Goal: Information Seeking & Learning: Check status

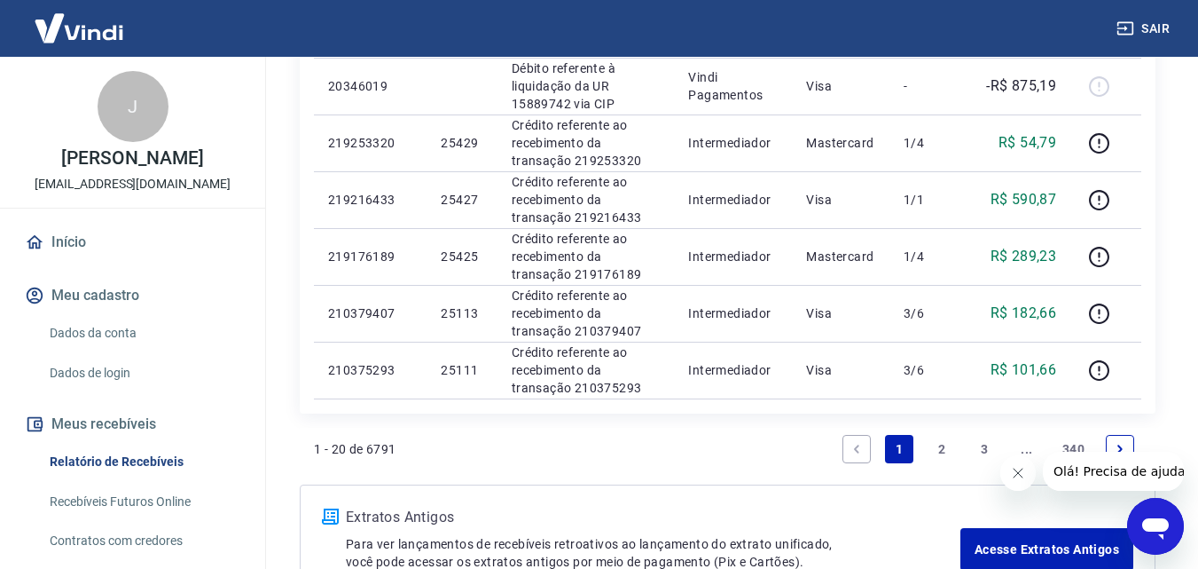
scroll to position [1331, 0]
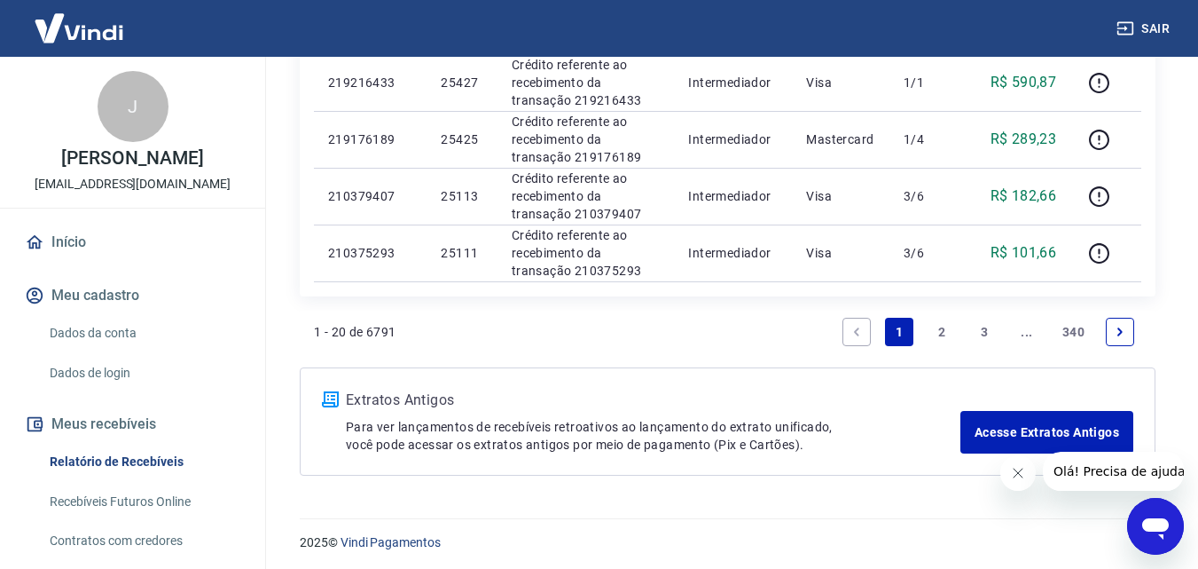
drag, startPoint x: 950, startPoint y: 333, endPoint x: 667, endPoint y: 268, distance: 290.3
click at [950, 332] on link "2" at bounding box center [942, 332] width 28 height 28
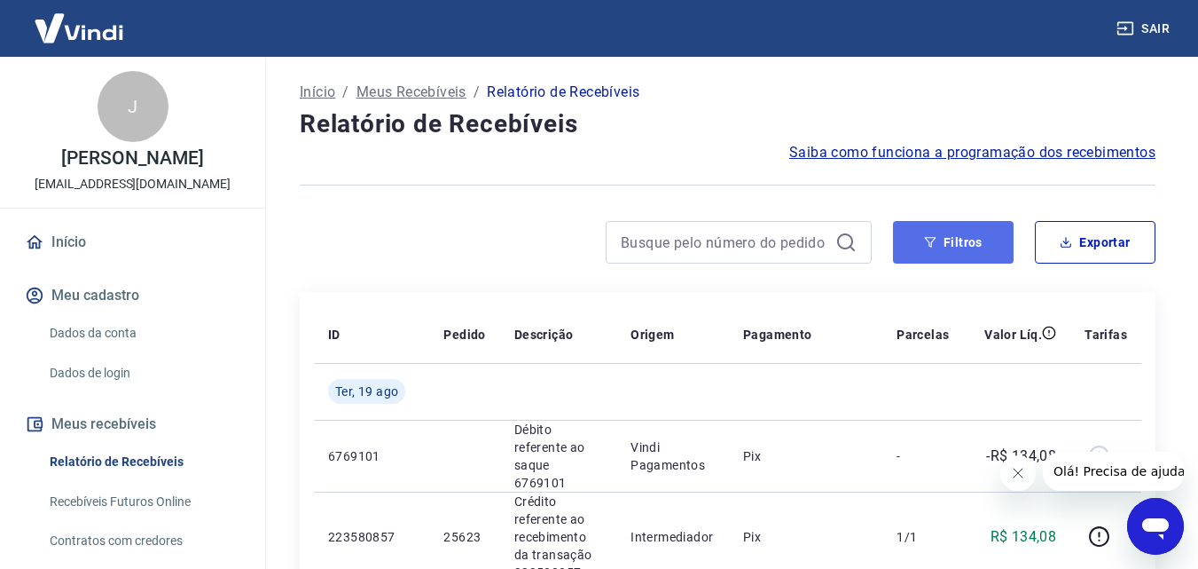
click at [930, 253] on button "Filtros" at bounding box center [953, 242] width 121 height 43
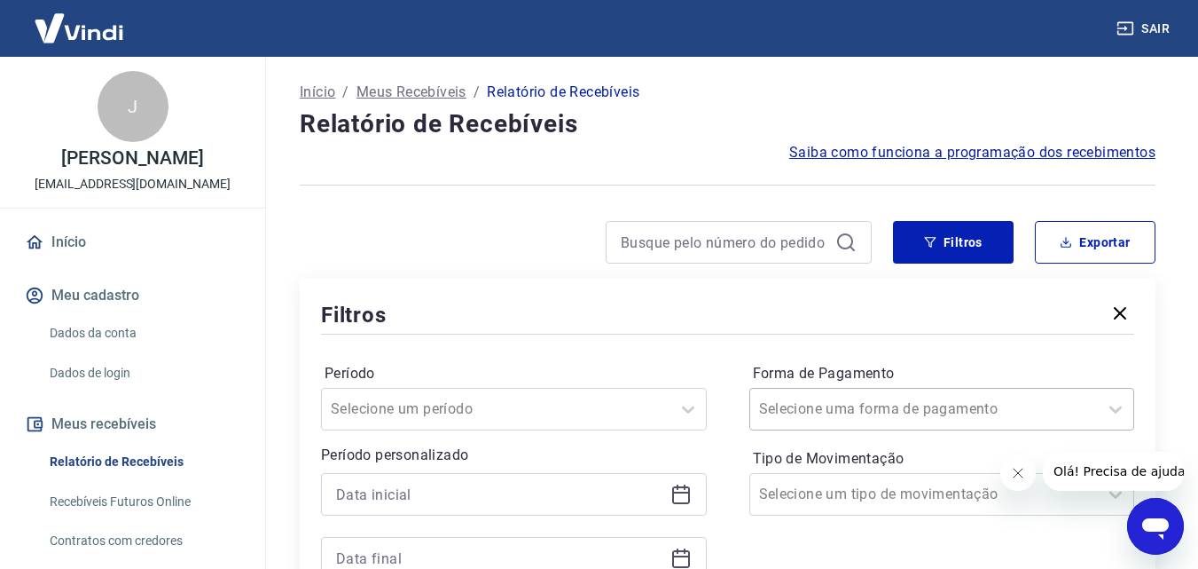
click at [865, 406] on div "Selecione uma forma de pagamento" at bounding box center [943, 409] width 386 height 43
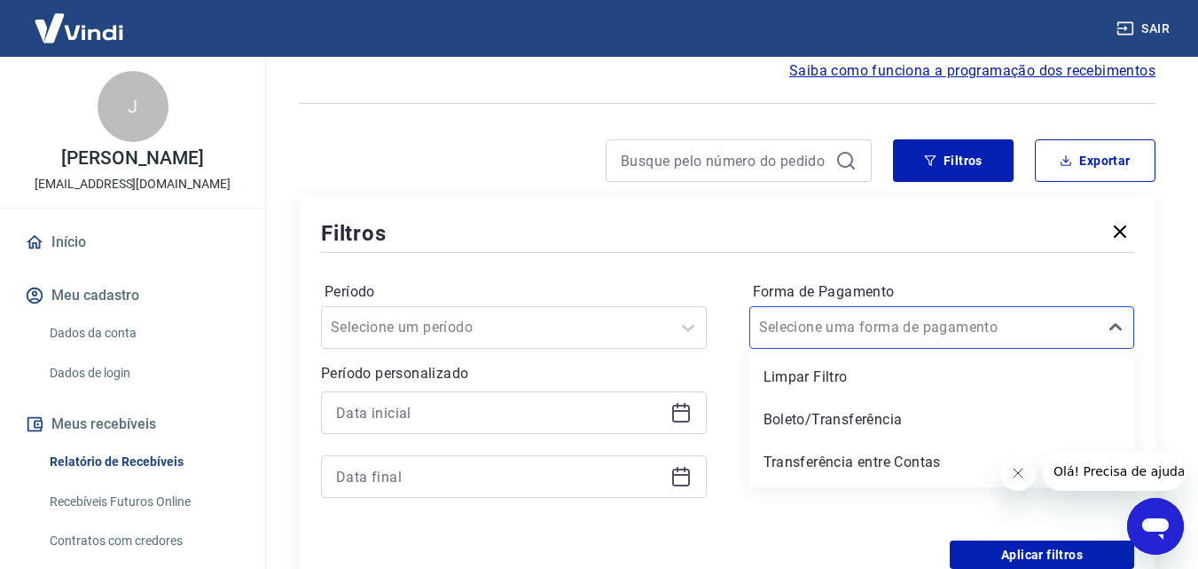
scroll to position [82, 0]
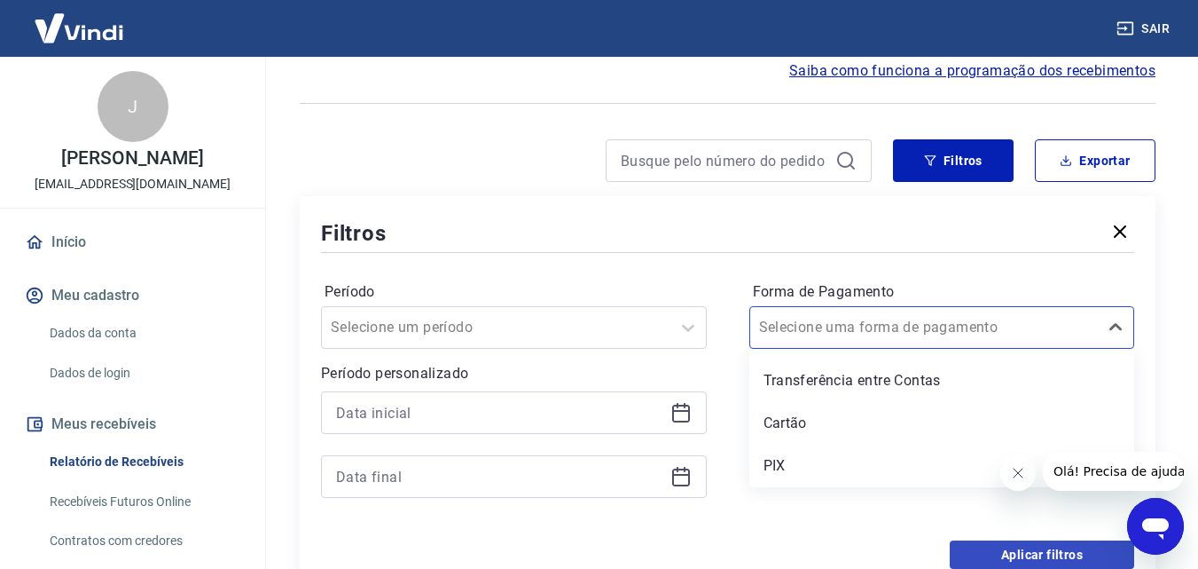
drag, startPoint x: 799, startPoint y: 421, endPoint x: 1003, endPoint y: 554, distance: 243.6
click at [799, 421] on div "Cartão" at bounding box center [943, 422] width 386 height 35
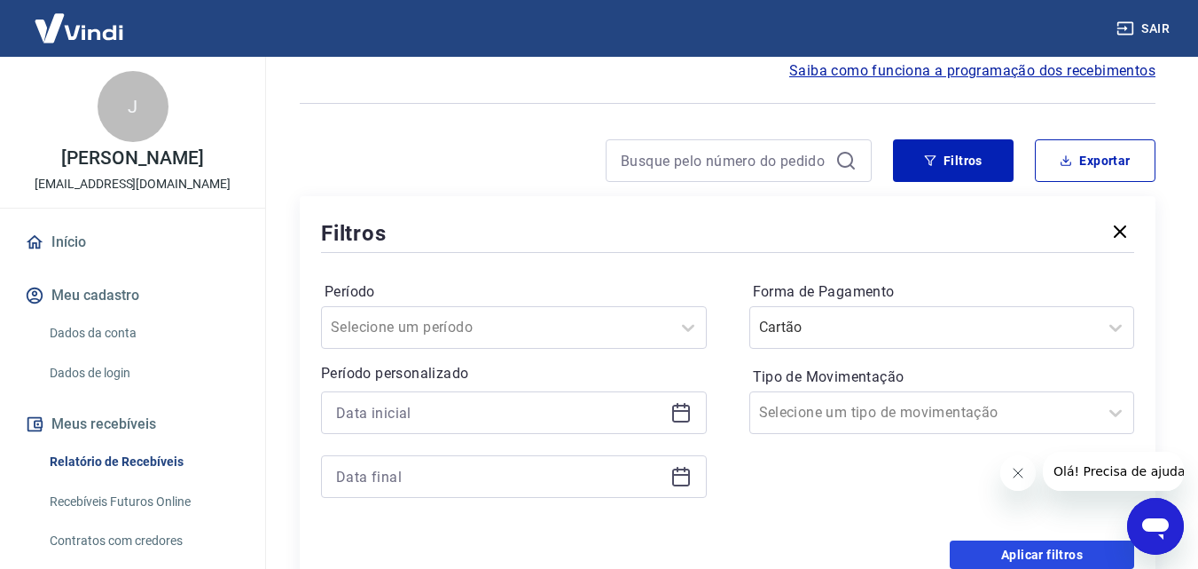
drag, startPoint x: 1003, startPoint y: 554, endPoint x: 675, endPoint y: 285, distance: 424.8
click at [1003, 554] on button "Aplicar filtros" at bounding box center [1042, 554] width 185 height 28
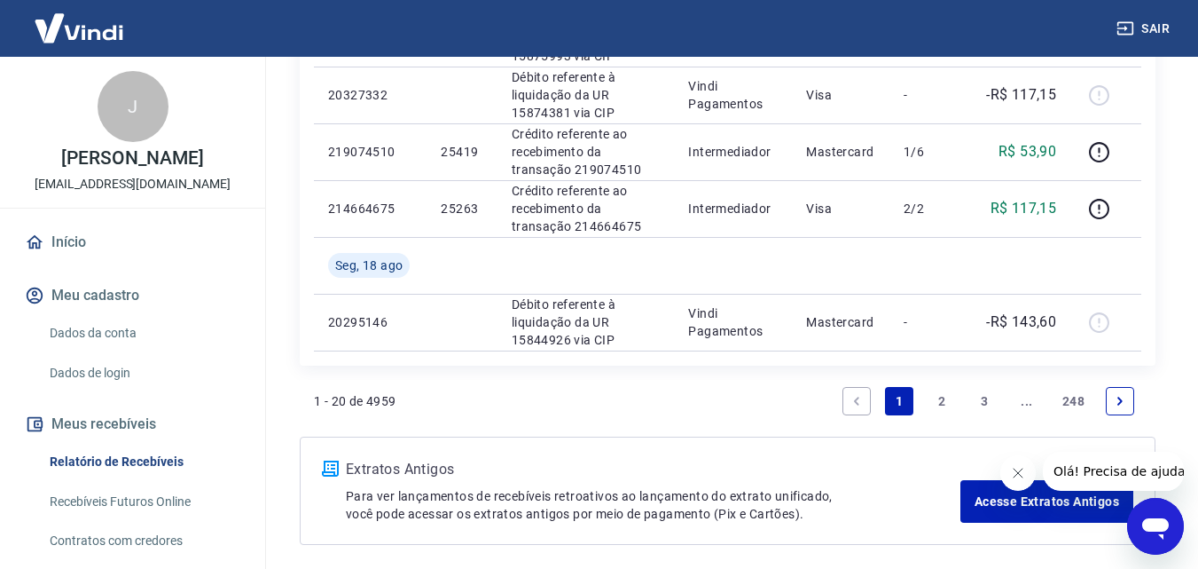
scroll to position [1449, 0]
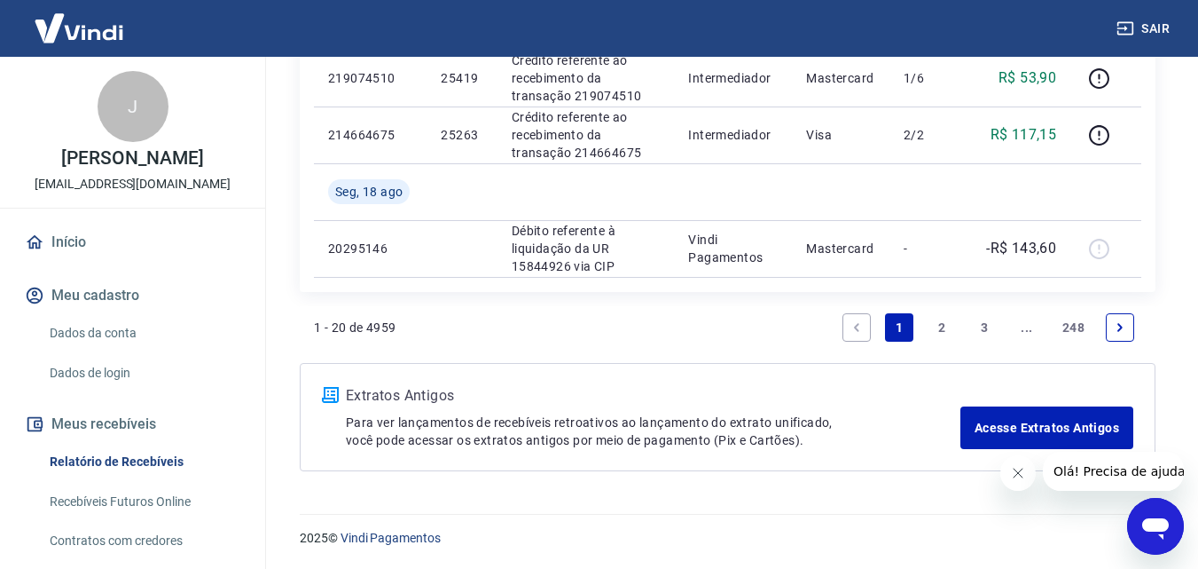
click at [939, 326] on link "2" at bounding box center [942, 327] width 28 height 28
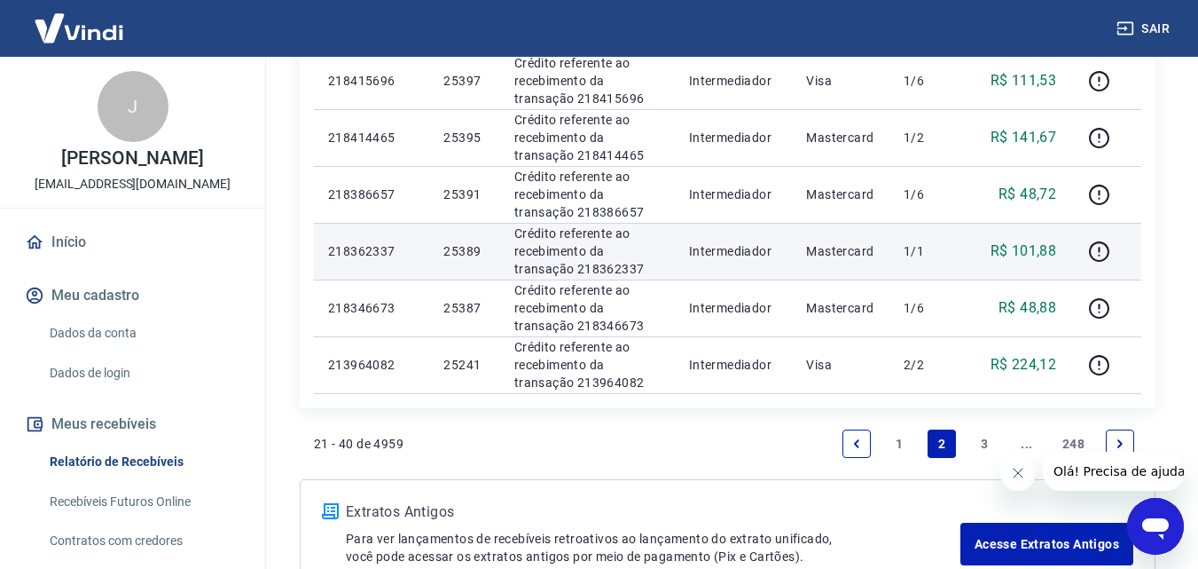
scroll to position [1505, 0]
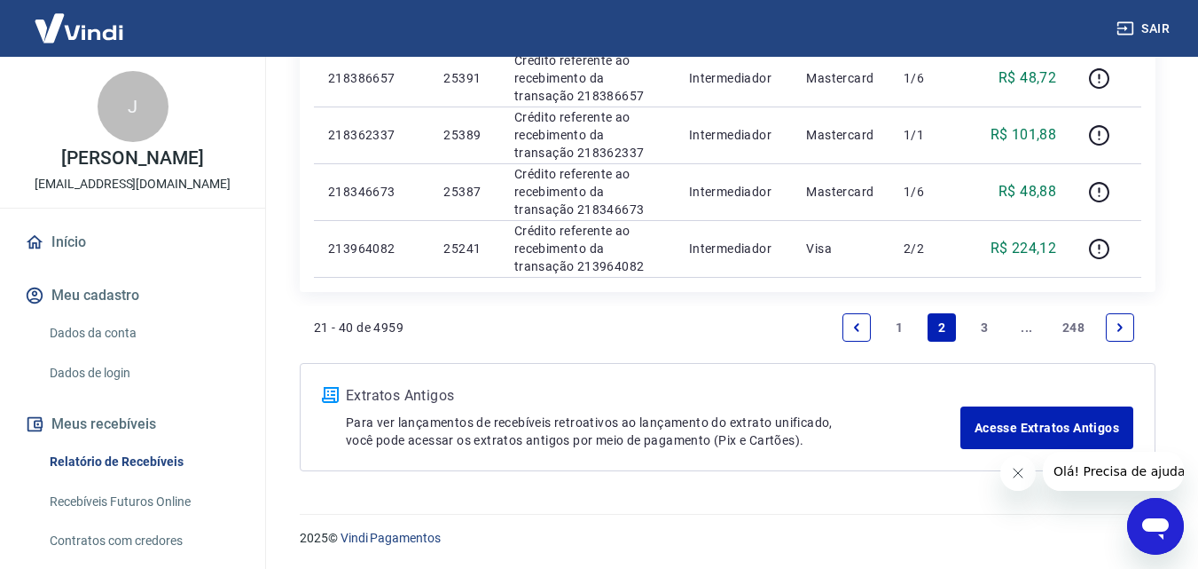
click at [978, 324] on link "3" at bounding box center [984, 327] width 28 height 28
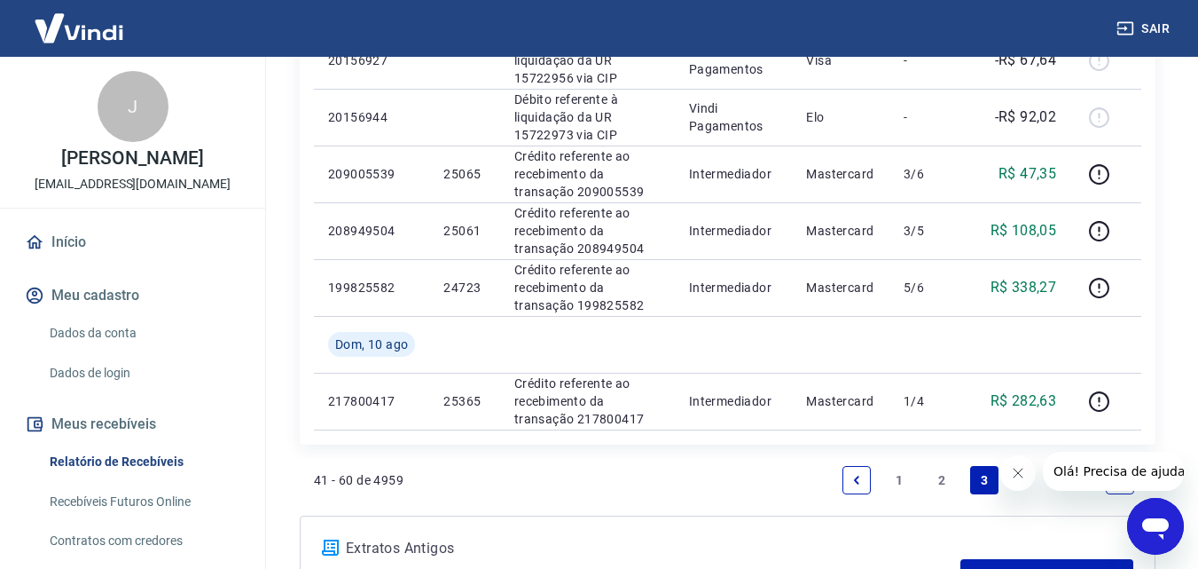
scroll to position [1479, 0]
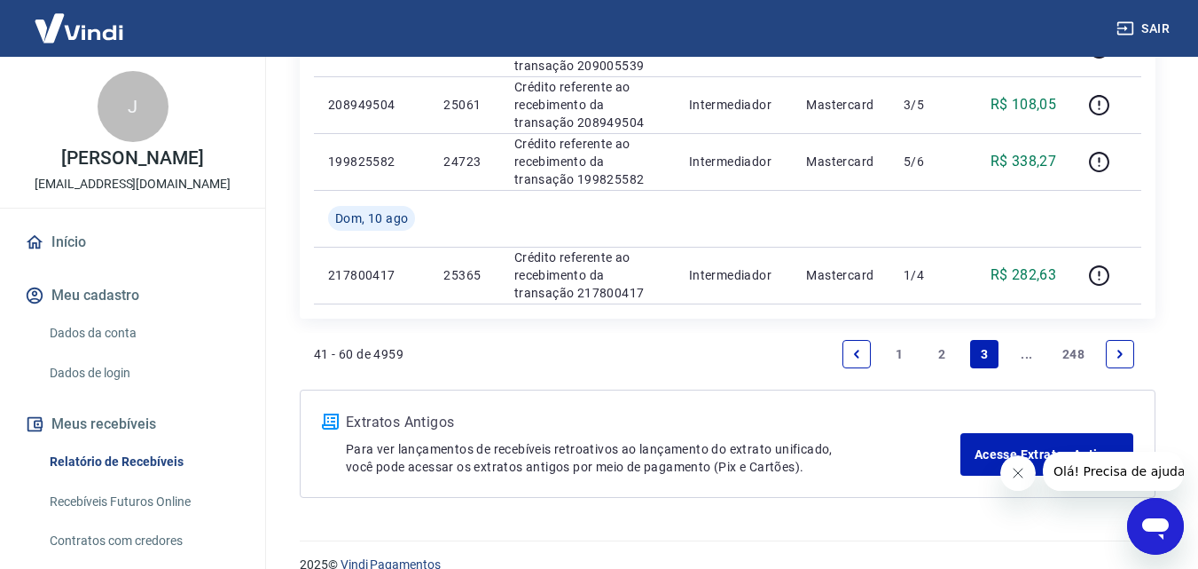
click at [901, 355] on link "1" at bounding box center [899, 354] width 28 height 28
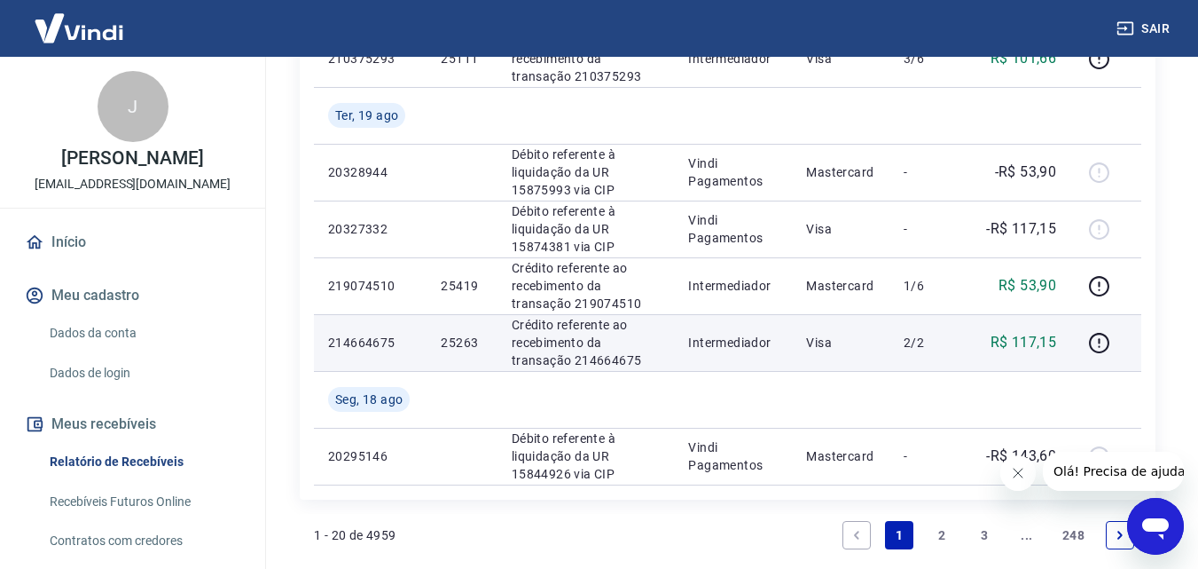
scroll to position [1182, 0]
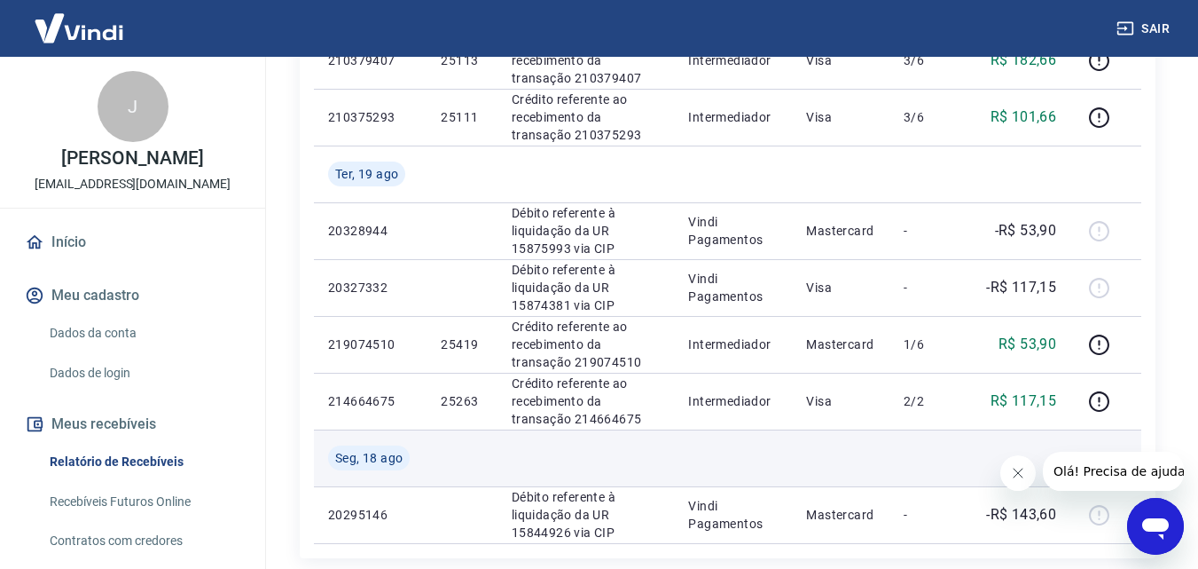
drag, startPoint x: 453, startPoint y: 404, endPoint x: 577, endPoint y: 435, distance: 127.1
click at [453, 404] on p "25263" at bounding box center [462, 401] width 42 height 18
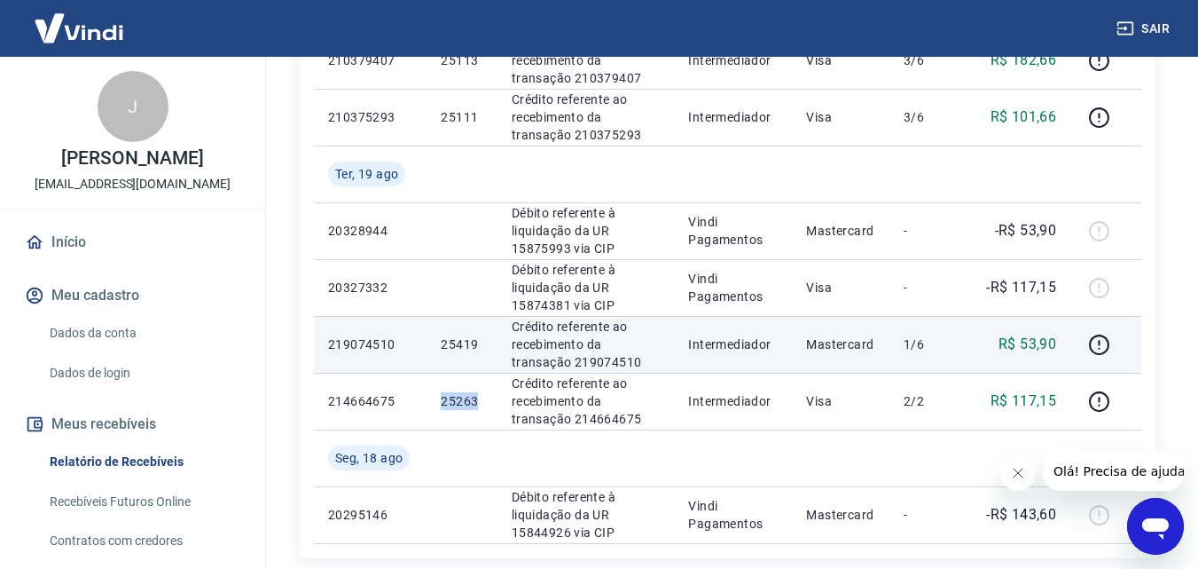
click at [468, 342] on p "25419" at bounding box center [462, 344] width 42 height 18
click at [435, 344] on td "25419" at bounding box center [462, 344] width 70 height 57
click at [467, 342] on p "25419" at bounding box center [462, 344] width 42 height 18
click at [459, 342] on p "25419" at bounding box center [462, 344] width 42 height 18
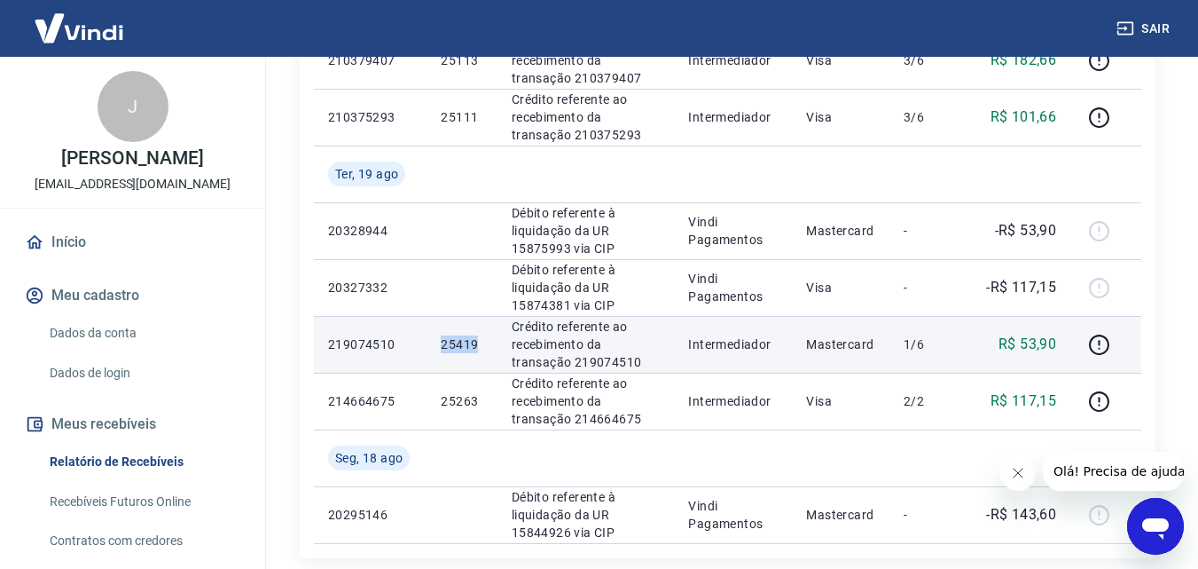
click at [459, 342] on p "25419" at bounding box center [462, 344] width 42 height 18
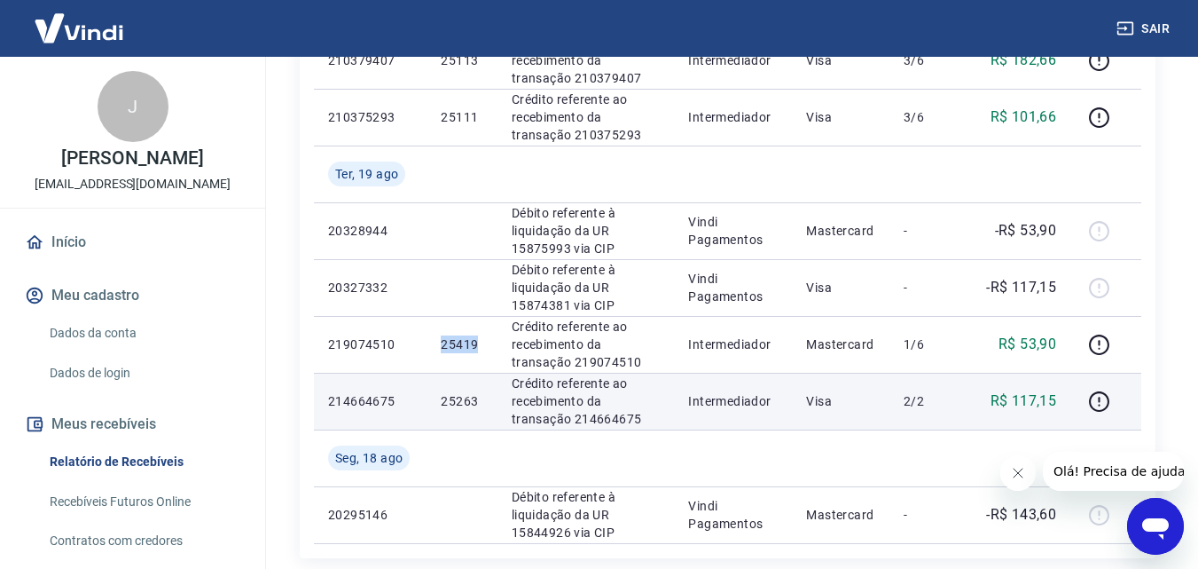
copy p "25419"
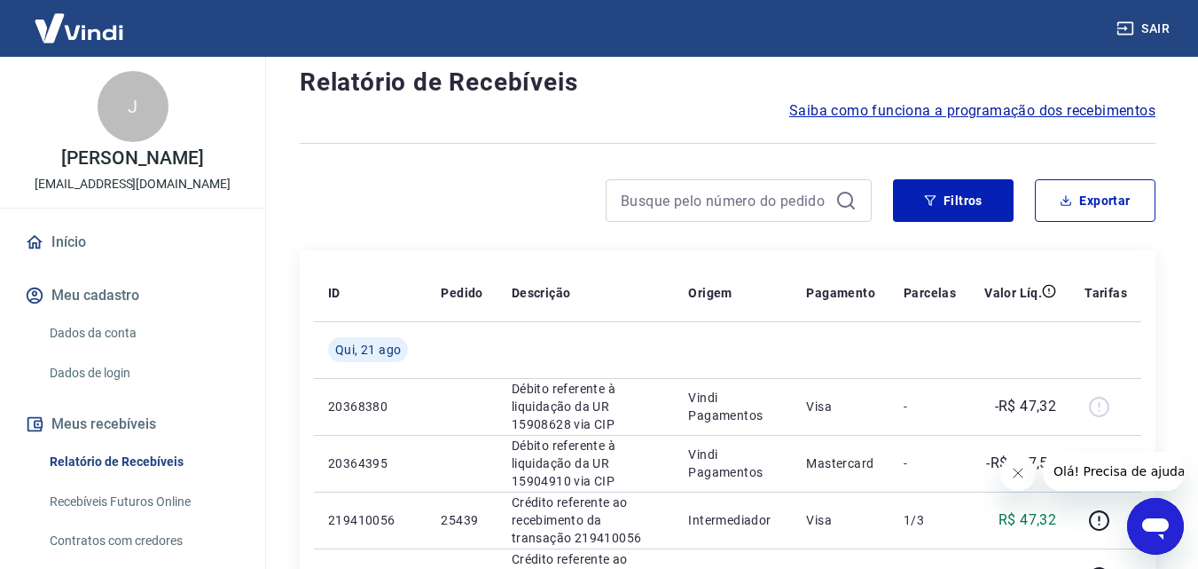
scroll to position [0, 0]
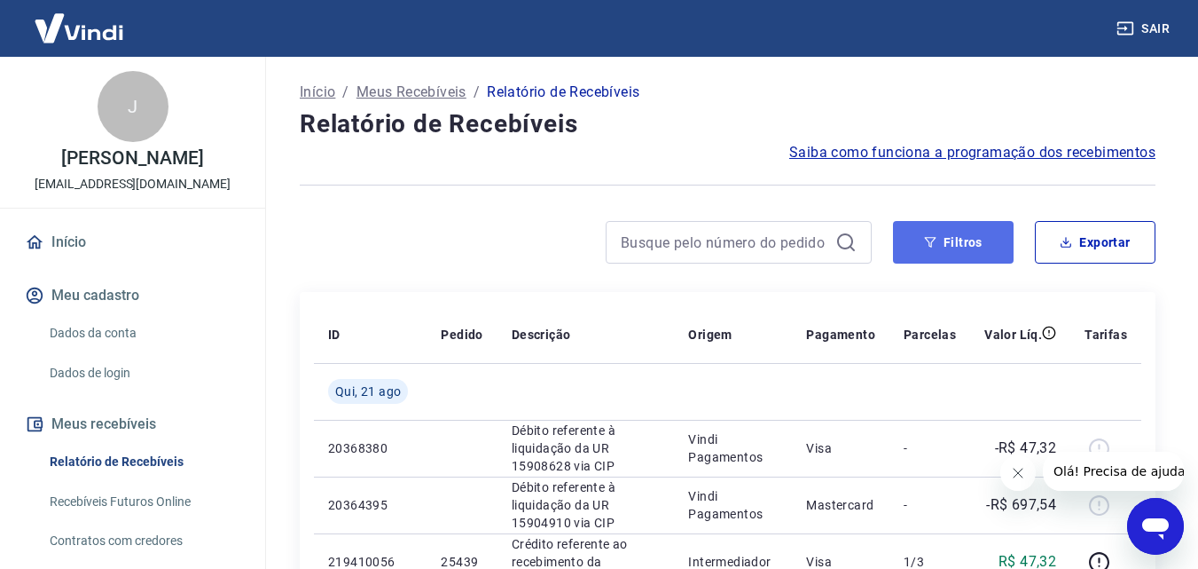
drag, startPoint x: 934, startPoint y: 234, endPoint x: 900, endPoint y: 250, distance: 37.3
click at [934, 234] on button "Filtros" at bounding box center [953, 242] width 121 height 43
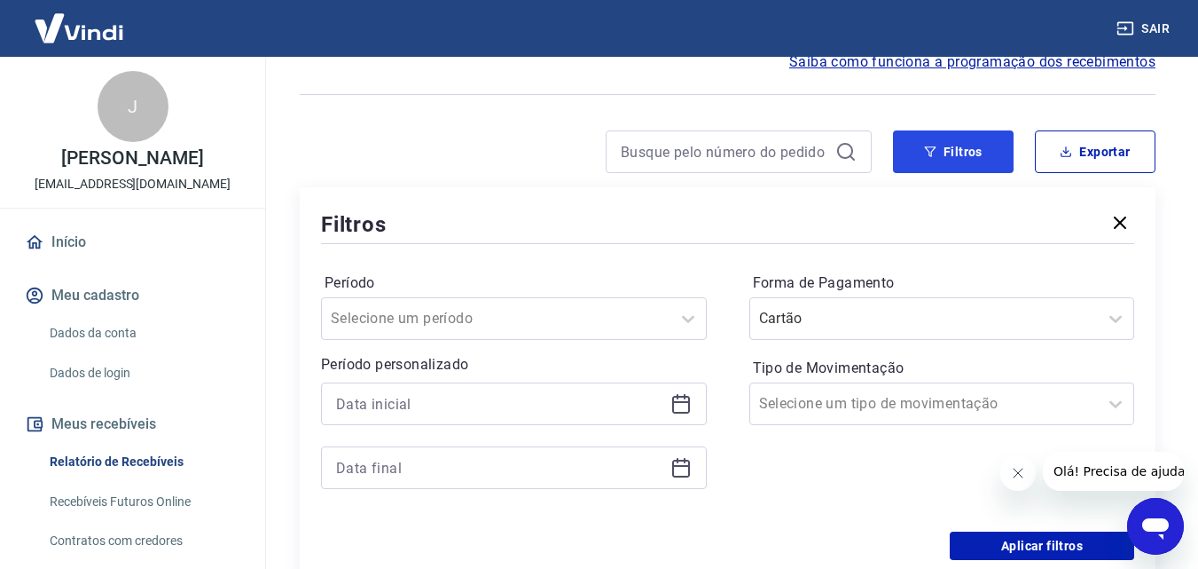
scroll to position [148, 0]
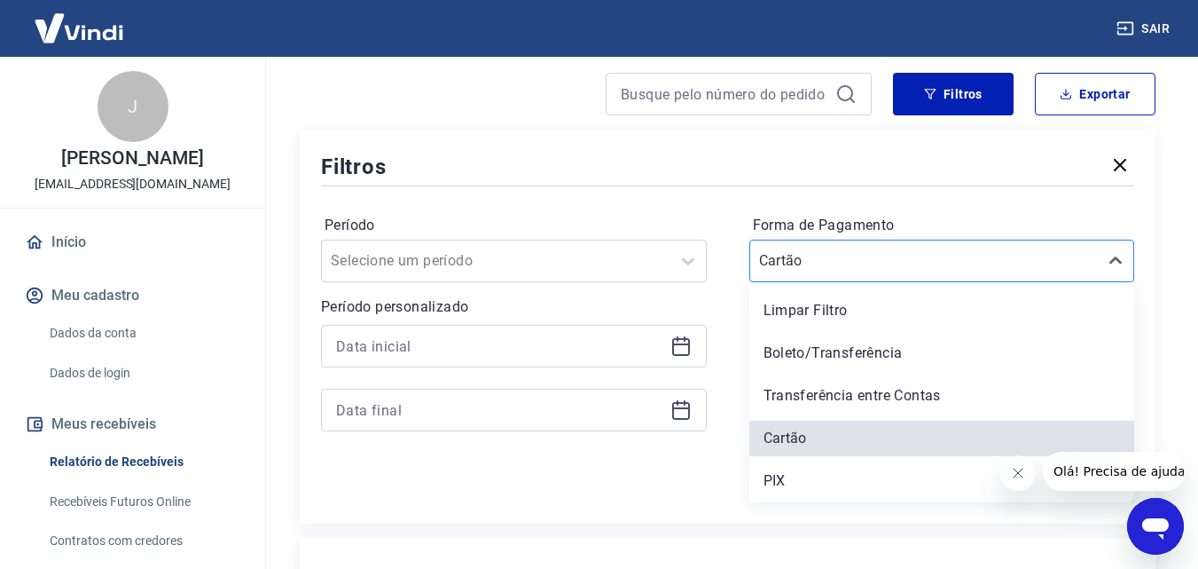
click at [830, 253] on input "Forma de Pagamento" at bounding box center [848, 260] width 179 height 21
click at [796, 483] on div "PIX" at bounding box center [943, 480] width 386 height 35
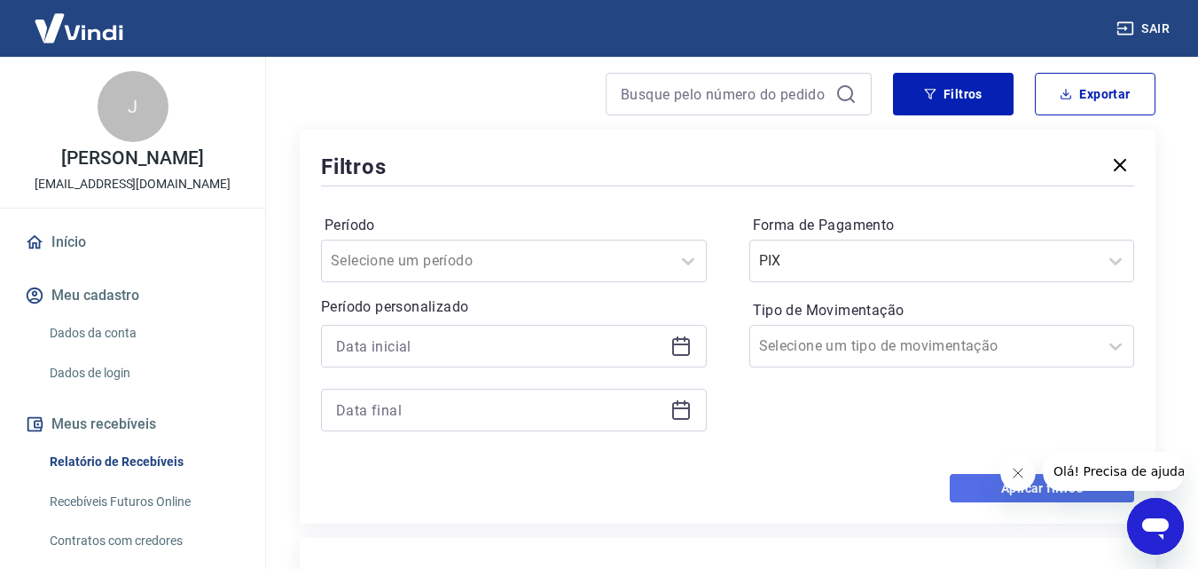
click at [986, 489] on button "Aplicar filtros" at bounding box center [1042, 488] width 185 height 28
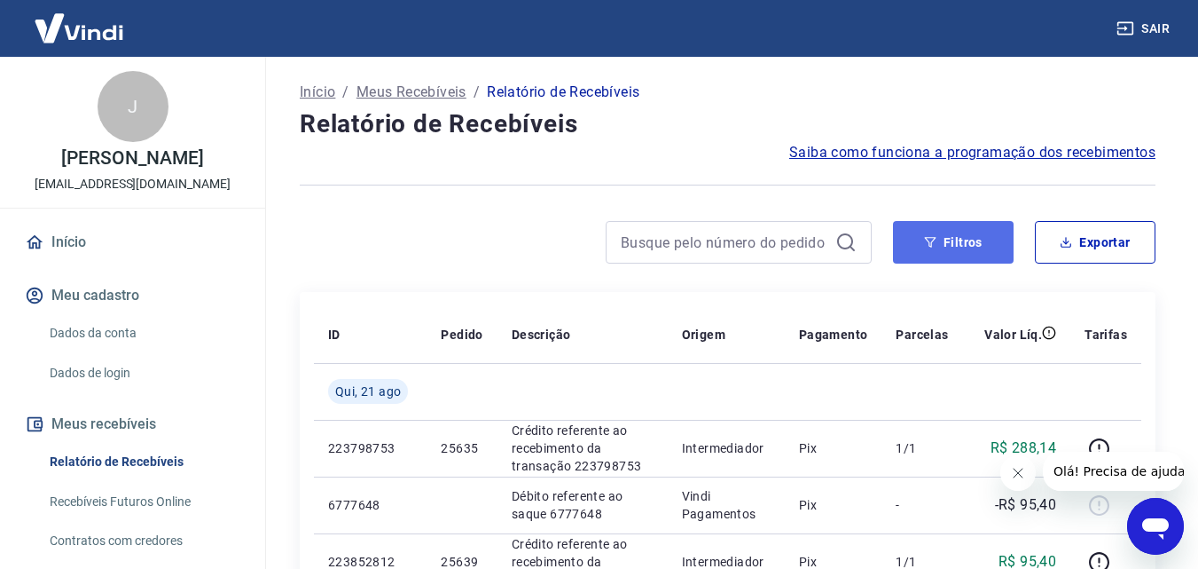
click at [954, 238] on button "Filtros" at bounding box center [953, 242] width 121 height 43
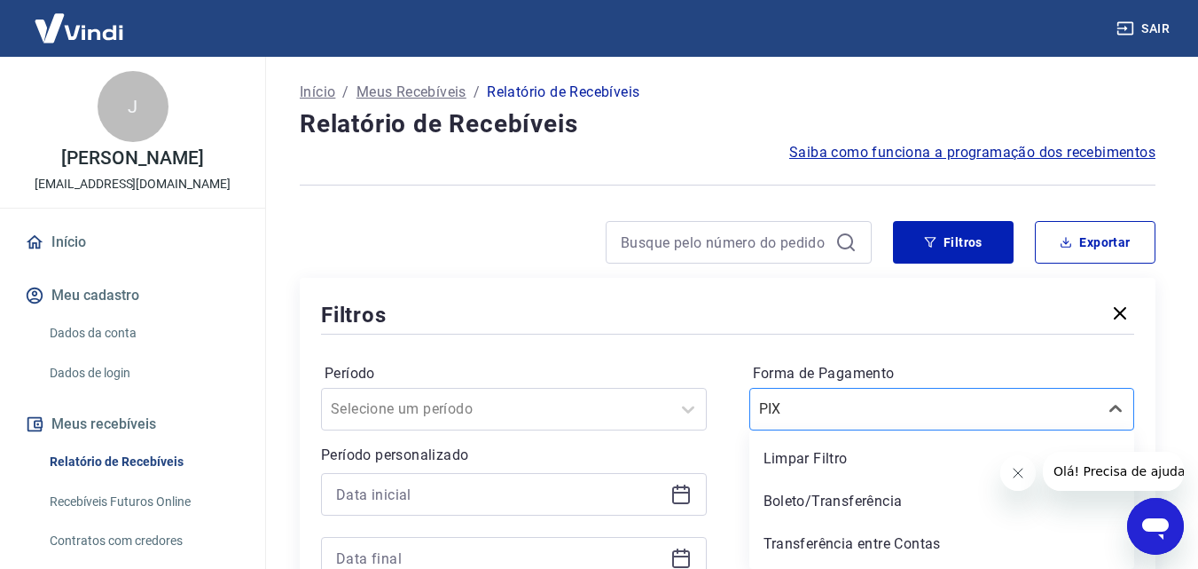
click at [856, 405] on div "option PIX selected, 5 of 5. 5 results available. Use Up and Down to choose opt…" at bounding box center [943, 409] width 386 height 43
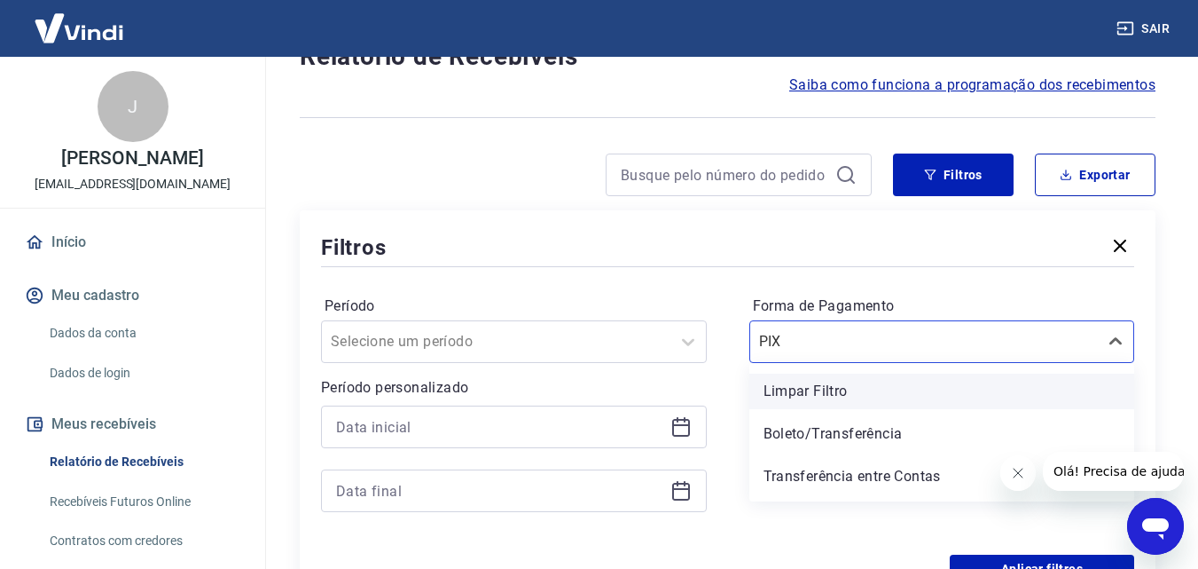
scroll to position [82, 0]
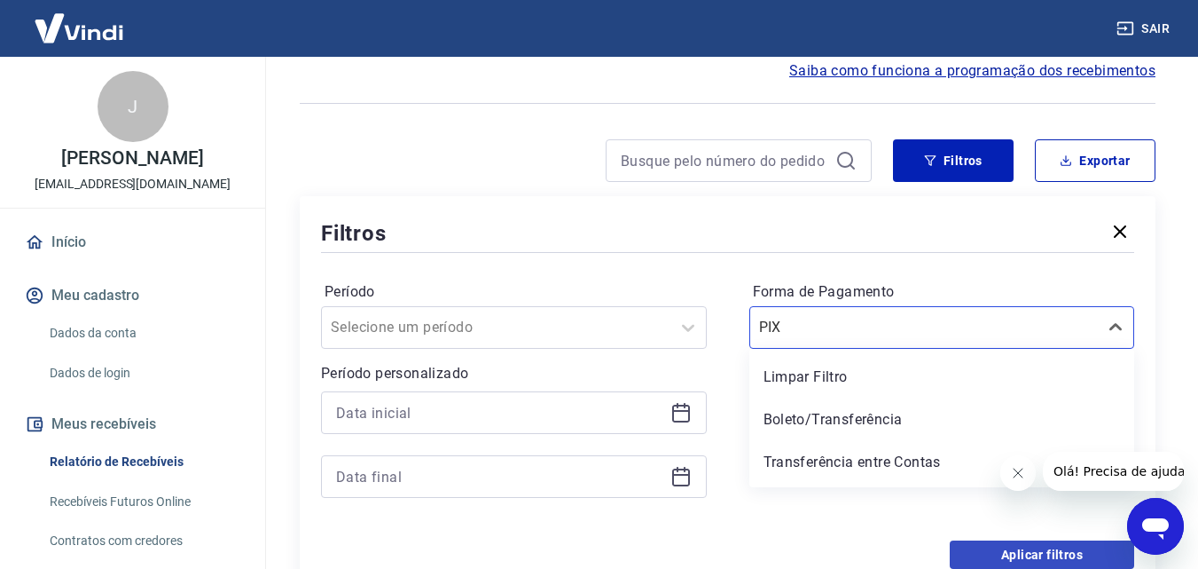
drag, startPoint x: 826, startPoint y: 424, endPoint x: 1005, endPoint y: 548, distance: 218.0
click at [826, 424] on div "Boleto/Transferência" at bounding box center [943, 419] width 386 height 35
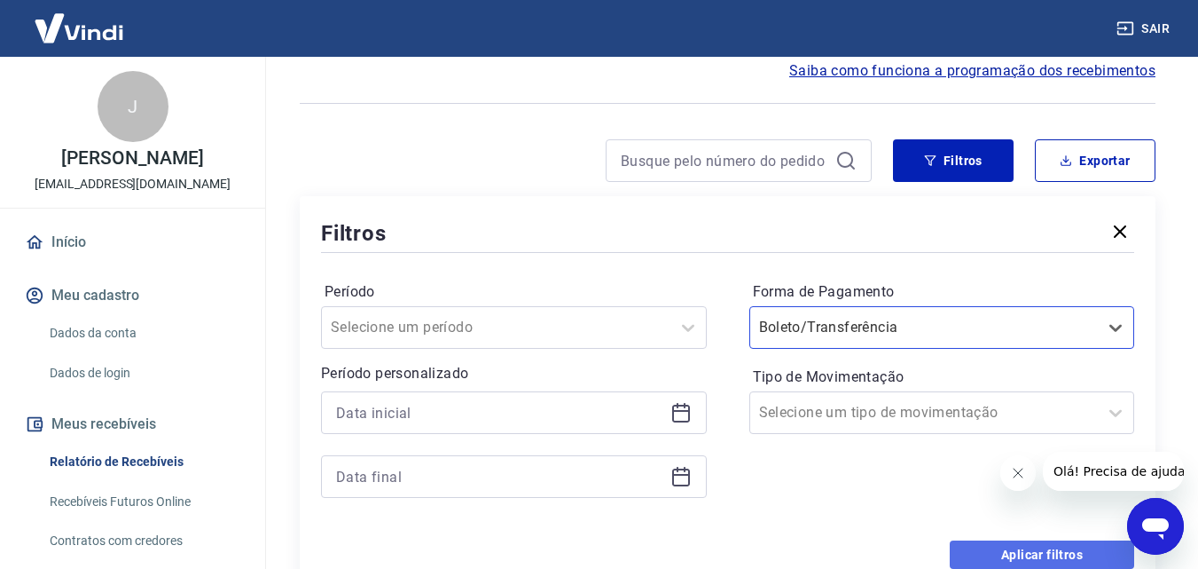
click at [1001, 552] on button "Aplicar filtros" at bounding box center [1042, 554] width 185 height 28
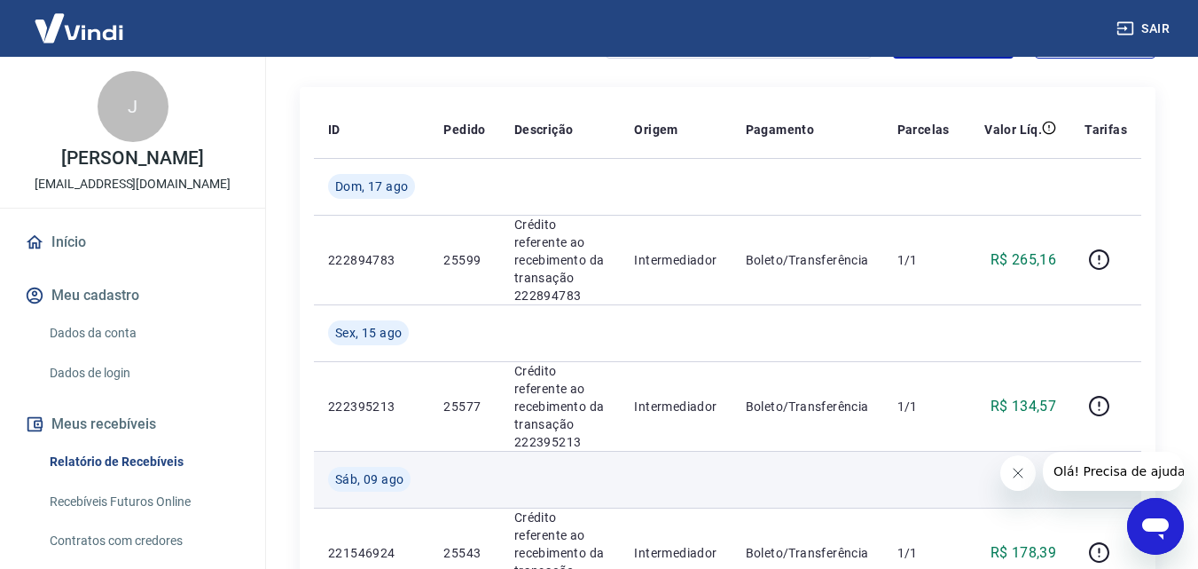
scroll to position [148, 0]
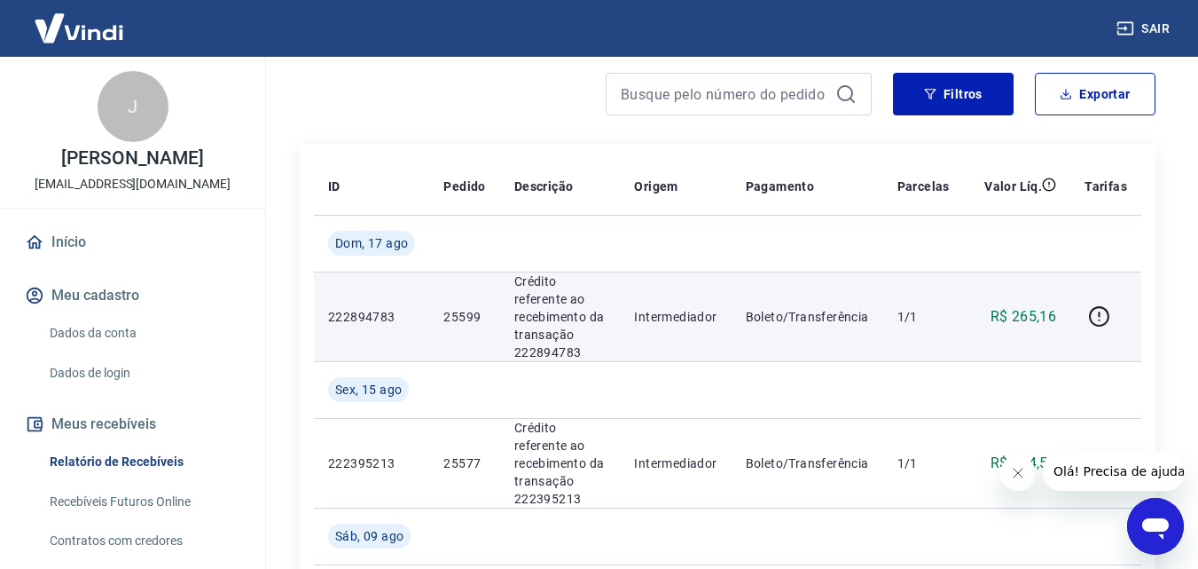
click at [452, 317] on p "25599" at bounding box center [465, 317] width 42 height 18
copy p "25599"
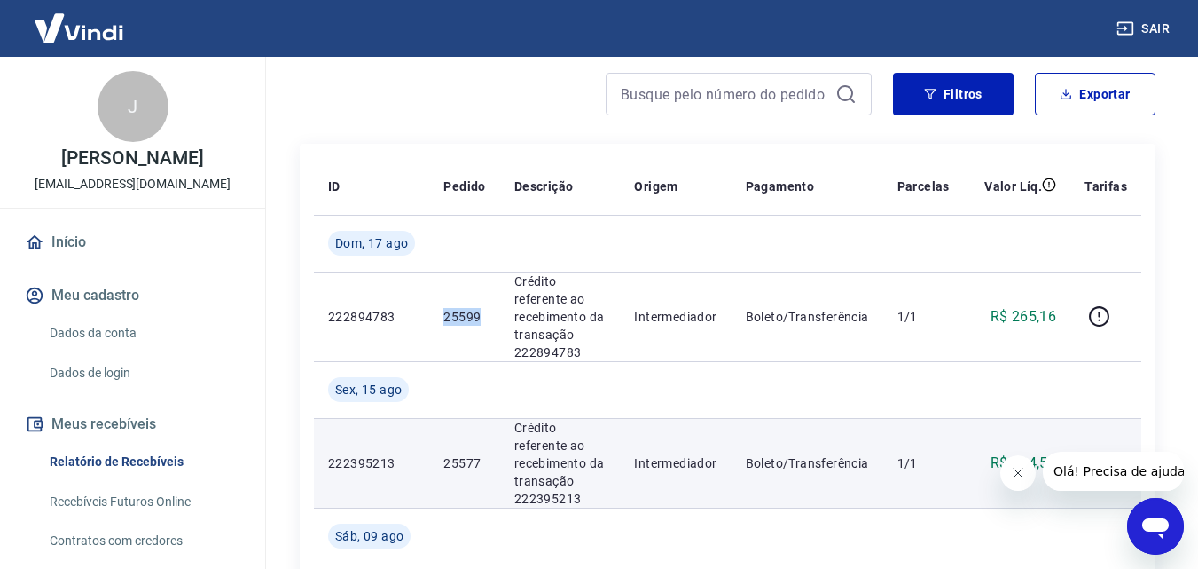
scroll to position [295, 0]
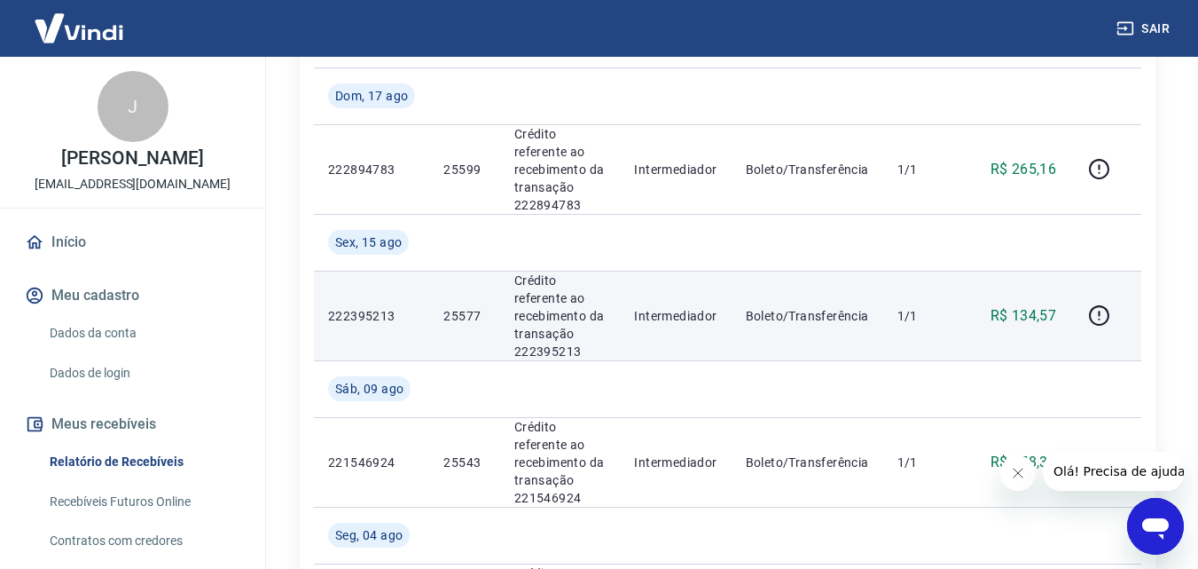
click at [452, 322] on p "25577" at bounding box center [465, 316] width 42 height 18
copy p "25577"
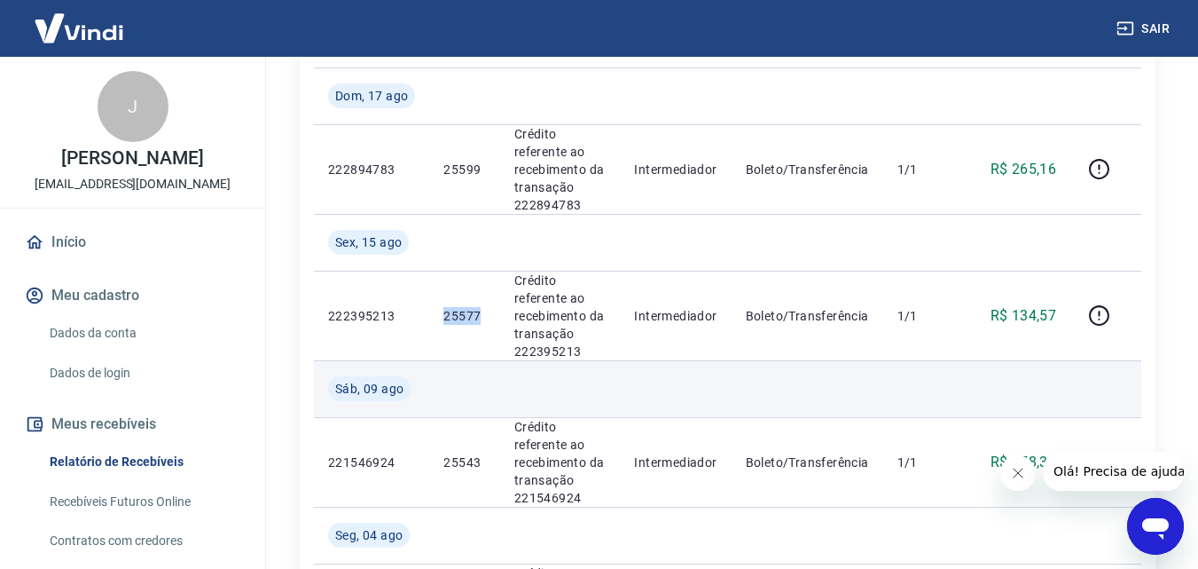
scroll to position [444, 0]
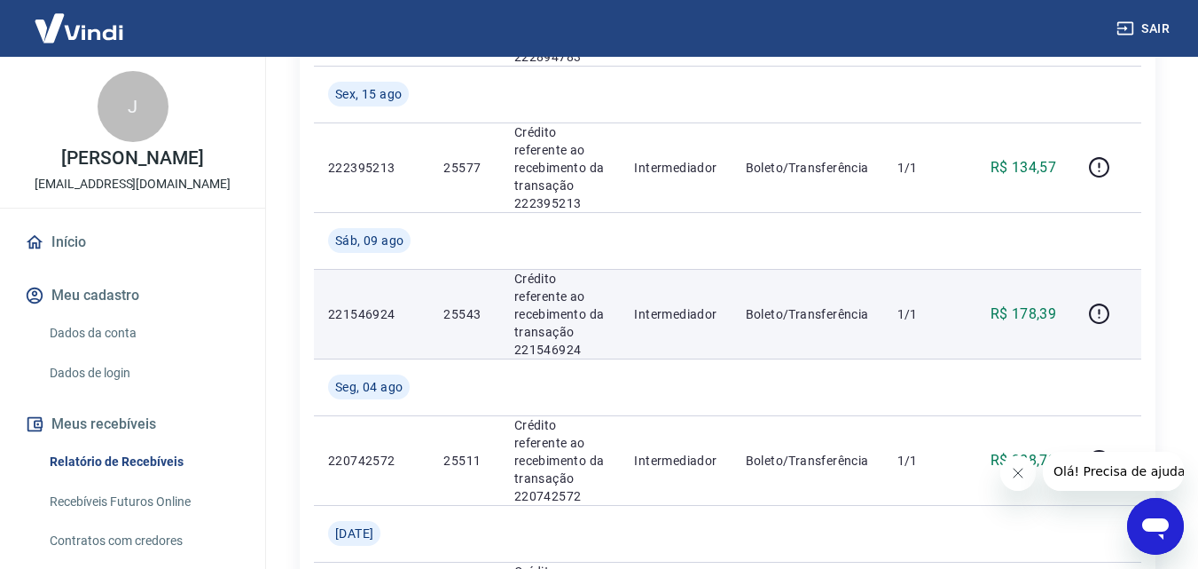
click at [463, 318] on p "25543" at bounding box center [465, 314] width 42 height 18
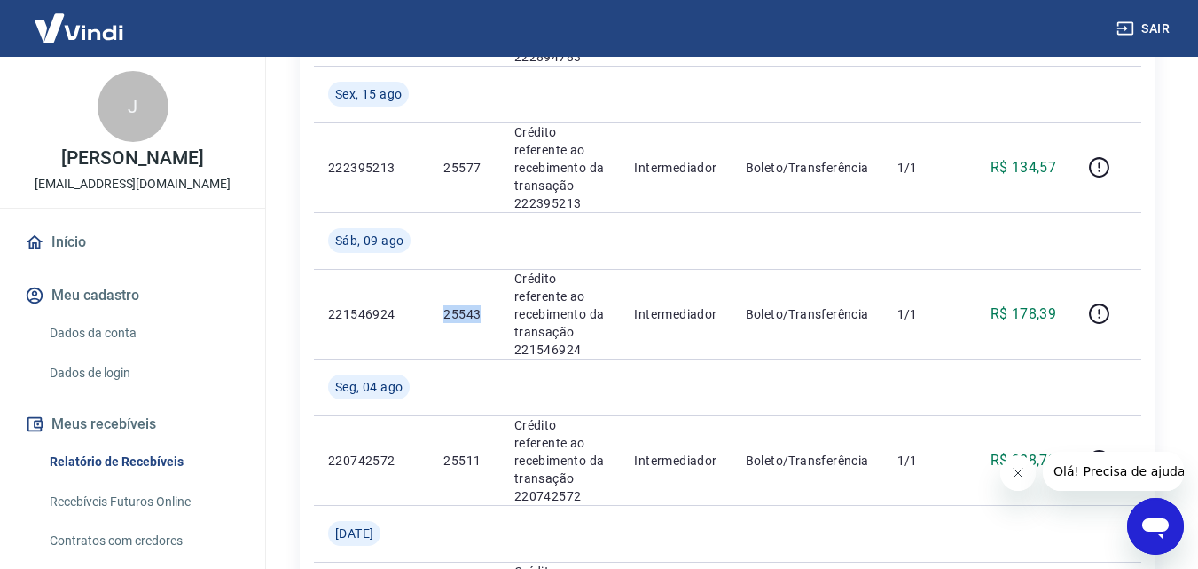
copy p "25543"
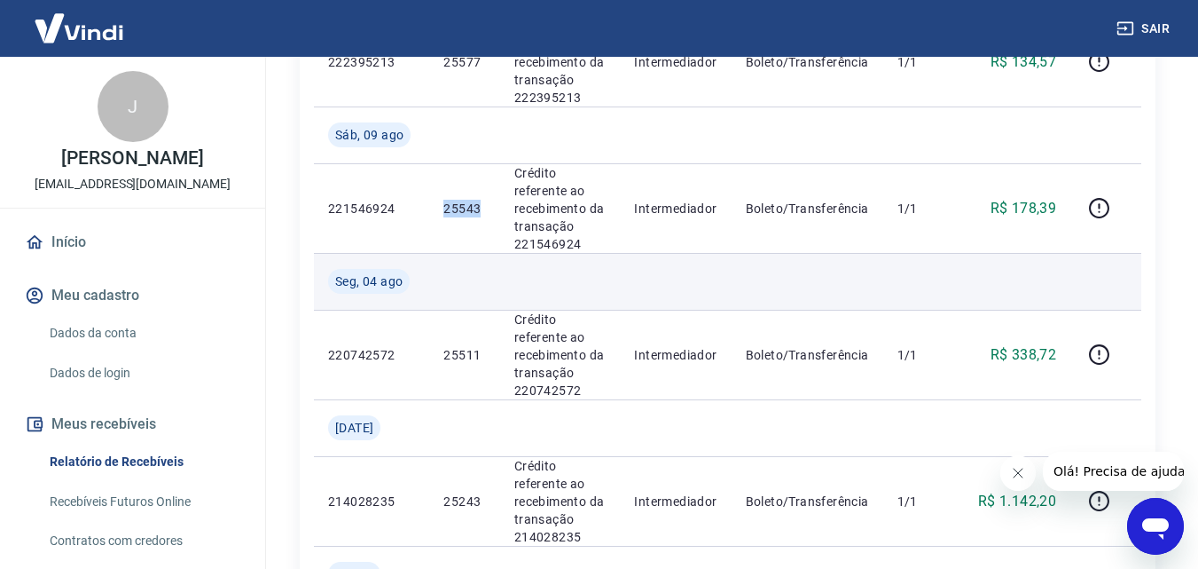
scroll to position [592, 0]
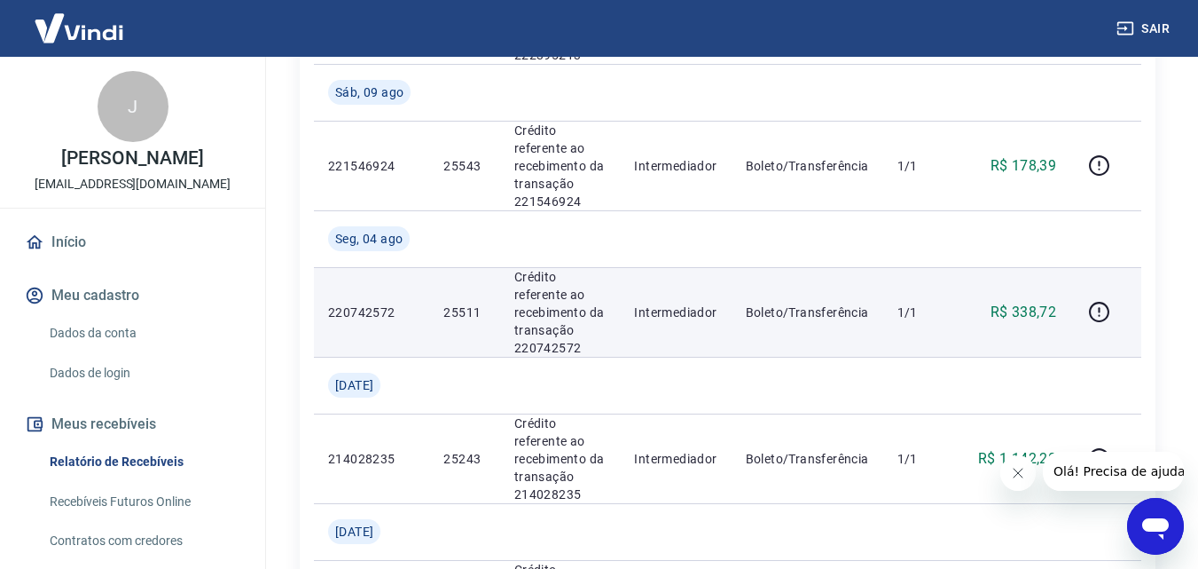
click at [459, 304] on p "25511" at bounding box center [465, 312] width 42 height 18
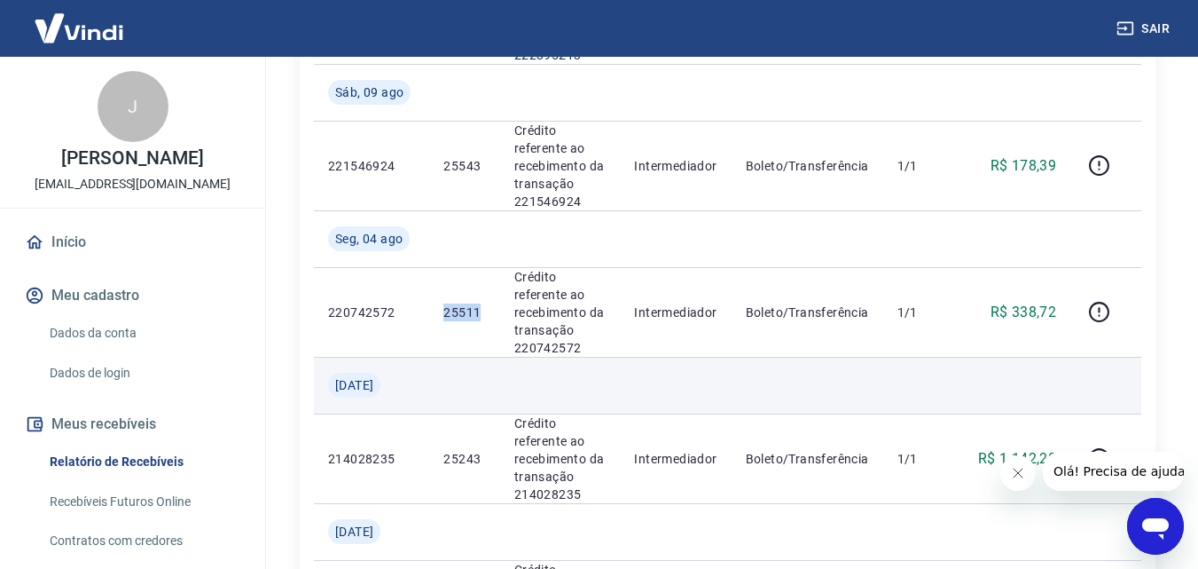
copy p "25511"
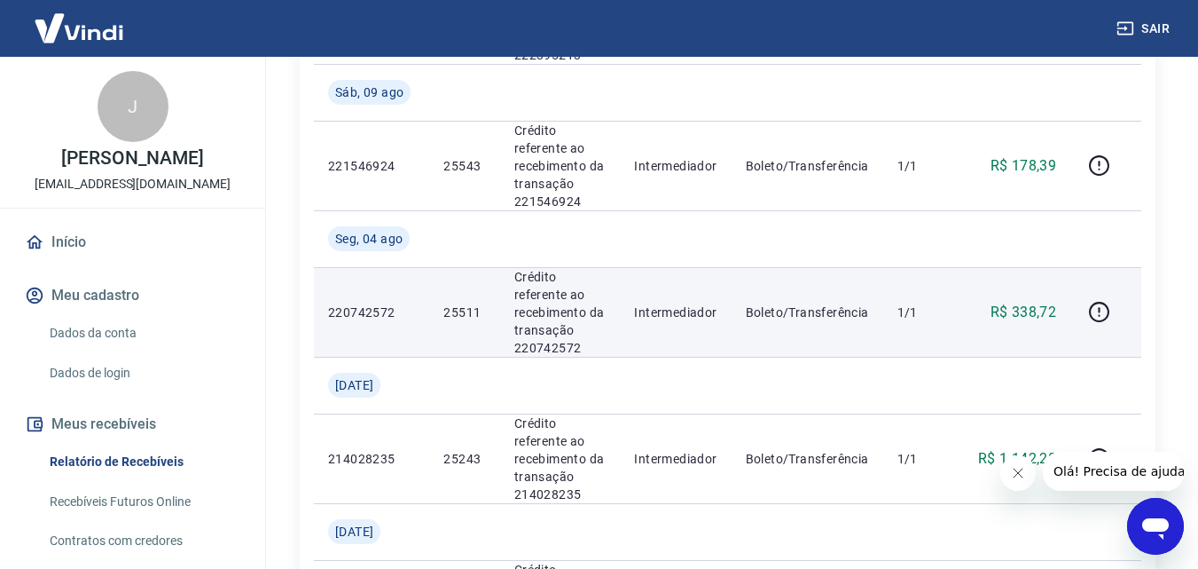
click at [999, 311] on p "R$ 338,72" at bounding box center [1024, 312] width 67 height 21
click at [1056, 311] on div "R$ 338,72" at bounding box center [1017, 312] width 78 height 21
copy p "R$ 338,72"
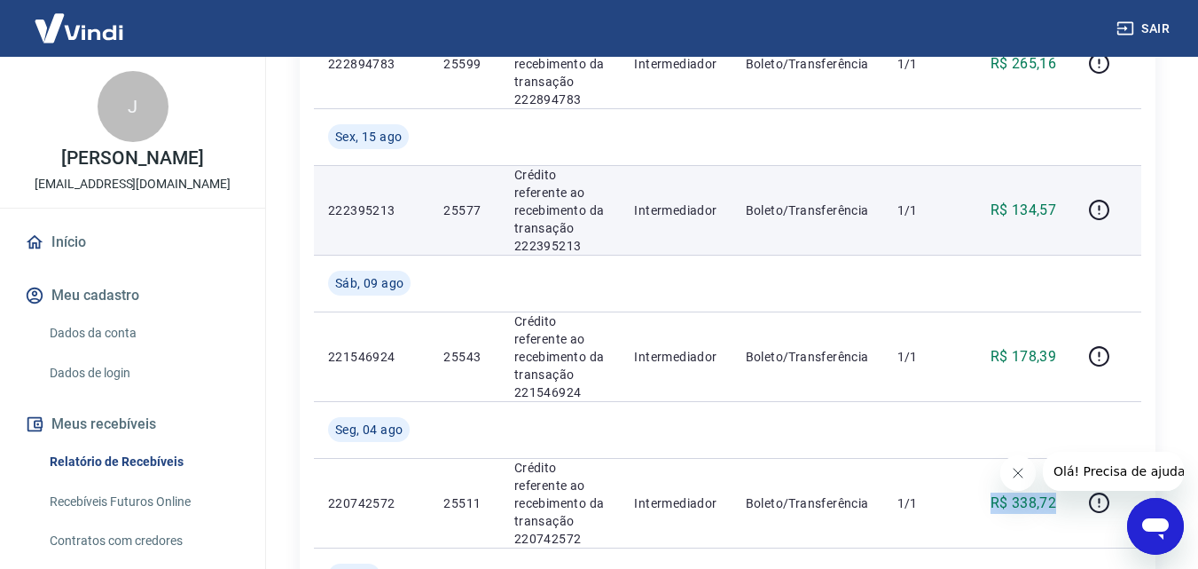
scroll to position [444, 0]
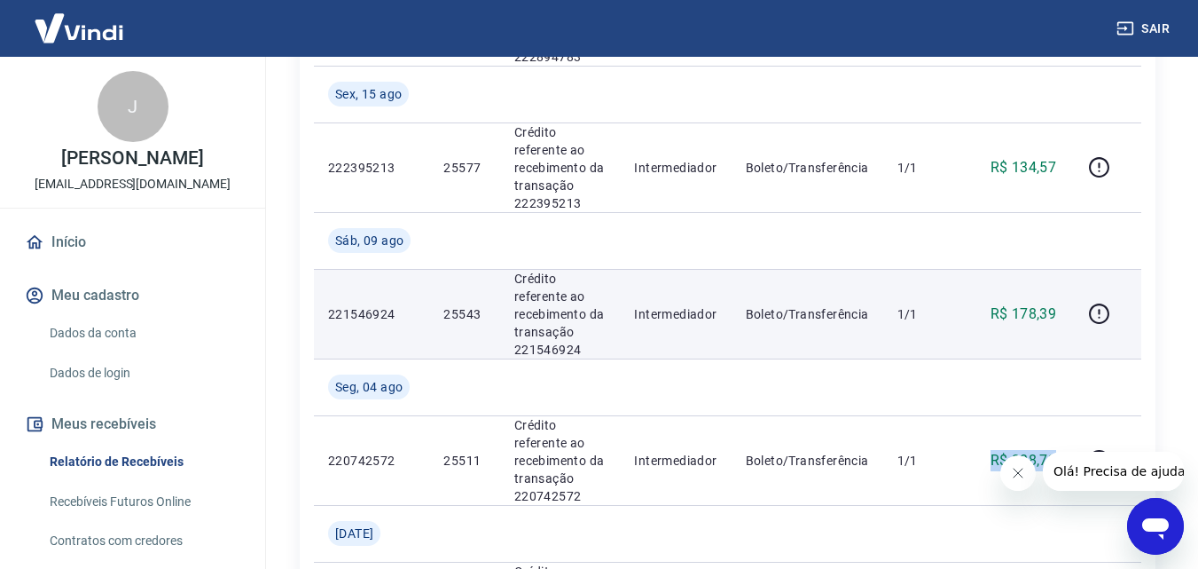
click at [452, 315] on p "25543" at bounding box center [465, 314] width 42 height 18
copy p "25543"
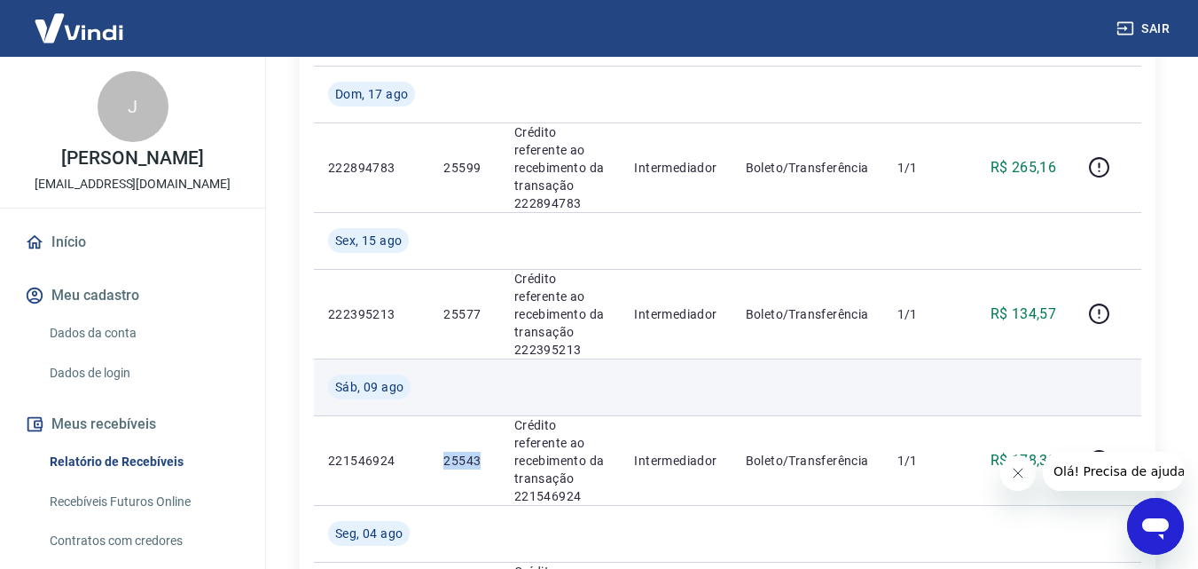
scroll to position [261, 0]
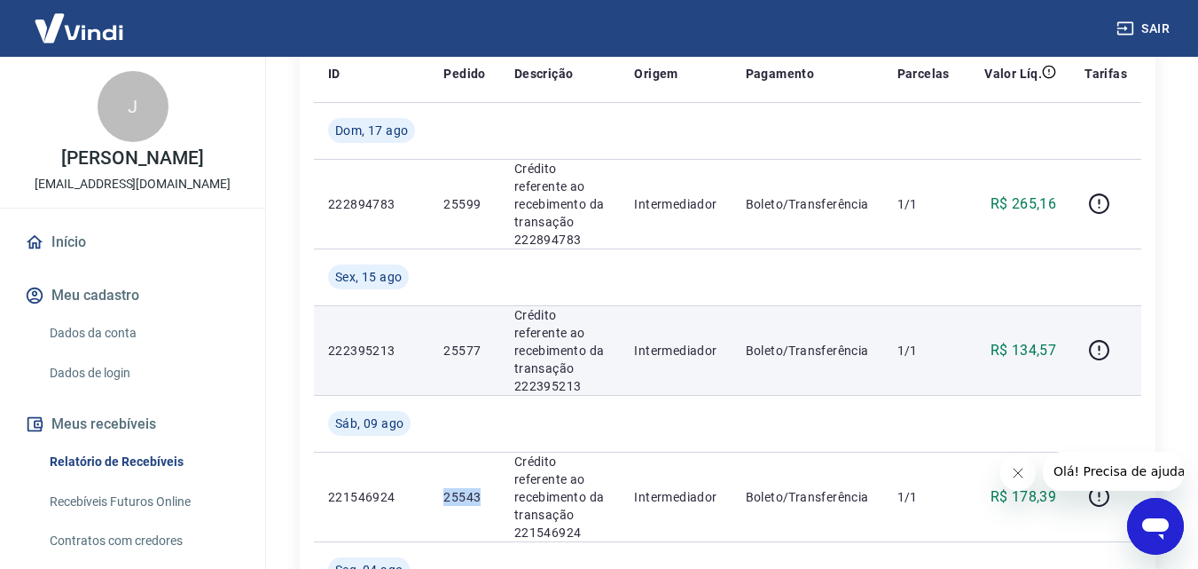
click at [456, 350] on p "25577" at bounding box center [465, 351] width 42 height 18
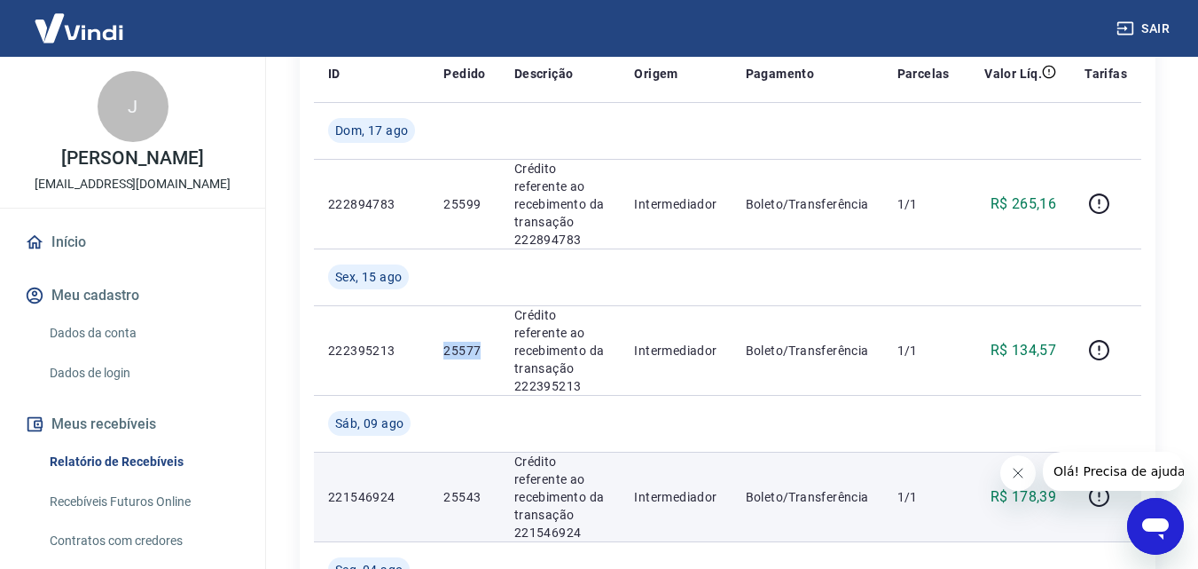
copy p "25577"
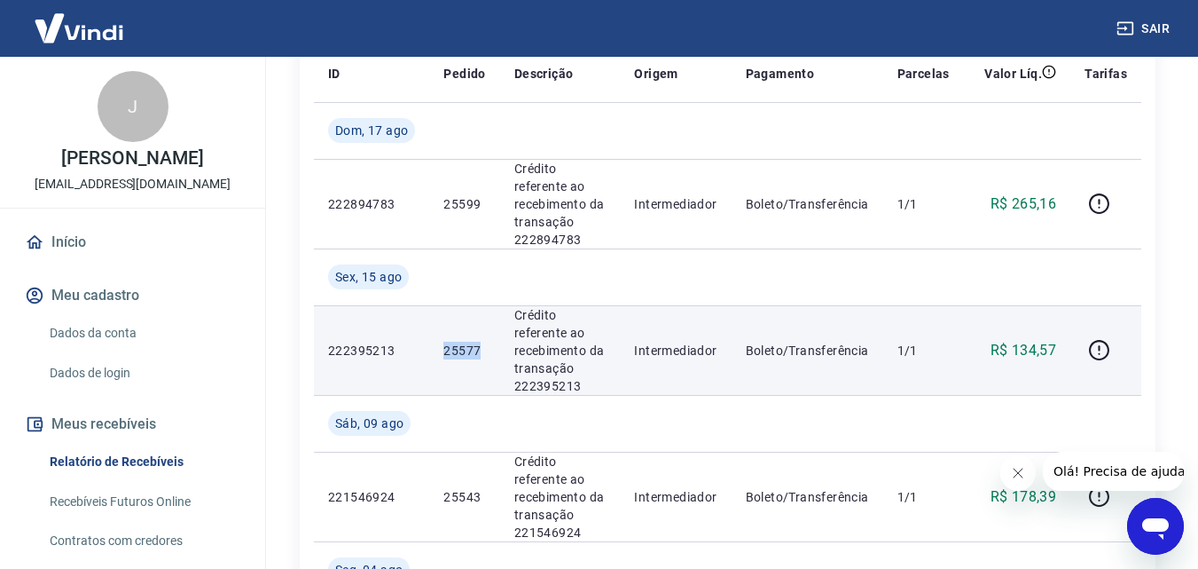
click at [448, 348] on p "25577" at bounding box center [465, 351] width 42 height 18
click at [470, 349] on p "25577" at bounding box center [465, 351] width 42 height 18
click at [461, 350] on p "25577" at bounding box center [465, 351] width 42 height 18
click at [576, 349] on p "Crédito referente ao recebimento da transação 222395213" at bounding box center [560, 350] width 92 height 89
click at [789, 352] on p "Boleto/Transferência" at bounding box center [807, 351] width 123 height 18
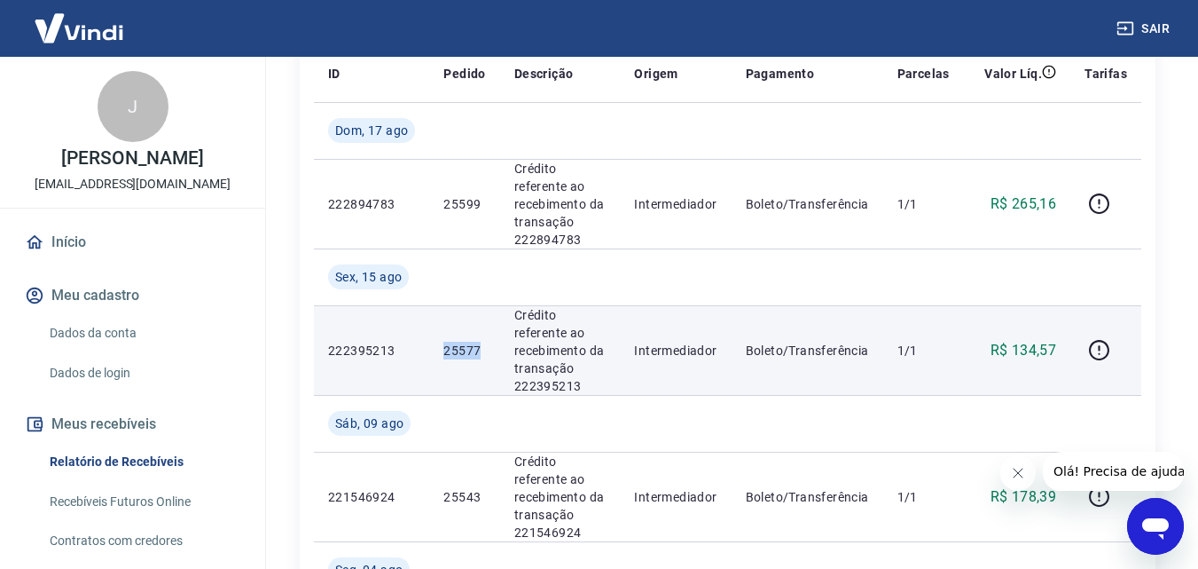
click at [465, 349] on p "25577" at bounding box center [465, 351] width 42 height 18
copy p "25577"
click at [1055, 353] on div "R$ 134,57" at bounding box center [1017, 350] width 78 height 21
copy p "R$ 134,57"
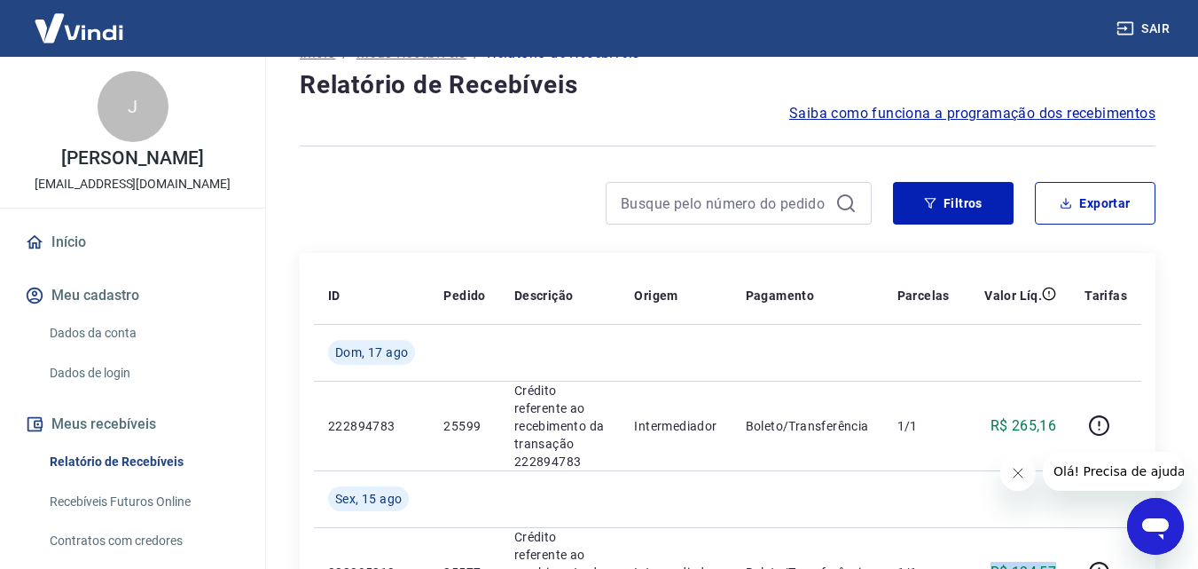
scroll to position [0, 0]
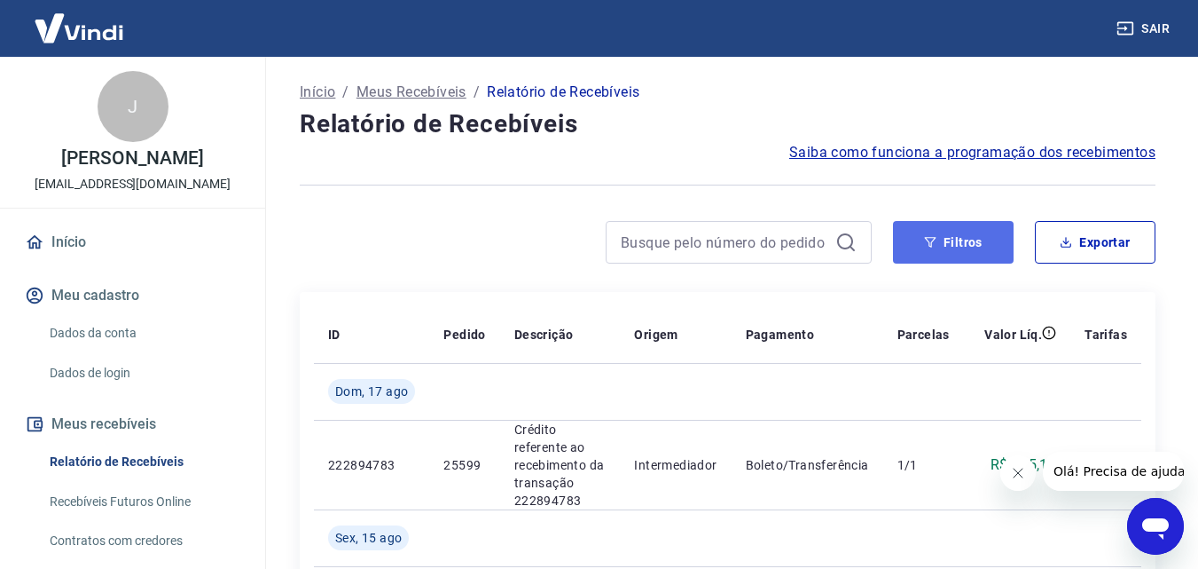
click at [946, 250] on button "Filtros" at bounding box center [953, 242] width 121 height 43
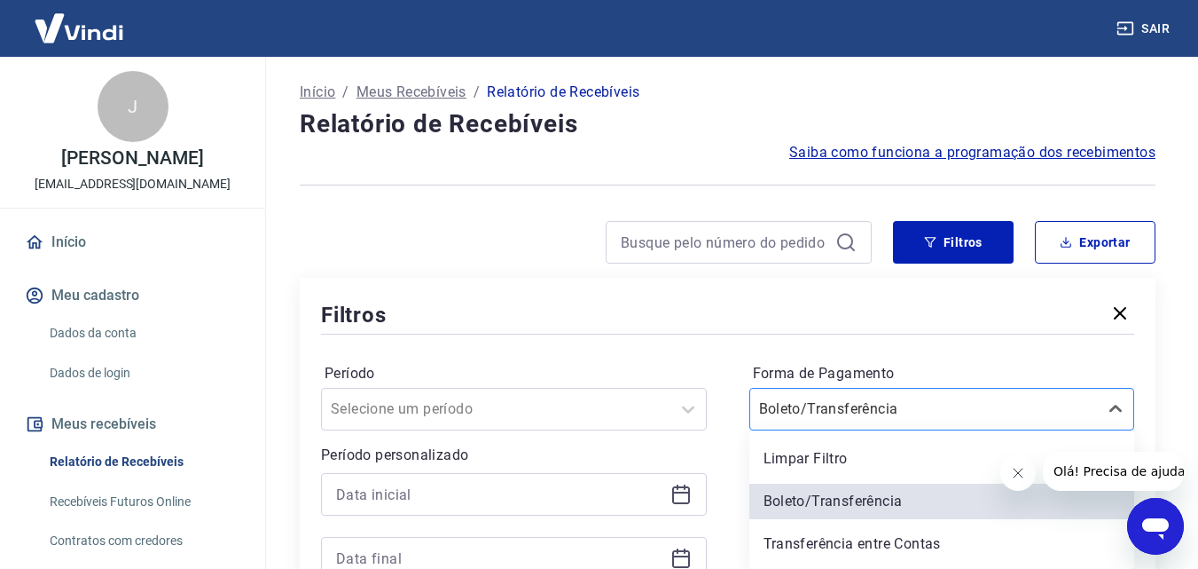
click at [863, 412] on div "option Boleto/Transferência selected, 2 of 5. 5 results available. Use Up and D…" at bounding box center [943, 409] width 386 height 43
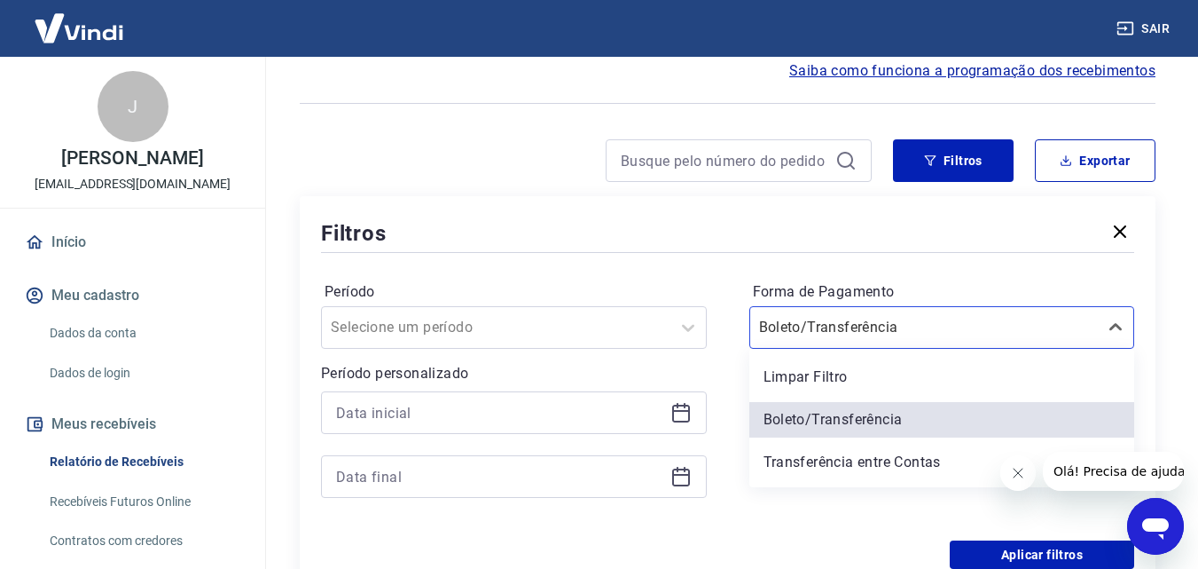
scroll to position [82, 0]
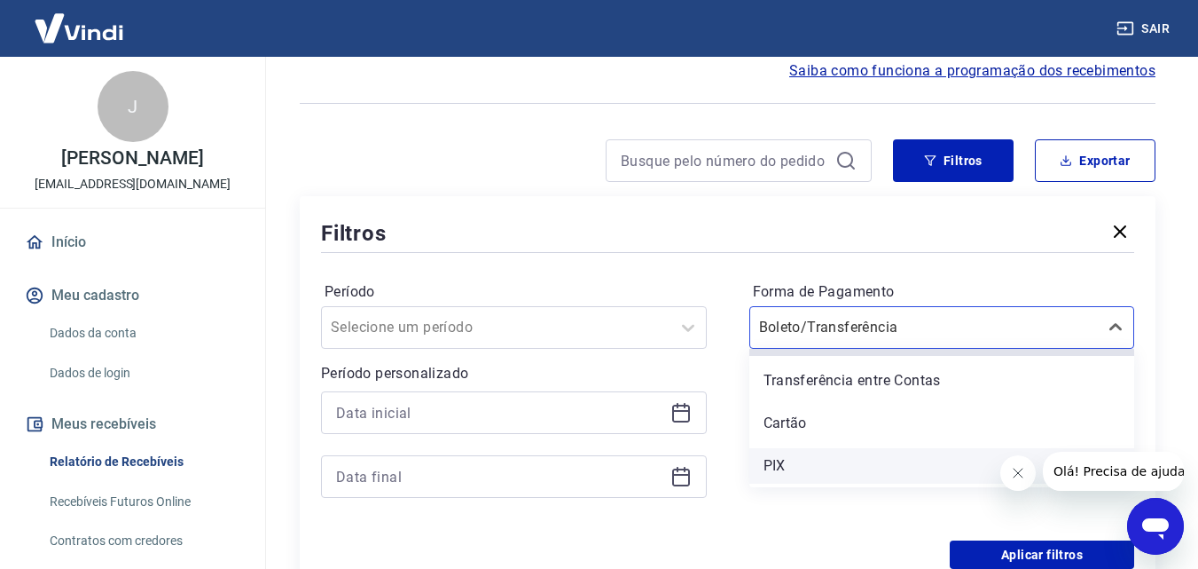
click at [805, 468] on div "PIX" at bounding box center [943, 465] width 386 height 35
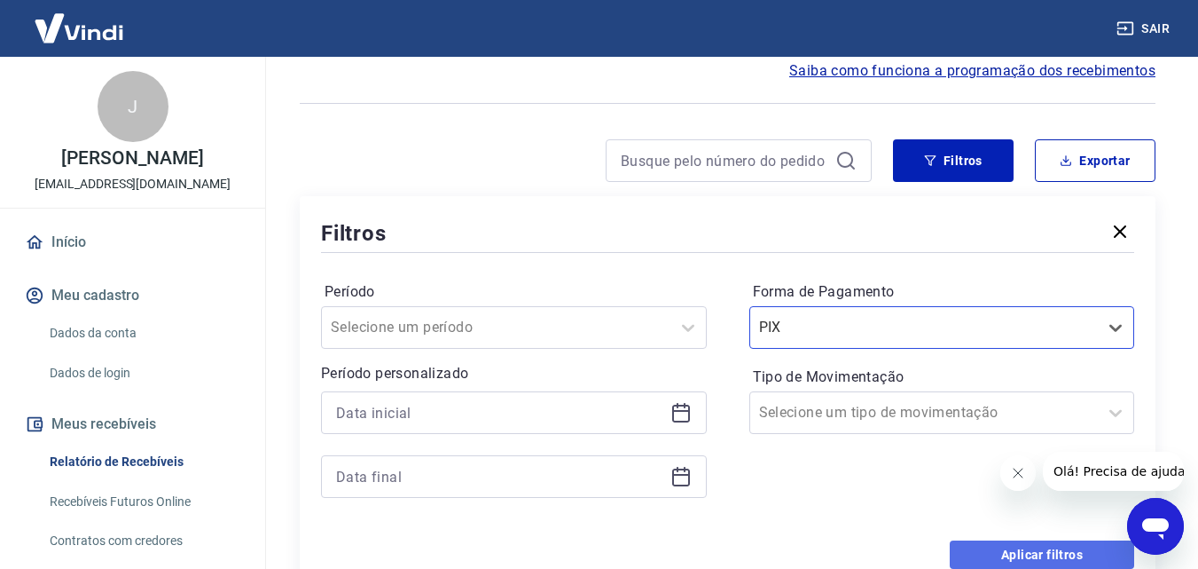
click at [1000, 551] on button "Aplicar filtros" at bounding box center [1042, 554] width 185 height 28
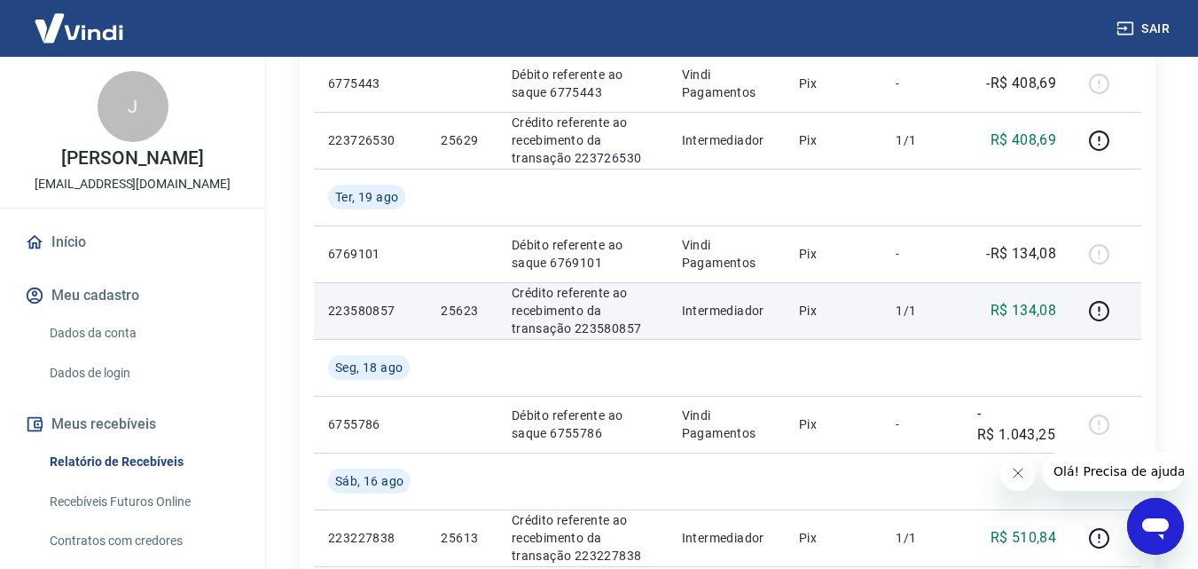
scroll to position [148, 0]
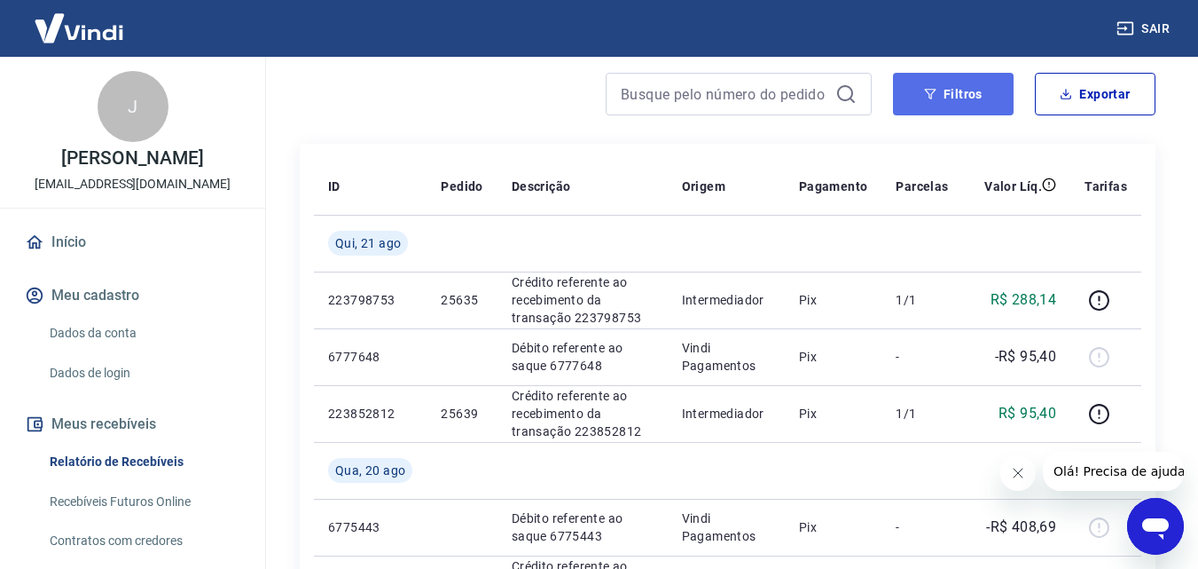
click at [963, 88] on button "Filtros" at bounding box center [953, 94] width 121 height 43
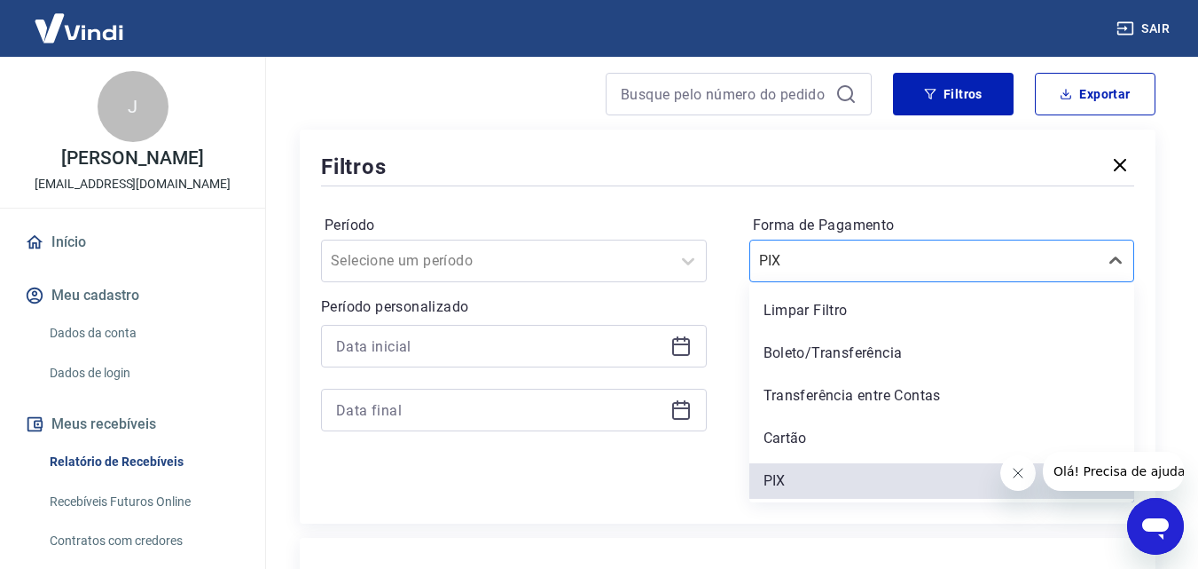
click at [816, 255] on input "Forma de Pagamento" at bounding box center [848, 260] width 179 height 21
click at [821, 347] on div "Boleto/Transferência" at bounding box center [943, 352] width 386 height 35
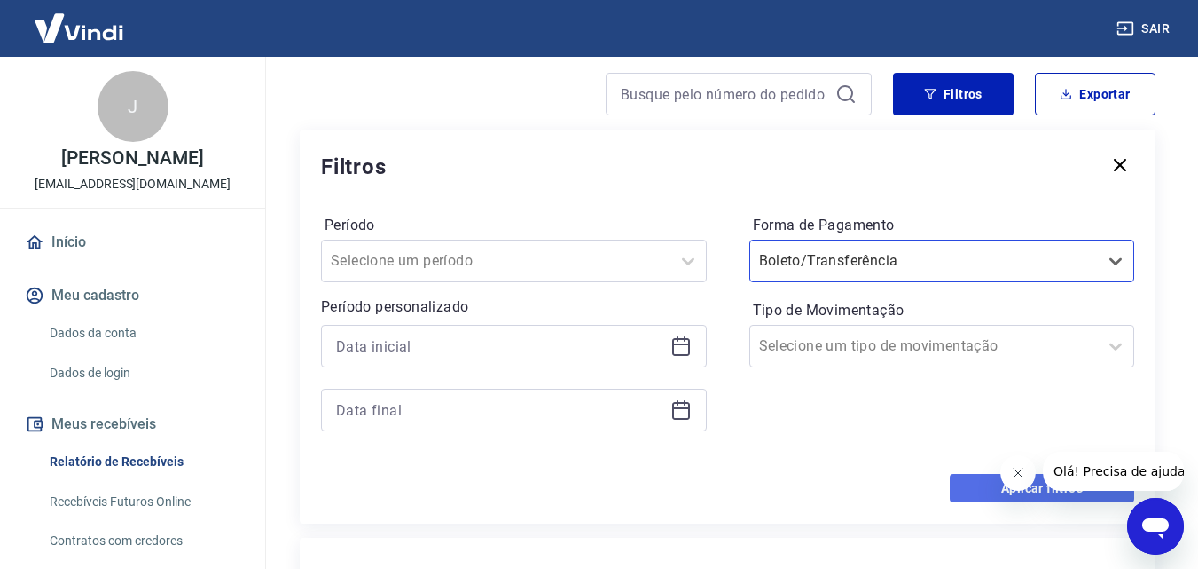
click at [970, 480] on button "Aplicar filtros" at bounding box center [1042, 488] width 185 height 28
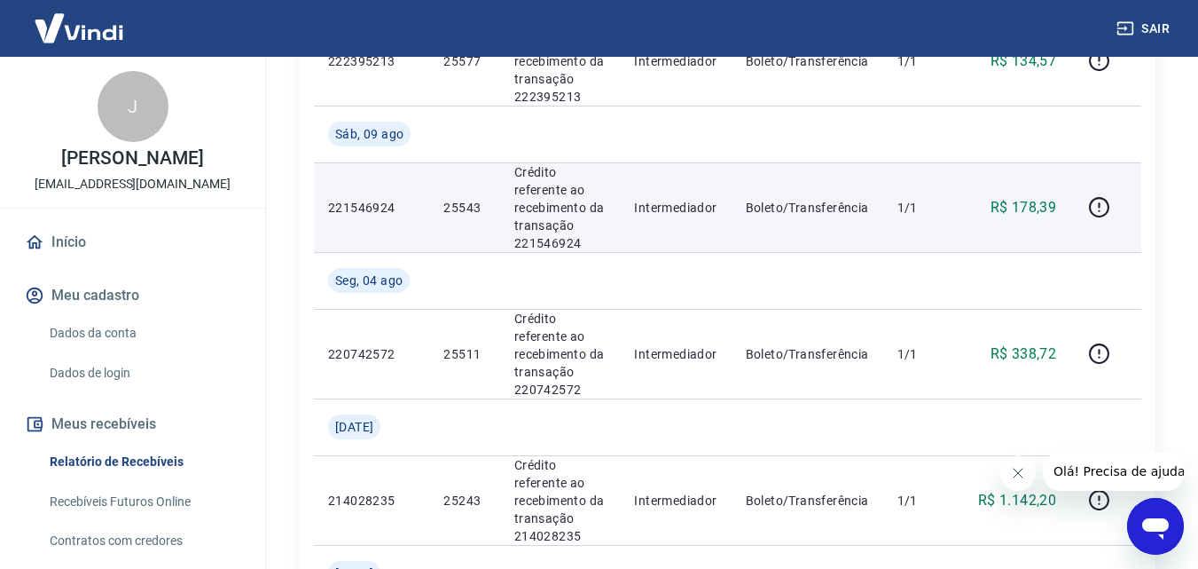
scroll to position [592, 0]
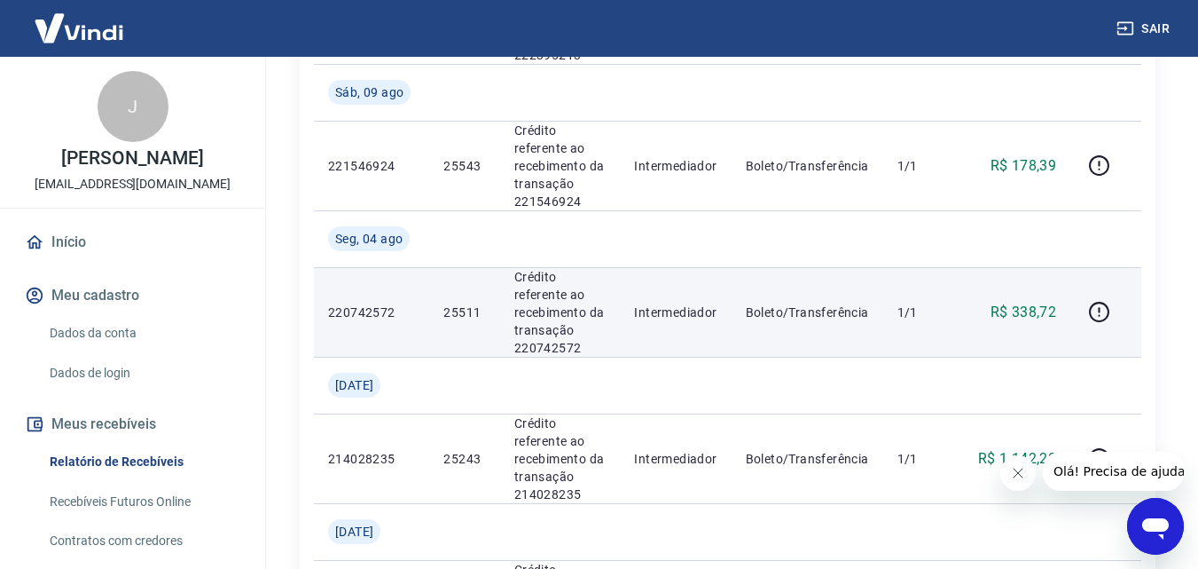
click at [461, 309] on p "25511" at bounding box center [465, 312] width 42 height 18
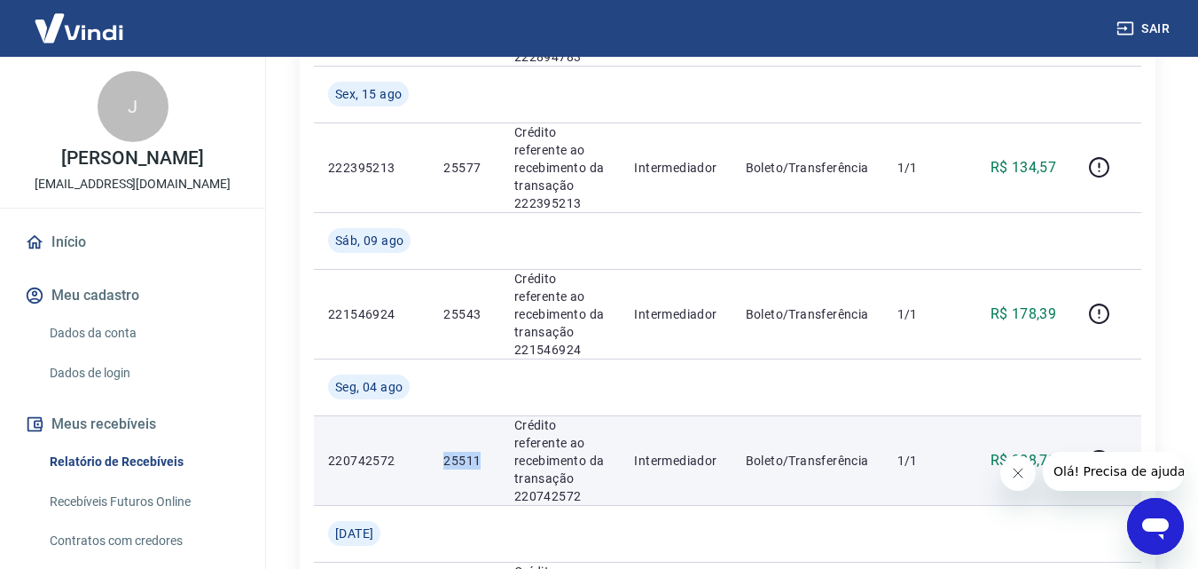
scroll to position [295, 0]
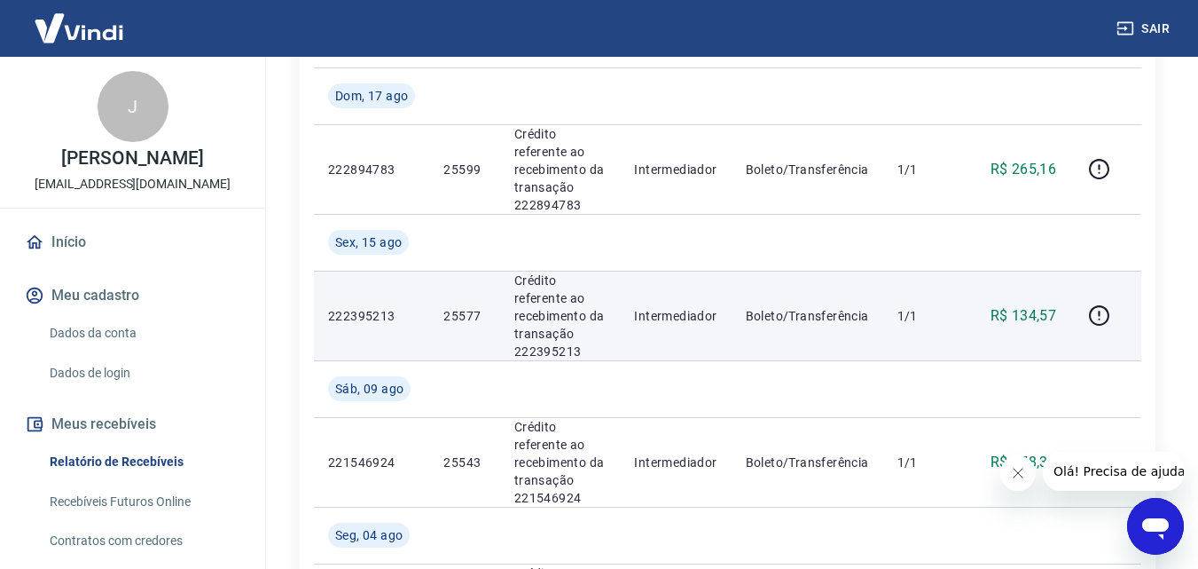
click at [473, 313] on p "25577" at bounding box center [465, 316] width 42 height 18
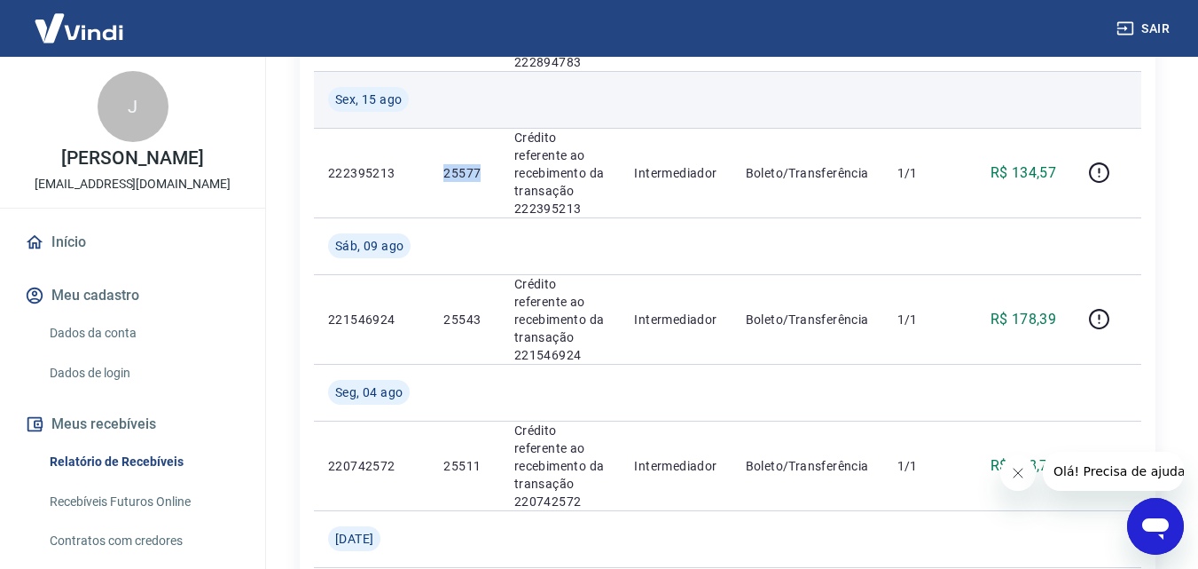
scroll to position [592, 0]
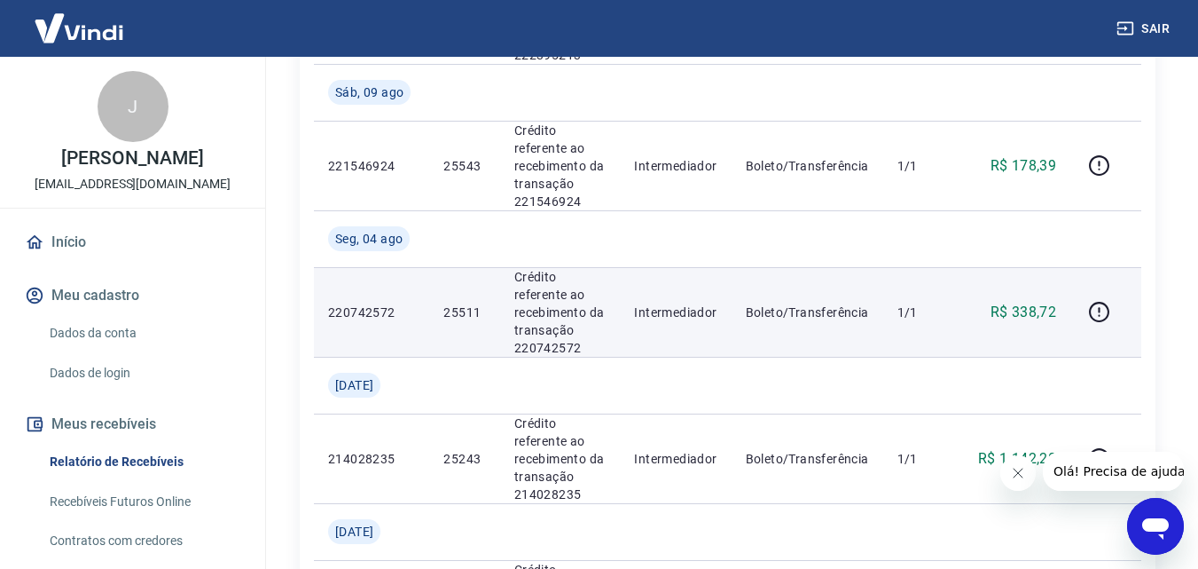
click at [463, 313] on p "25511" at bounding box center [465, 312] width 42 height 18
click at [1098, 304] on icon "button" at bounding box center [1099, 312] width 22 height 22
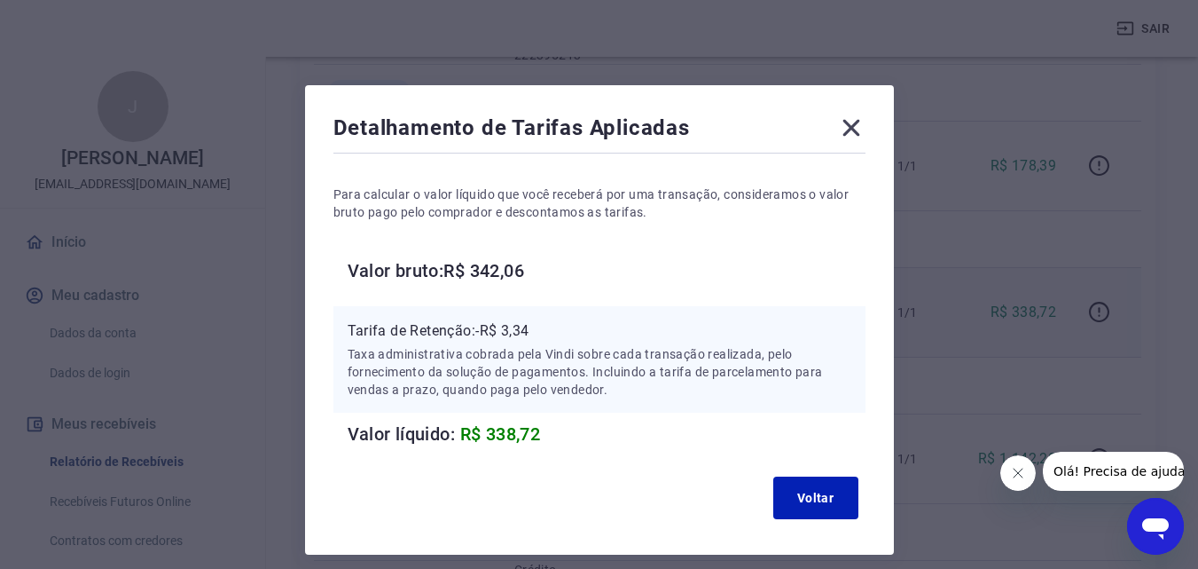
click at [844, 126] on icon at bounding box center [851, 128] width 28 height 28
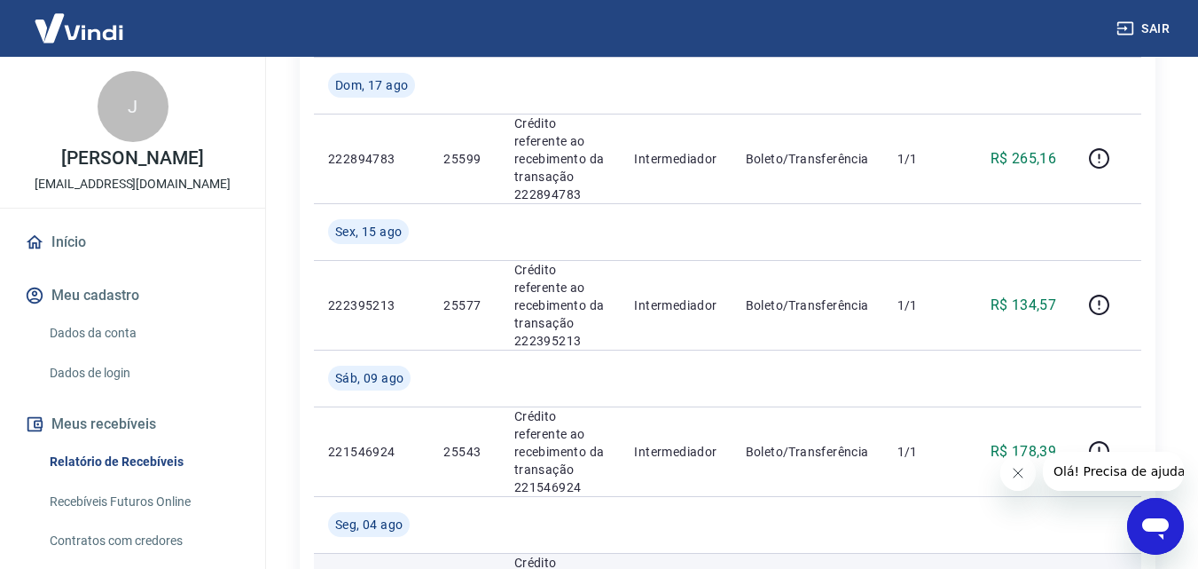
scroll to position [295, 0]
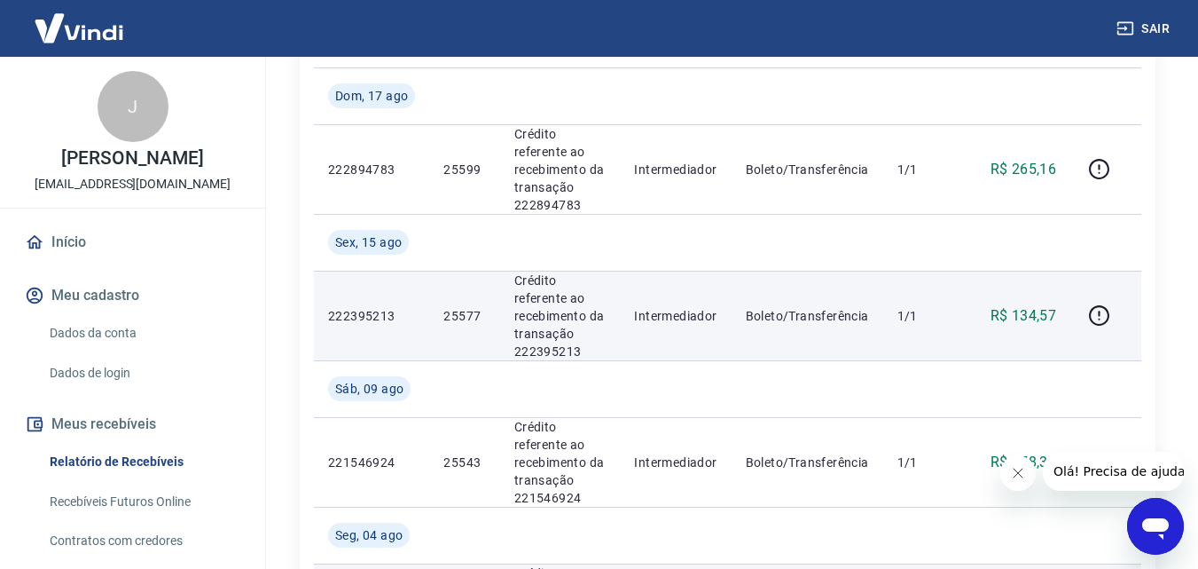
click at [452, 318] on p "25577" at bounding box center [465, 316] width 42 height 18
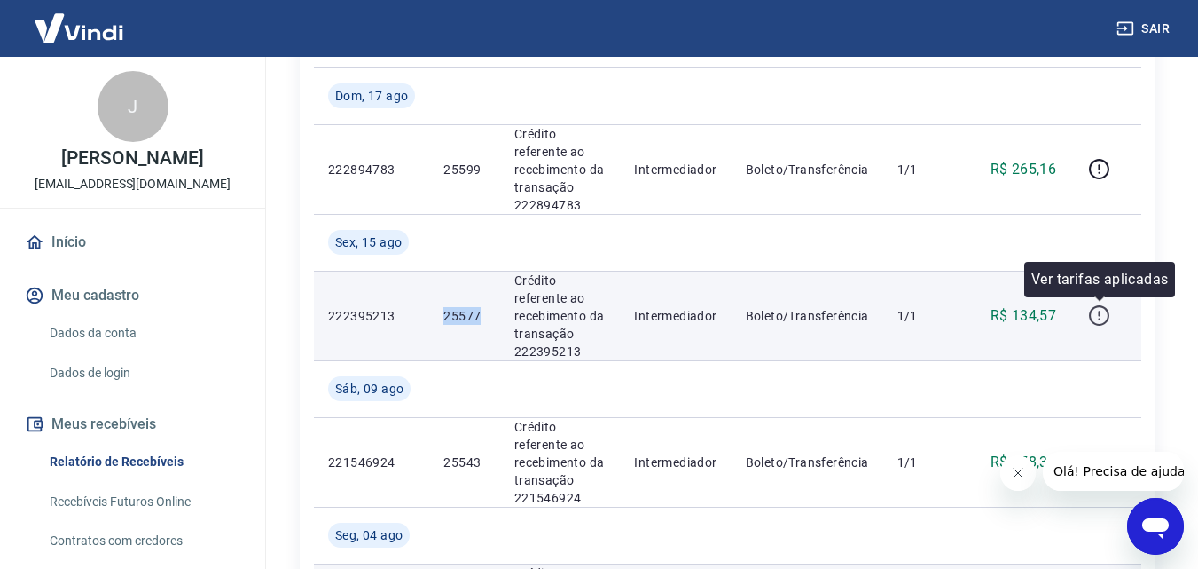
click at [1098, 318] on icon "button" at bounding box center [1099, 315] width 22 height 22
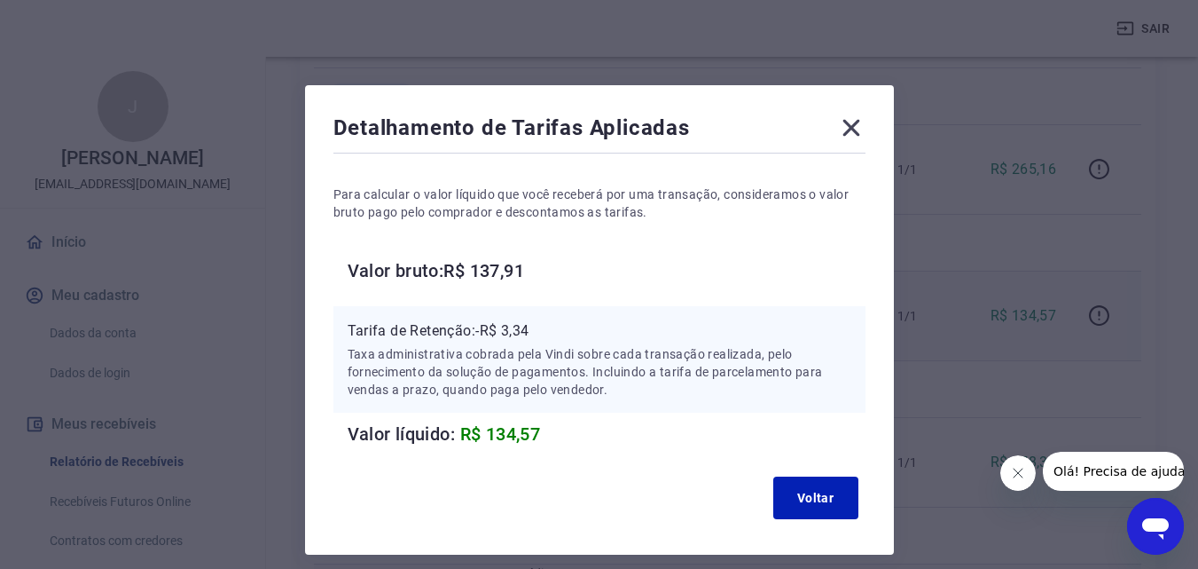
click at [849, 128] on icon at bounding box center [851, 128] width 28 height 28
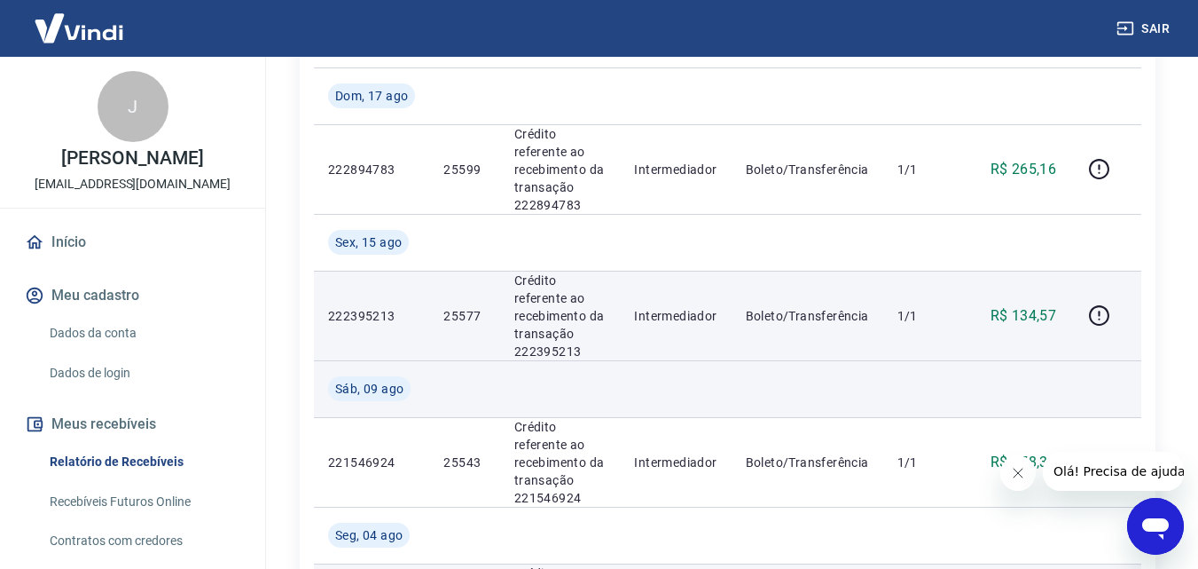
scroll to position [148, 0]
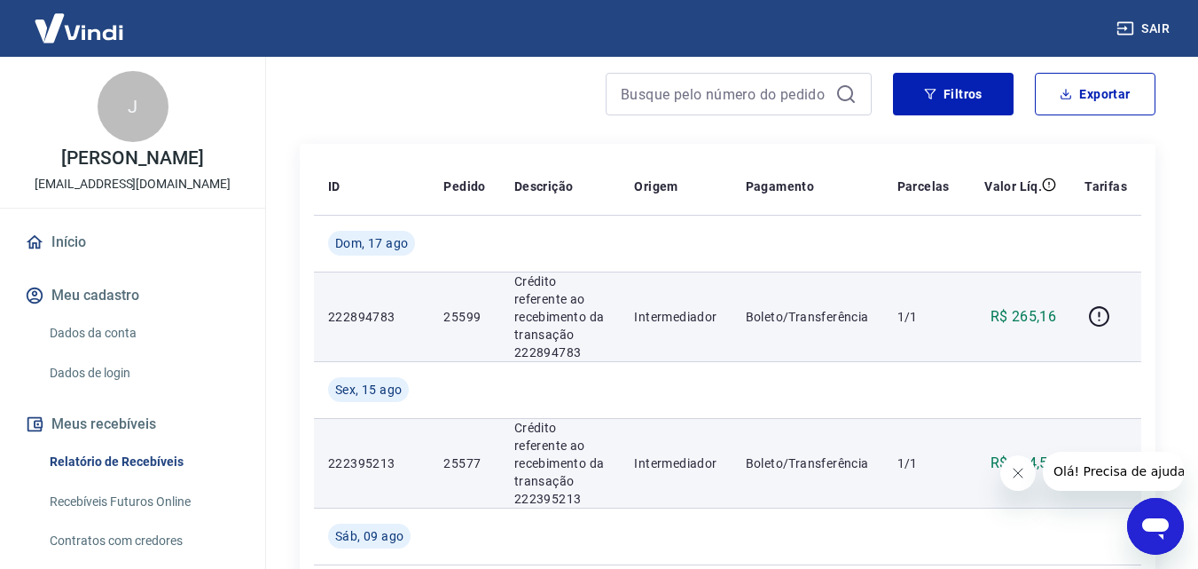
click at [452, 319] on p "25599" at bounding box center [465, 317] width 42 height 18
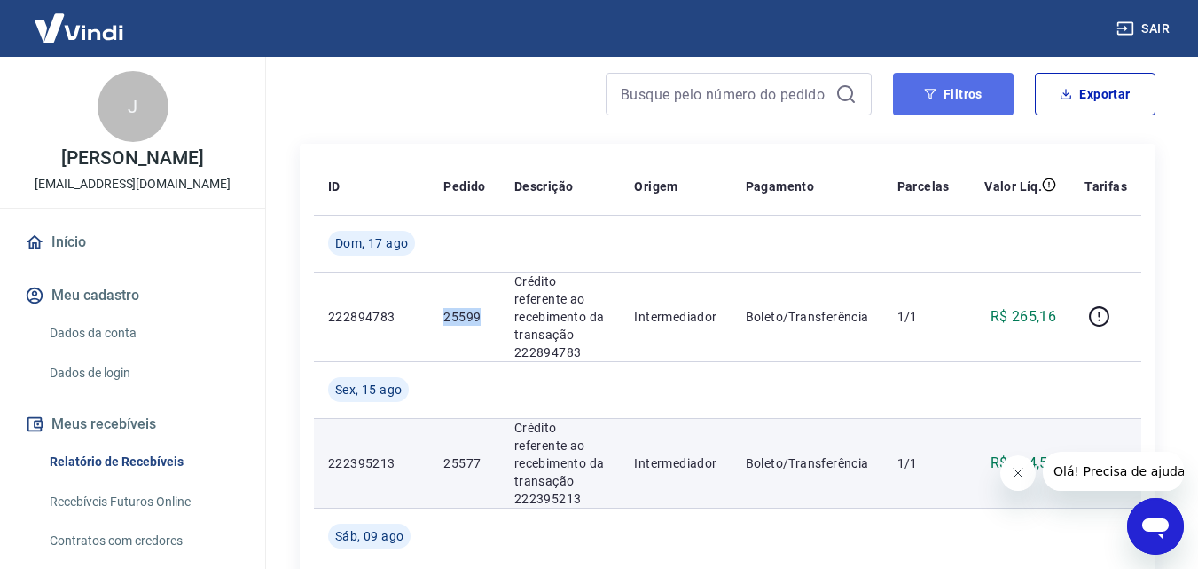
click at [954, 111] on button "Filtros" at bounding box center [953, 94] width 121 height 43
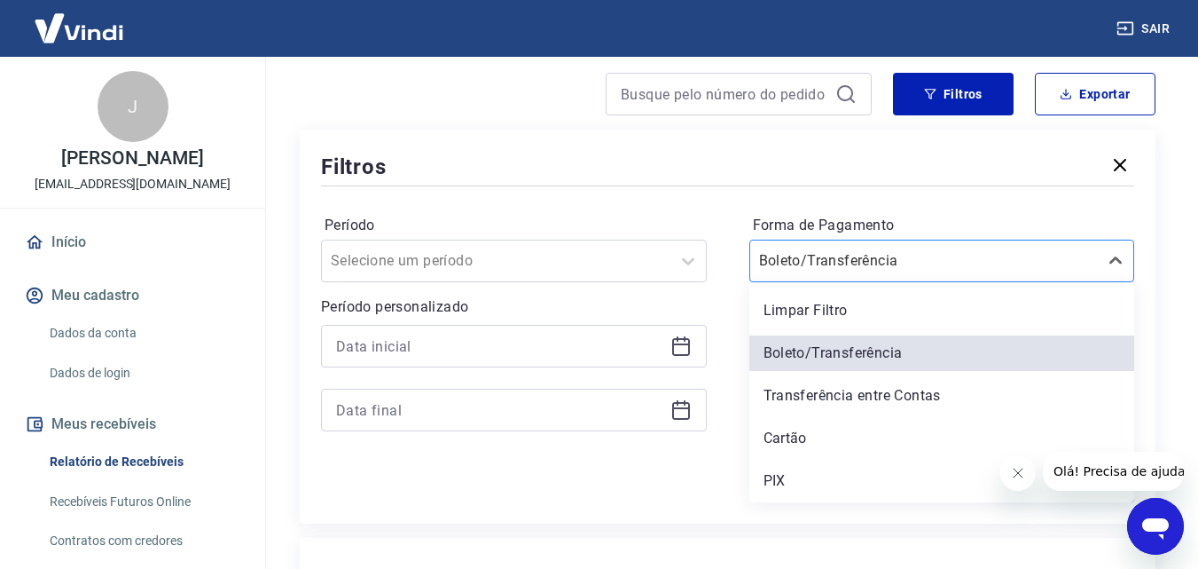
click at [820, 271] on input "Forma de Pagamento" at bounding box center [848, 260] width 179 height 21
drag, startPoint x: 803, startPoint y: 474, endPoint x: 717, endPoint y: 292, distance: 201.2
click at [803, 475] on div "PIX" at bounding box center [943, 480] width 386 height 35
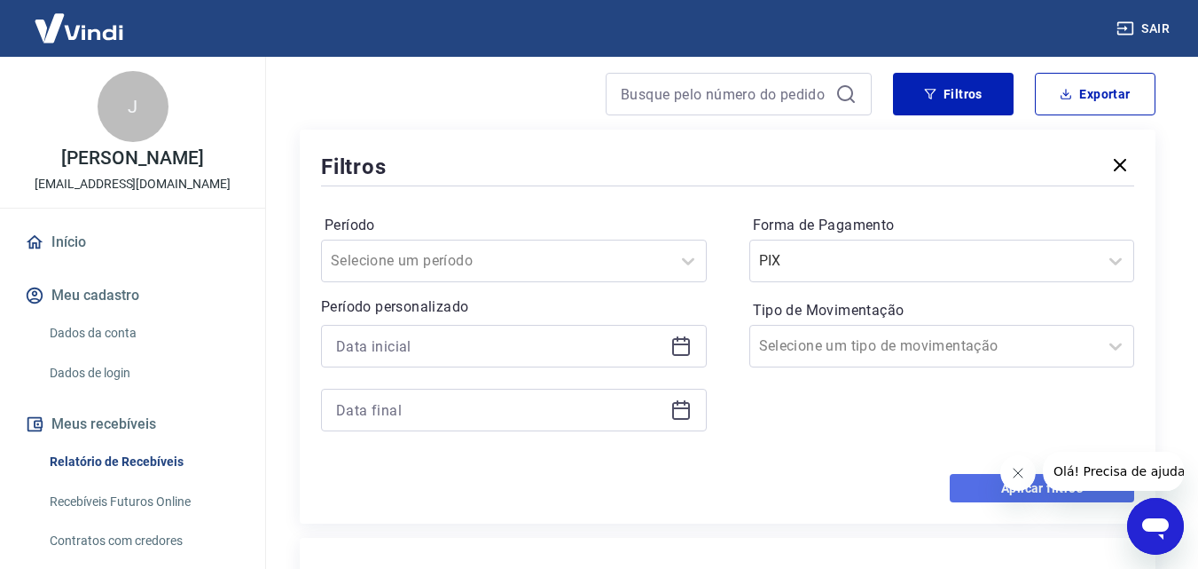
click at [976, 496] on button "Aplicar filtros" at bounding box center [1042, 488] width 185 height 28
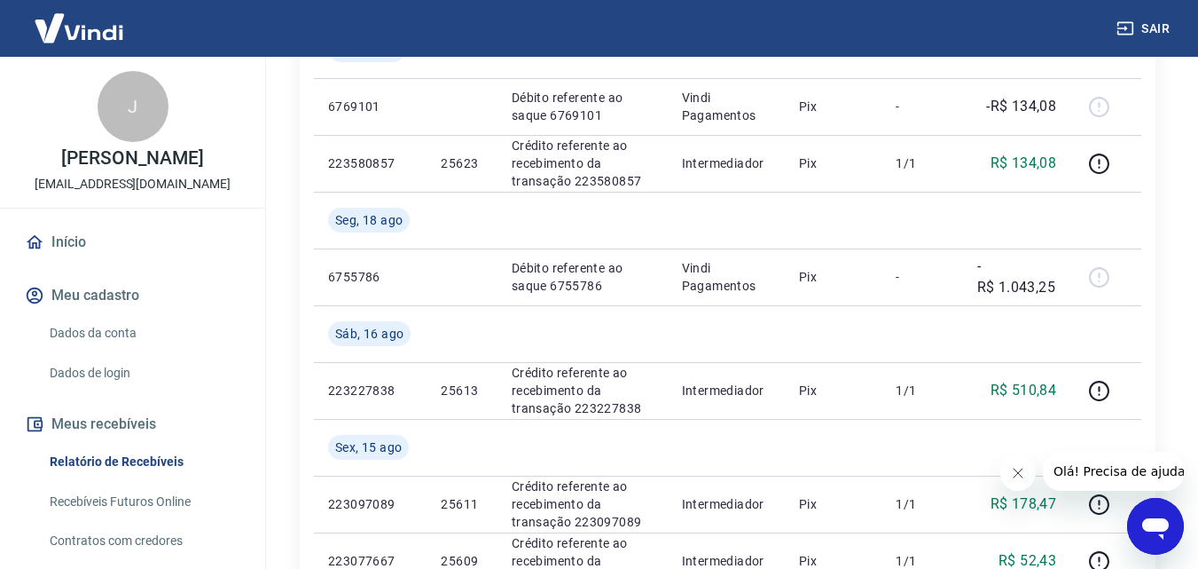
scroll to position [592, 0]
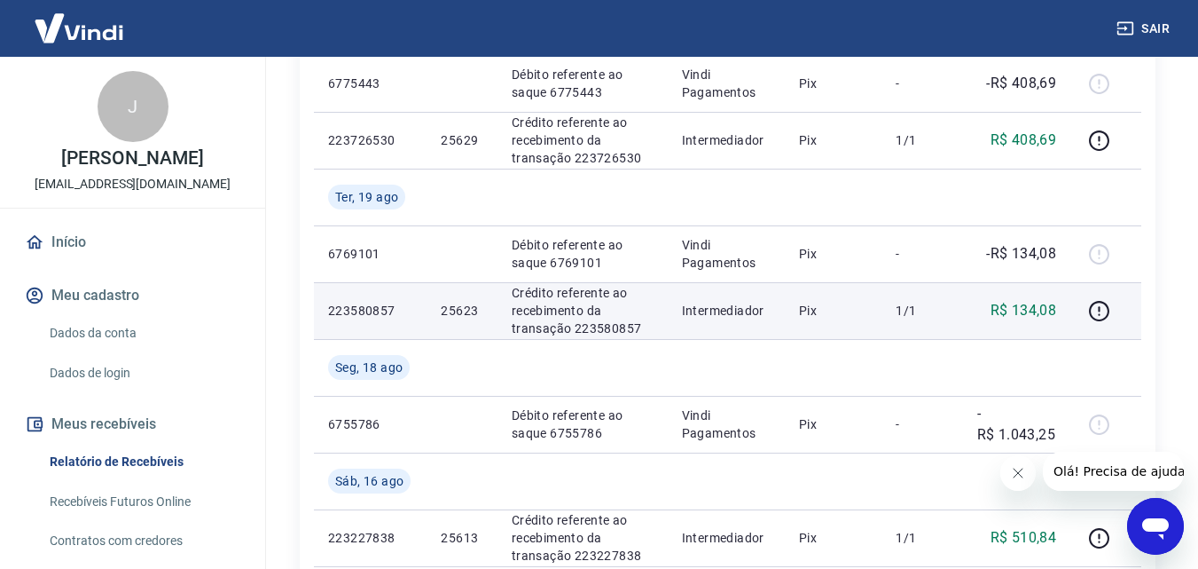
click at [459, 310] on p "25623" at bounding box center [462, 311] width 42 height 18
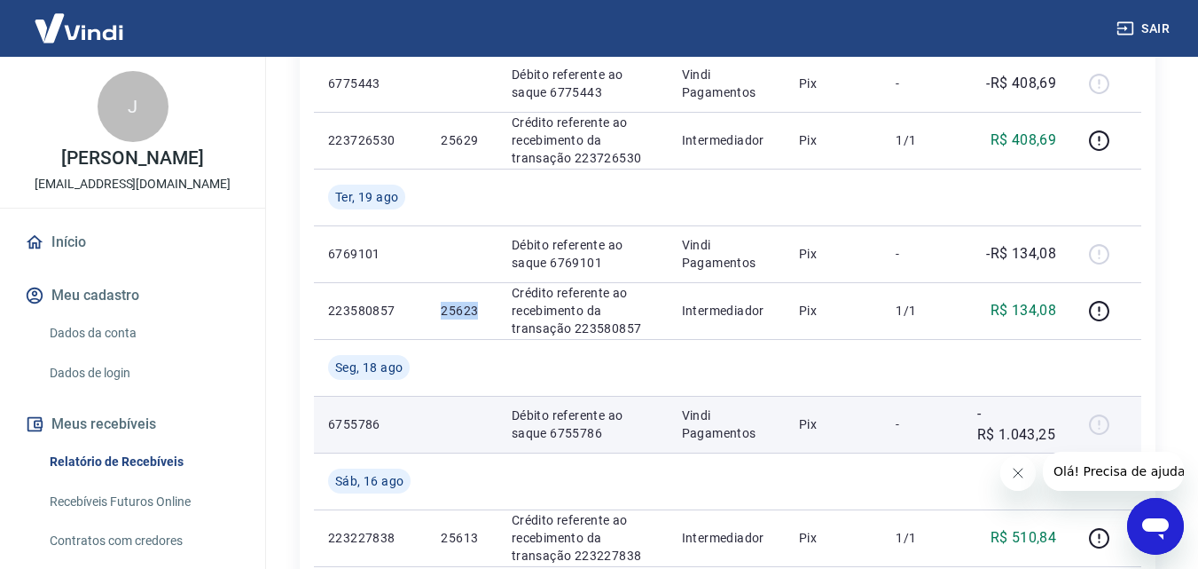
scroll to position [444, 0]
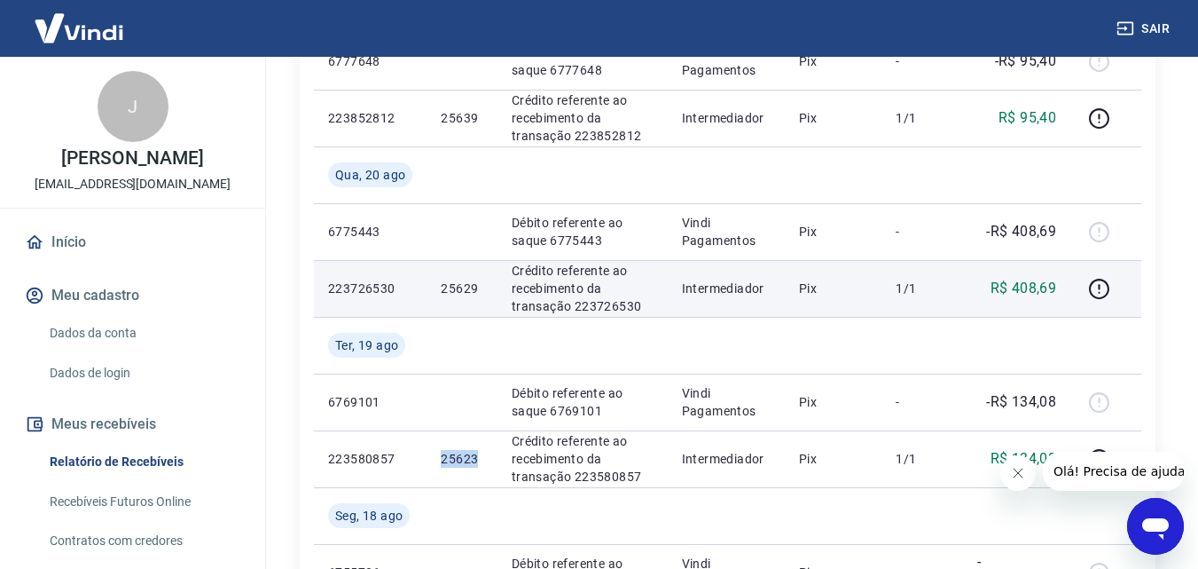
click at [461, 285] on p "25629" at bounding box center [462, 288] width 42 height 18
click at [456, 290] on p "25629" at bounding box center [462, 288] width 42 height 18
click at [456, 287] on p "25629" at bounding box center [462, 288] width 42 height 18
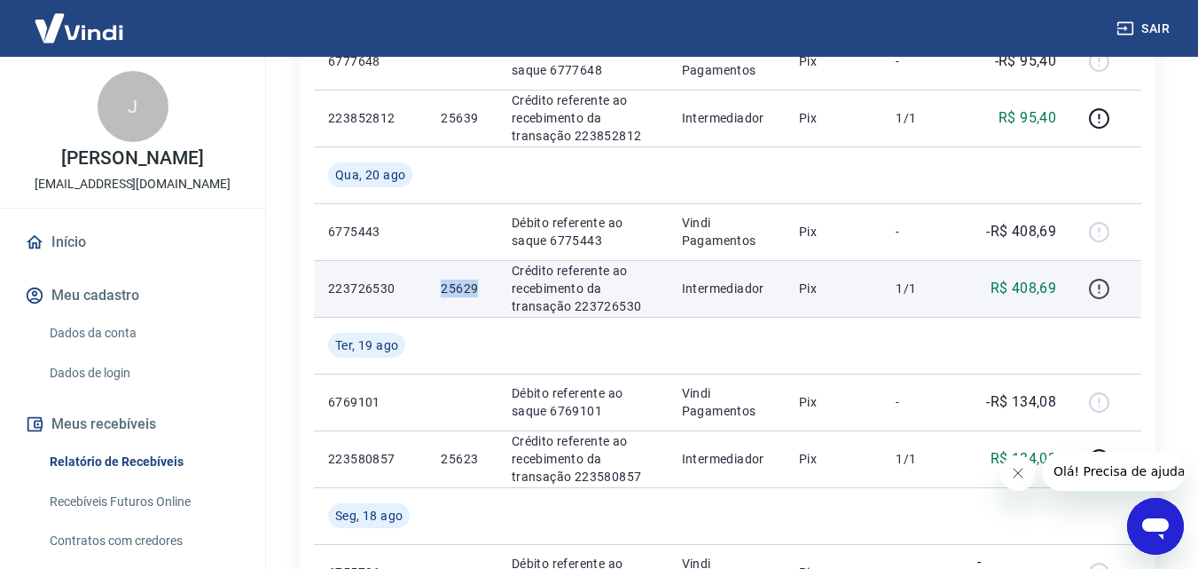
click at [1091, 291] on icon "button" at bounding box center [1099, 289] width 20 height 20
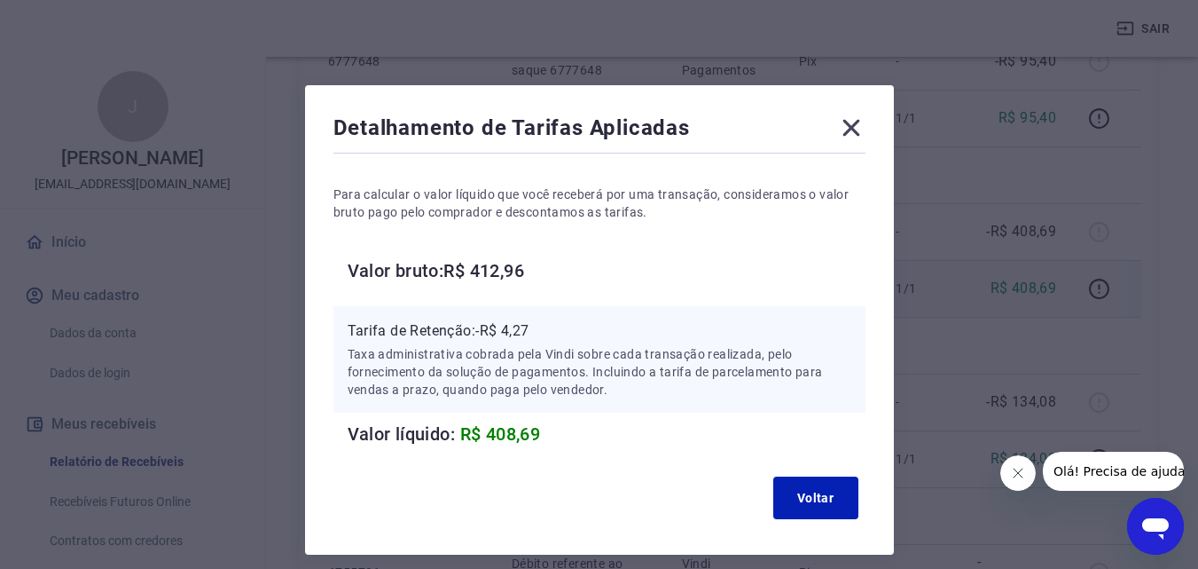
click at [850, 135] on icon at bounding box center [851, 128] width 28 height 28
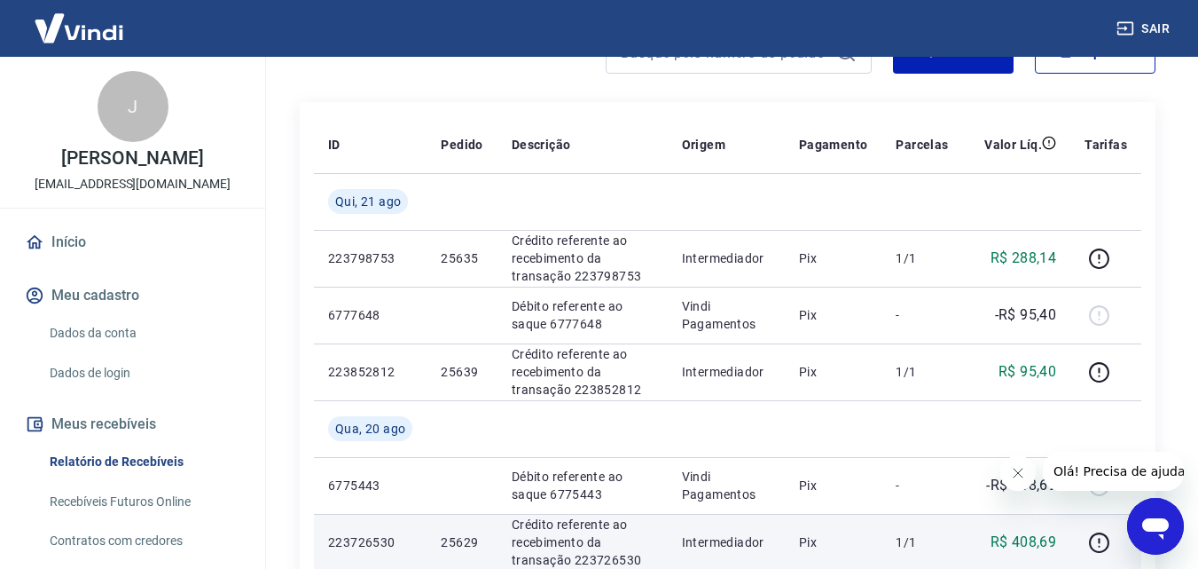
scroll to position [148, 0]
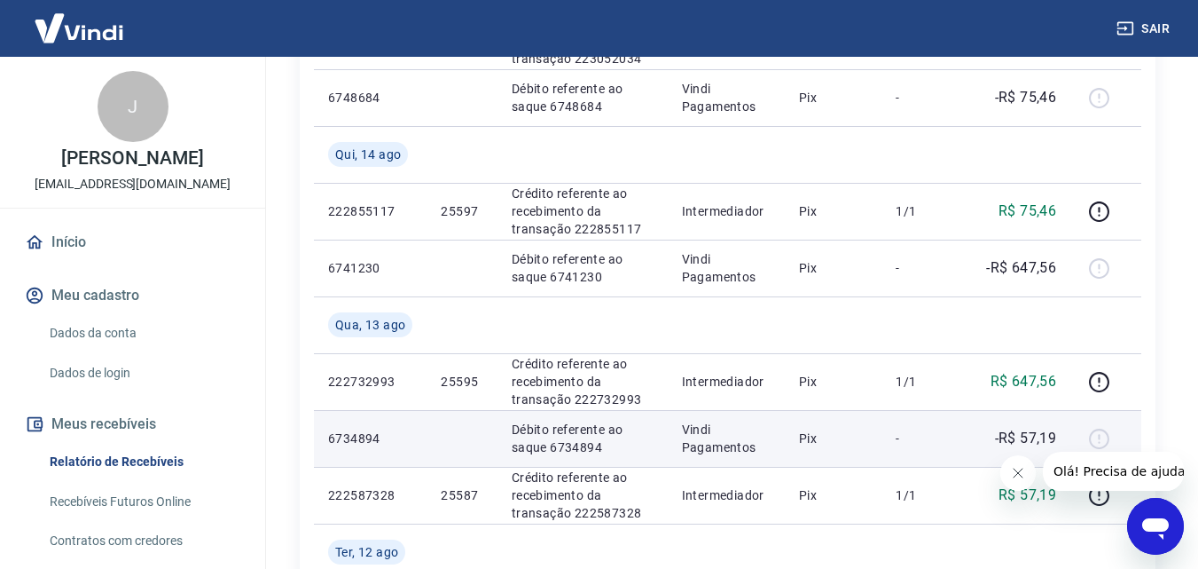
scroll to position [1331, 0]
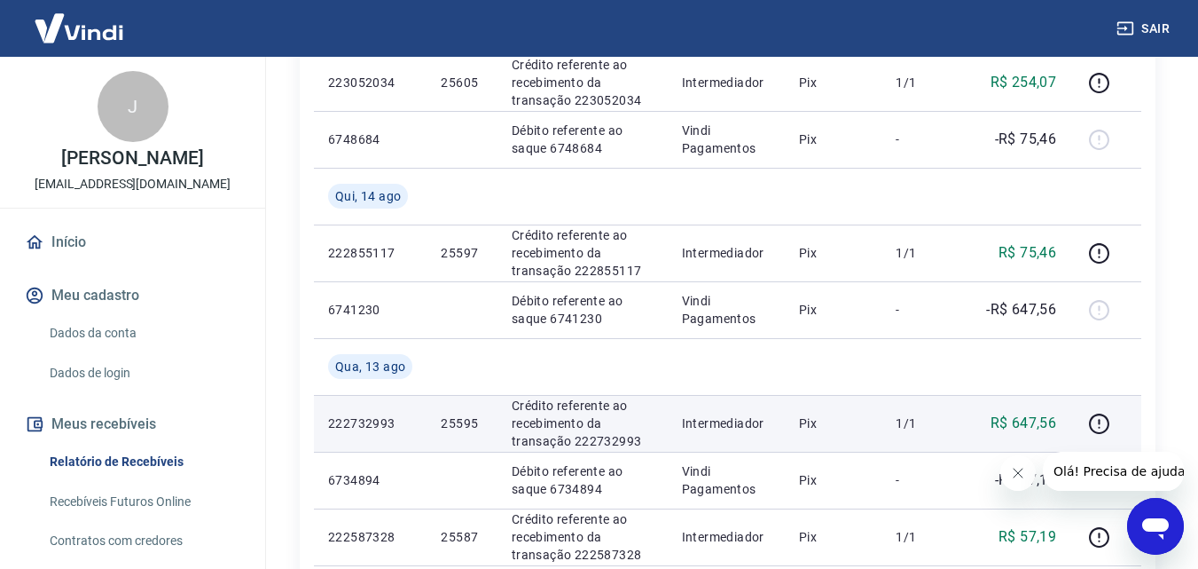
click at [463, 426] on p "25595" at bounding box center [462, 423] width 42 height 18
copy p "25595"
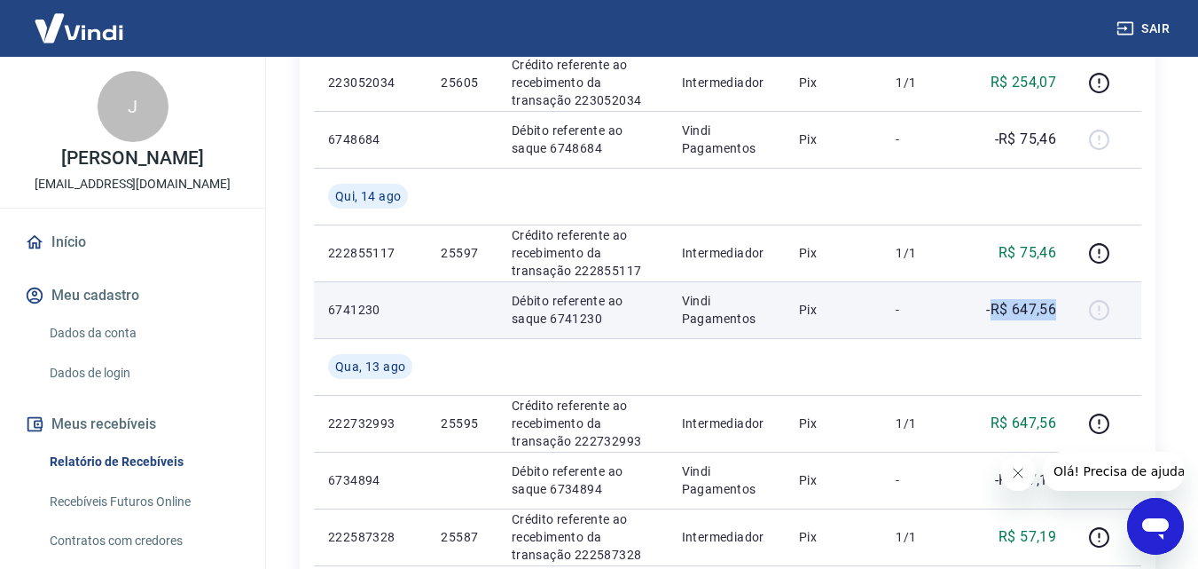
drag, startPoint x: 992, startPoint y: 310, endPoint x: 1059, endPoint y: 313, distance: 67.5
click at [1059, 313] on td "-R$ 647,56" at bounding box center [1017, 309] width 108 height 57
copy p "R$ 647,56"
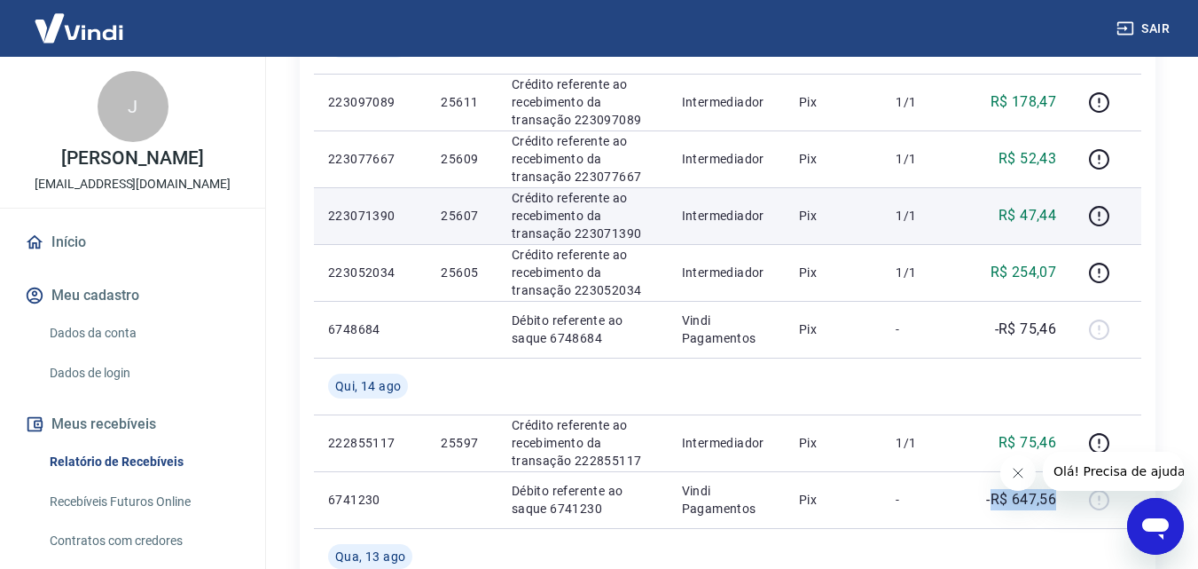
scroll to position [1182, 0]
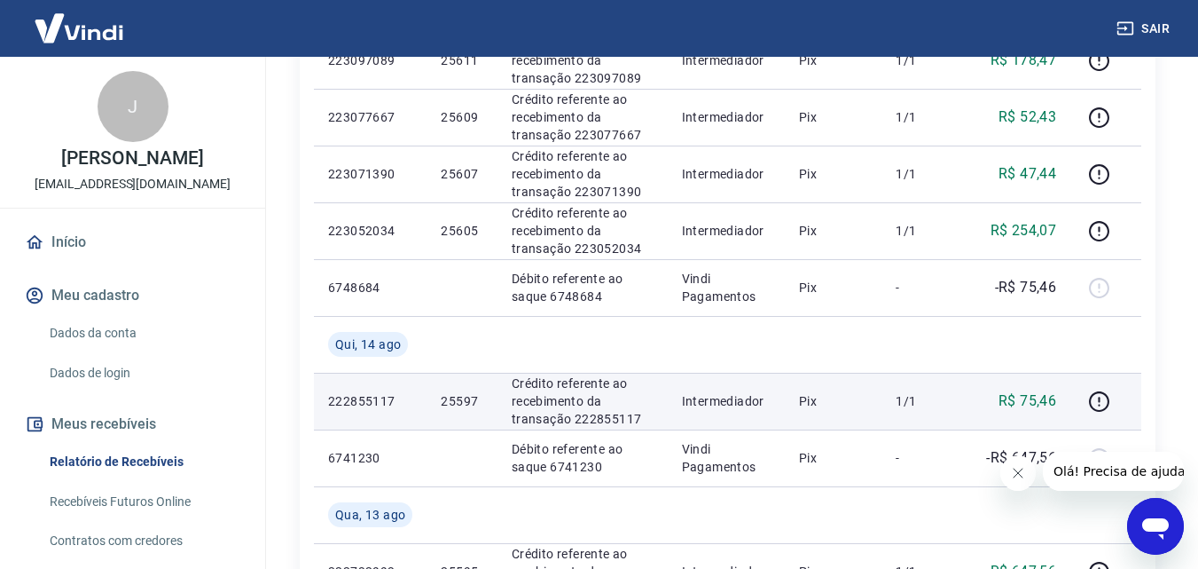
click at [456, 398] on p "25597" at bounding box center [462, 401] width 42 height 18
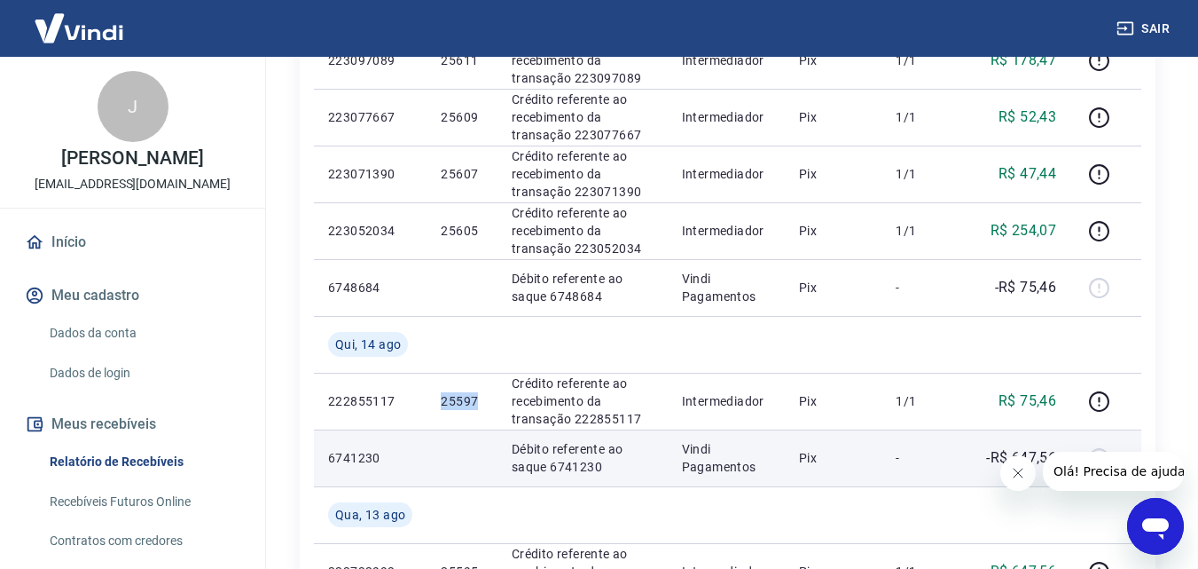
copy p "25597"
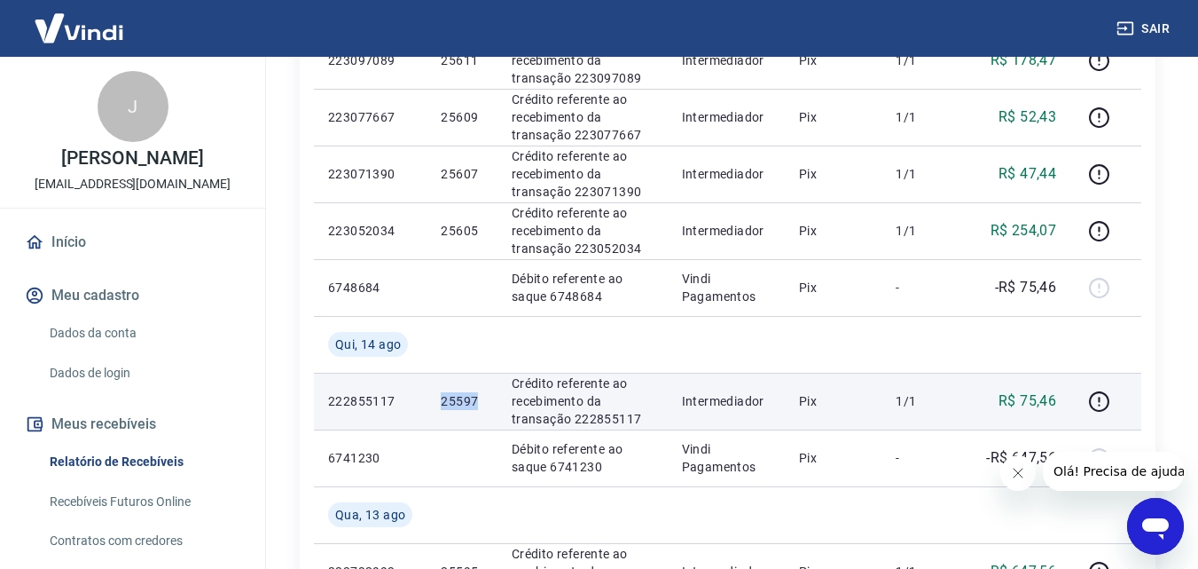
click at [450, 395] on p "25597" at bounding box center [462, 401] width 42 height 18
click at [457, 403] on p "25597" at bounding box center [462, 401] width 42 height 18
copy p "25597"
drag, startPoint x: 507, startPoint y: 428, endPoint x: 489, endPoint y: 422, distance: 18.5
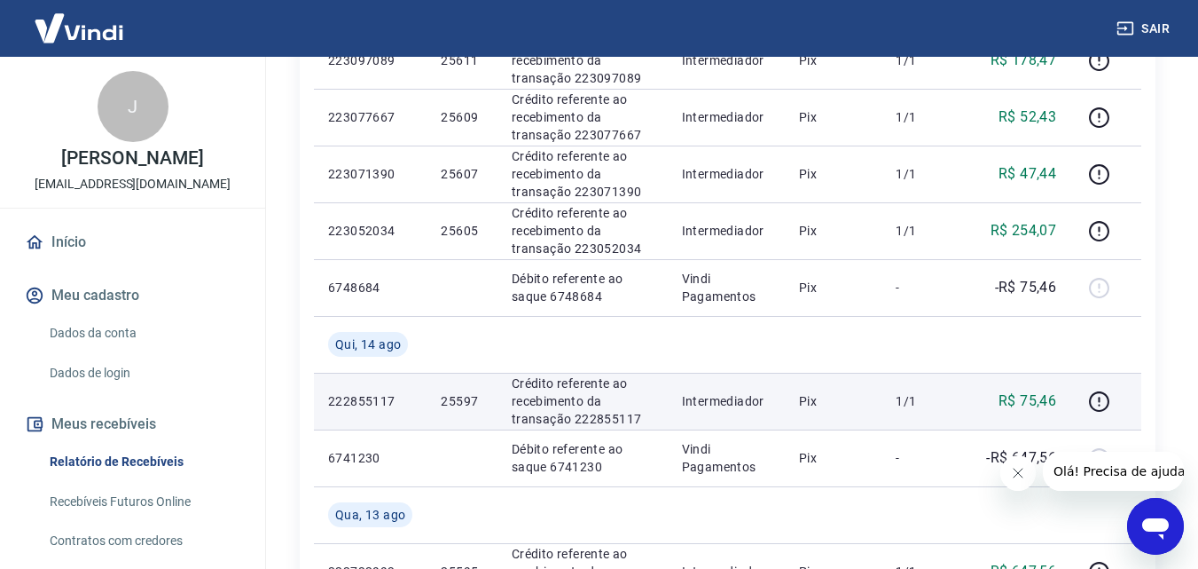
click at [507, 428] on td "Crédito referente ao recebimento da transação 222855117" at bounding box center [583, 401] width 170 height 57
click at [466, 407] on p "25597" at bounding box center [462, 401] width 42 height 18
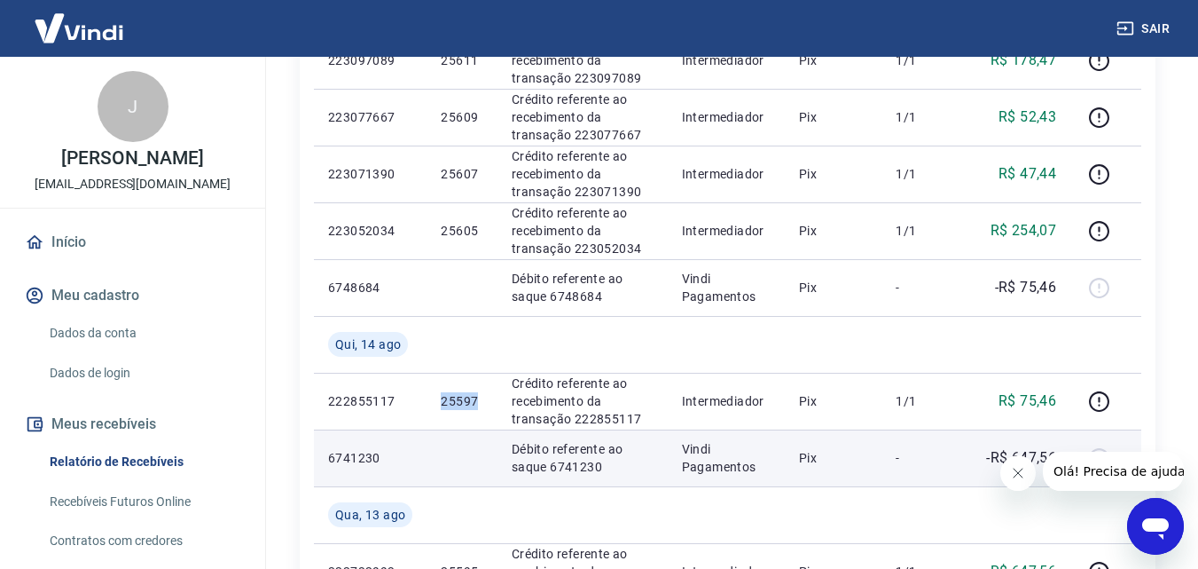
copy p "25597"
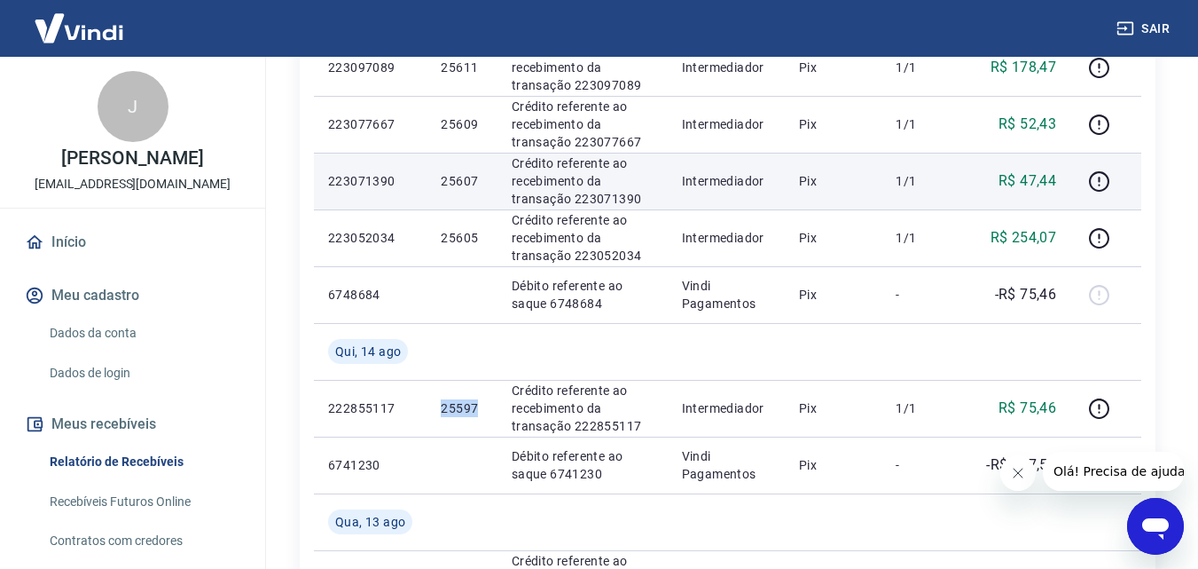
scroll to position [1331, 0]
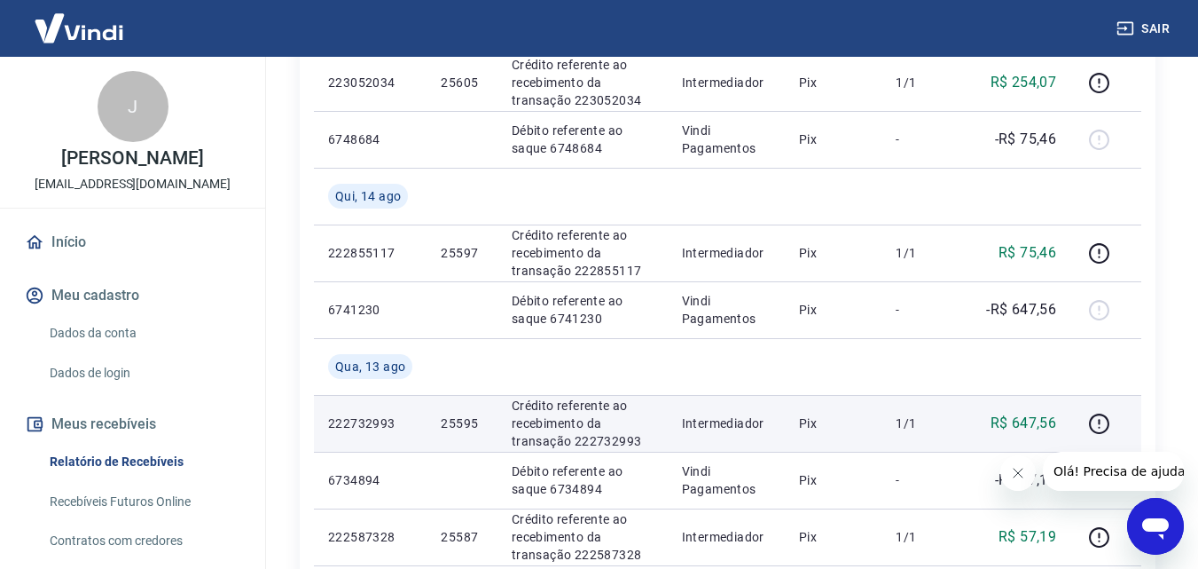
click at [467, 426] on p "25595" at bounding box center [462, 423] width 42 height 18
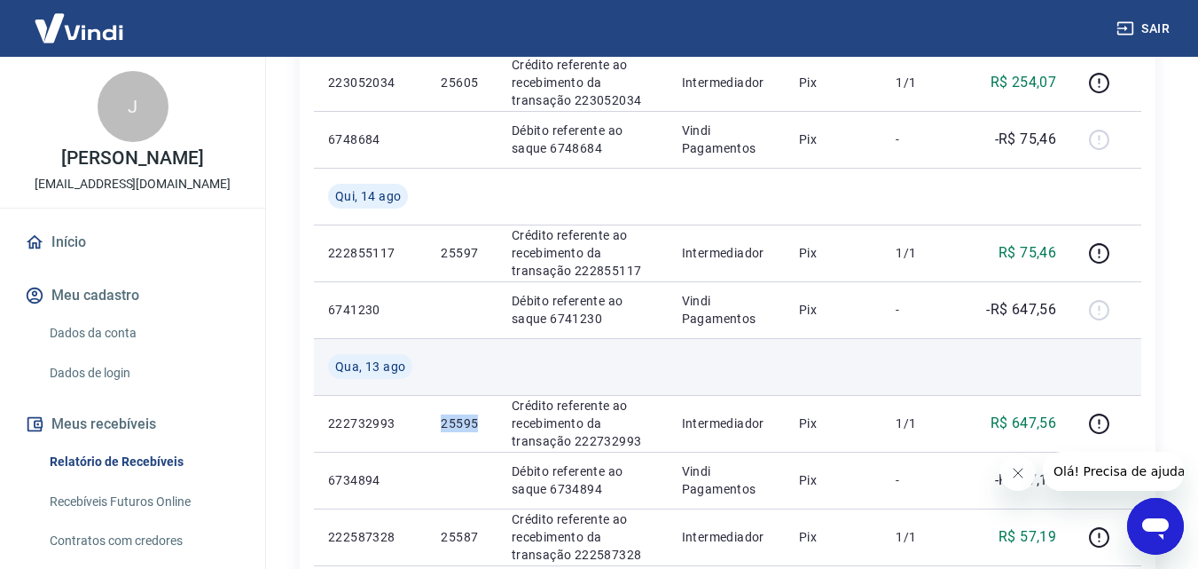
copy p "25595"
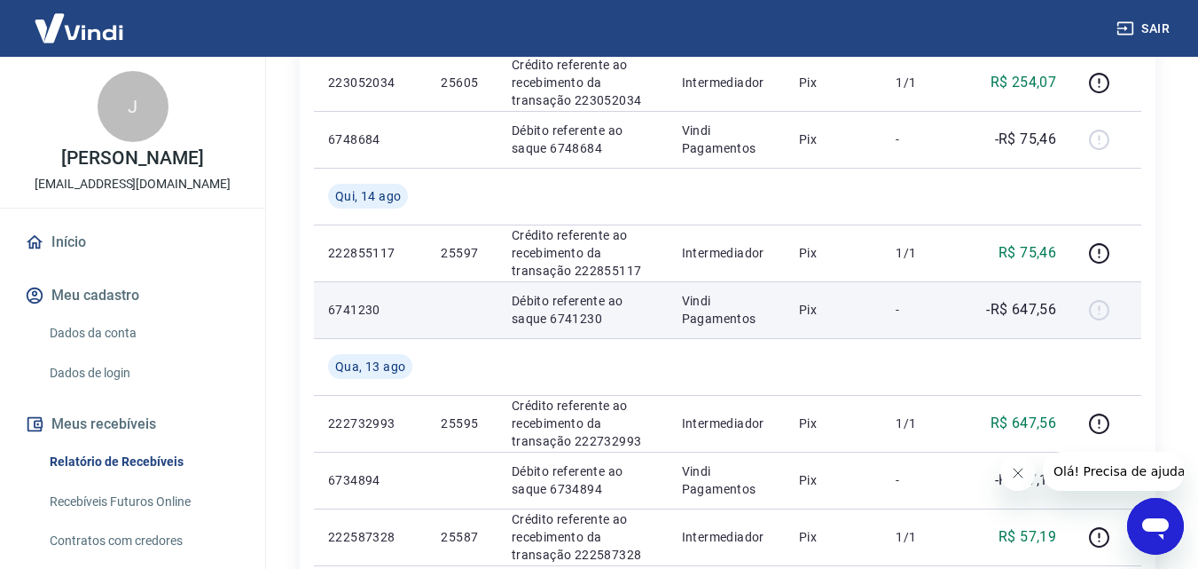
click at [1103, 308] on div at bounding box center [1106, 309] width 43 height 28
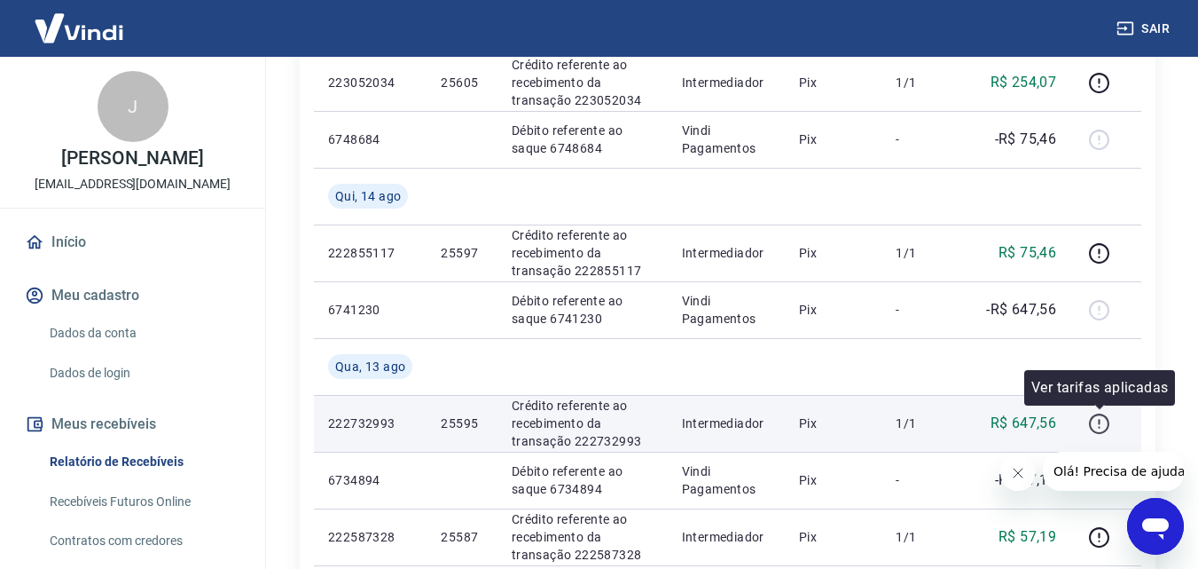
click at [1104, 417] on icon "button" at bounding box center [1099, 423] width 22 height 22
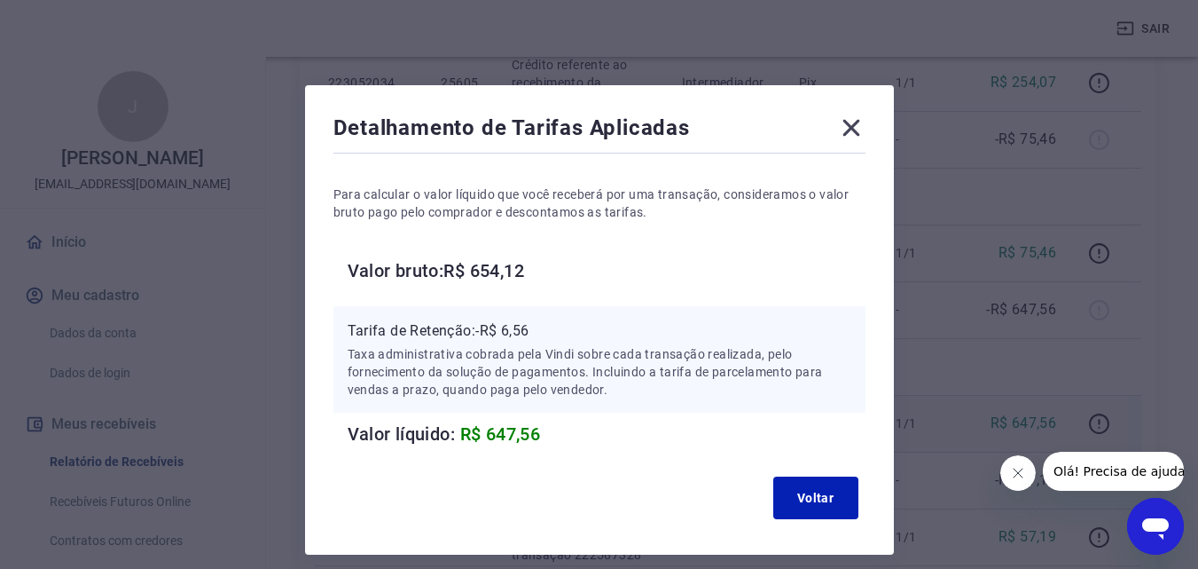
click at [848, 126] on icon at bounding box center [851, 128] width 17 height 17
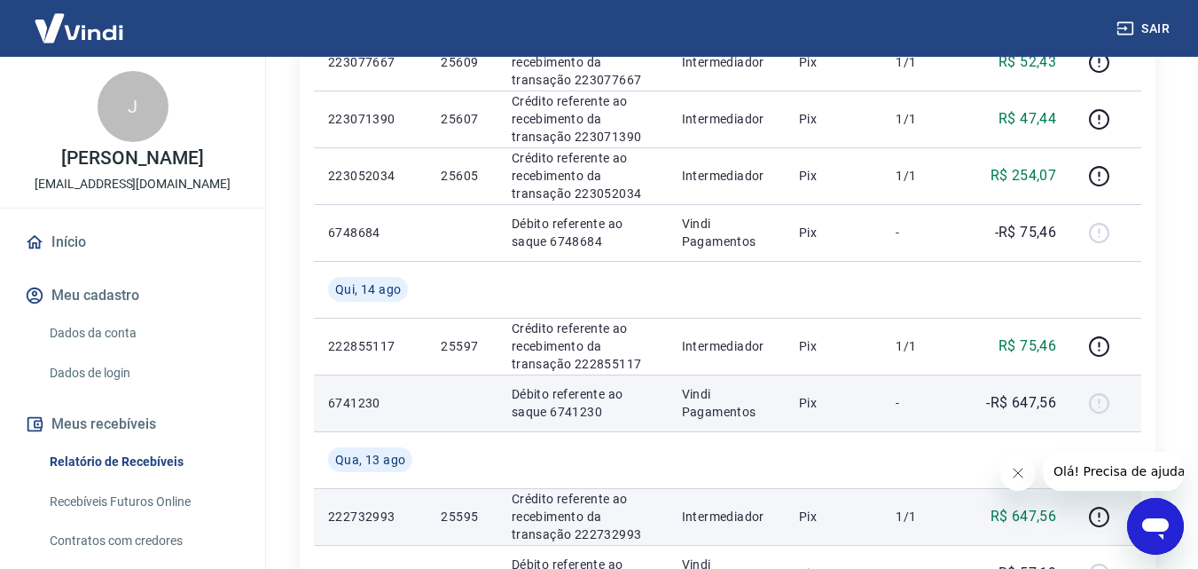
scroll to position [1182, 0]
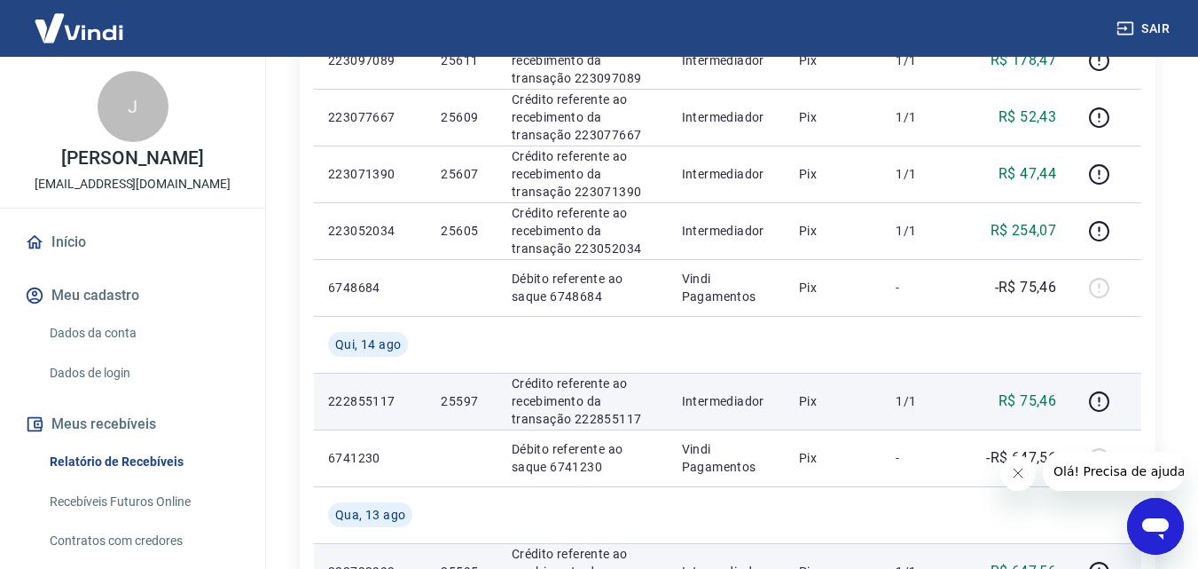
click at [462, 401] on p "25597" at bounding box center [462, 401] width 42 height 18
copy p "25597"
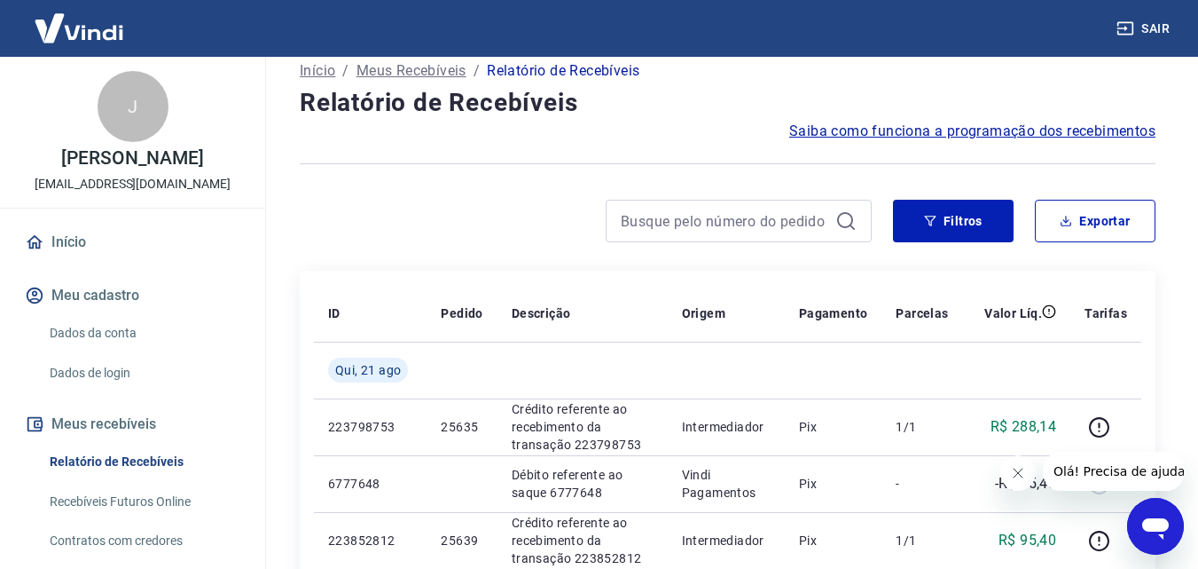
scroll to position [0, 0]
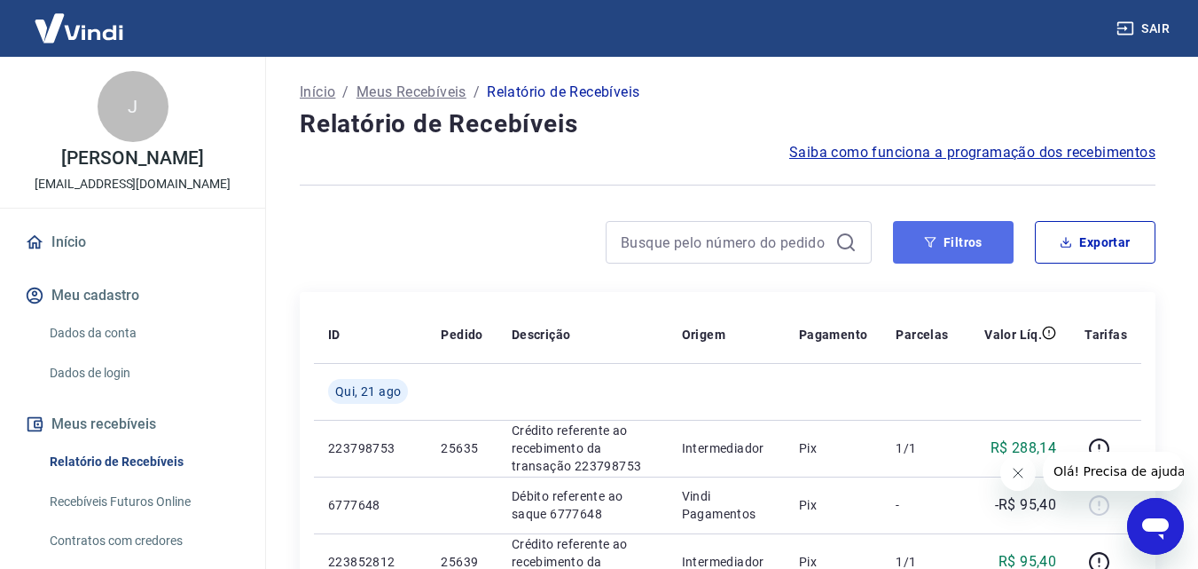
click at [950, 249] on button "Filtros" at bounding box center [953, 242] width 121 height 43
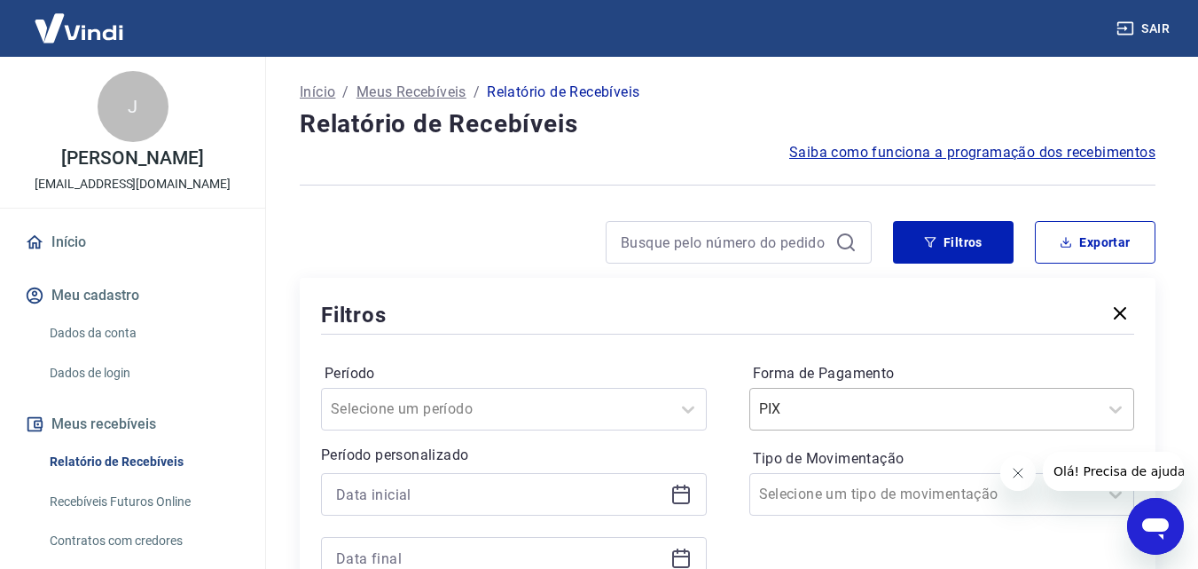
click at [907, 416] on div "PIX" at bounding box center [943, 409] width 386 height 43
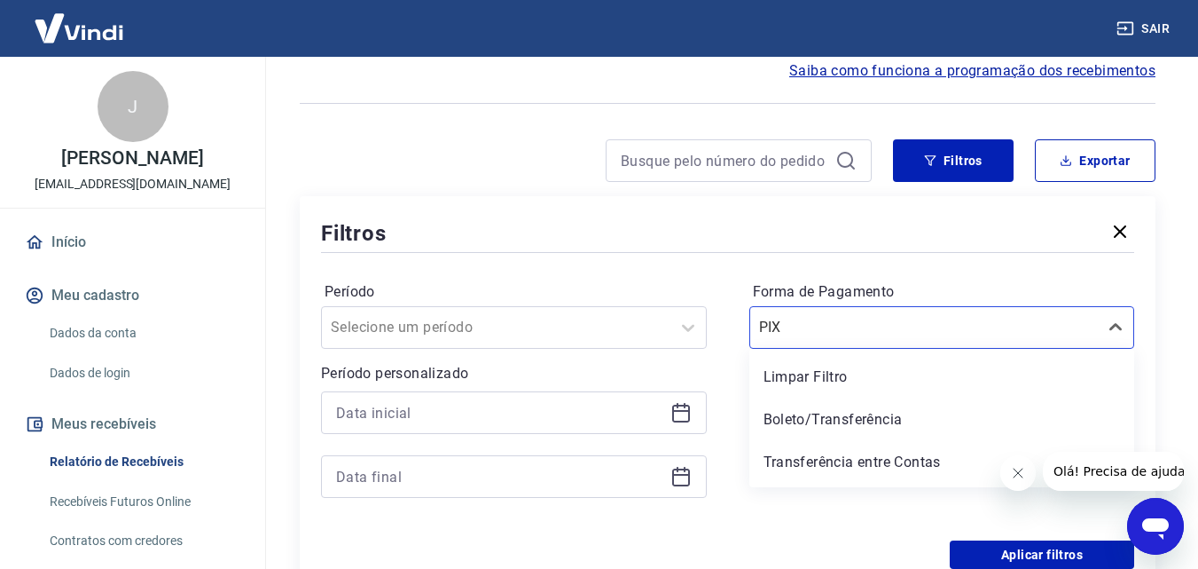
scroll to position [82, 0]
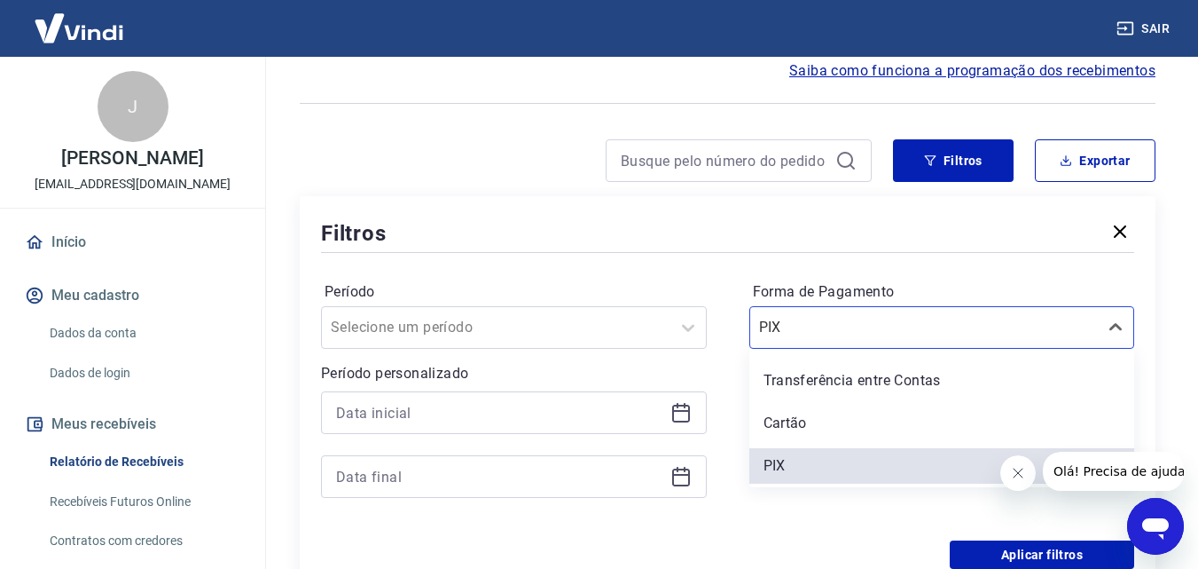
drag, startPoint x: 817, startPoint y: 429, endPoint x: 896, endPoint y: 498, distance: 104.4
click at [817, 429] on div "Cartão" at bounding box center [943, 422] width 386 height 35
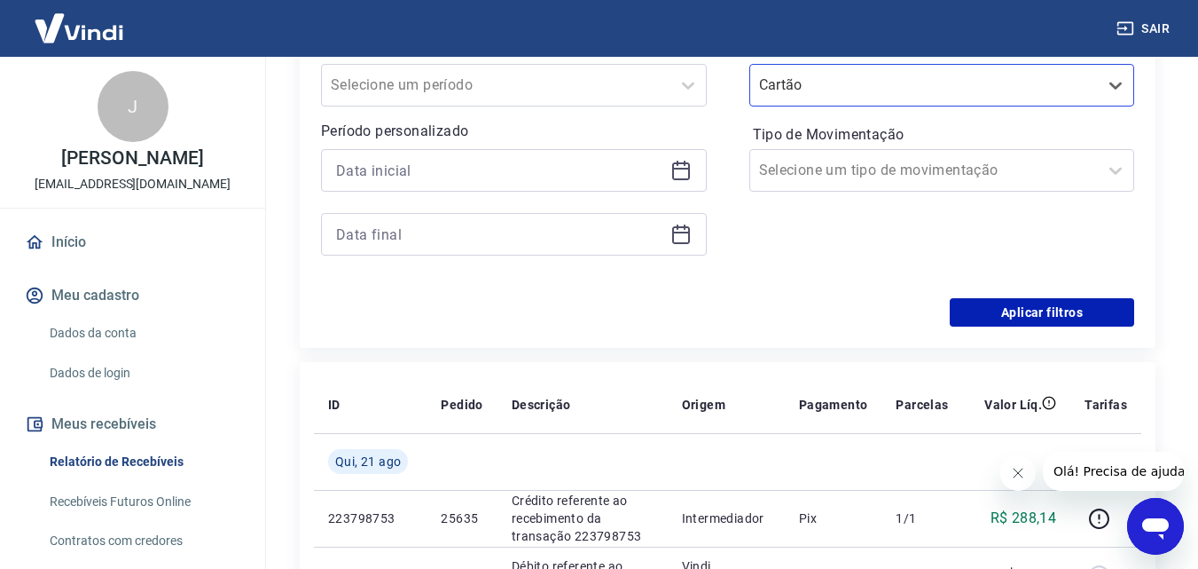
scroll to position [230, 0]
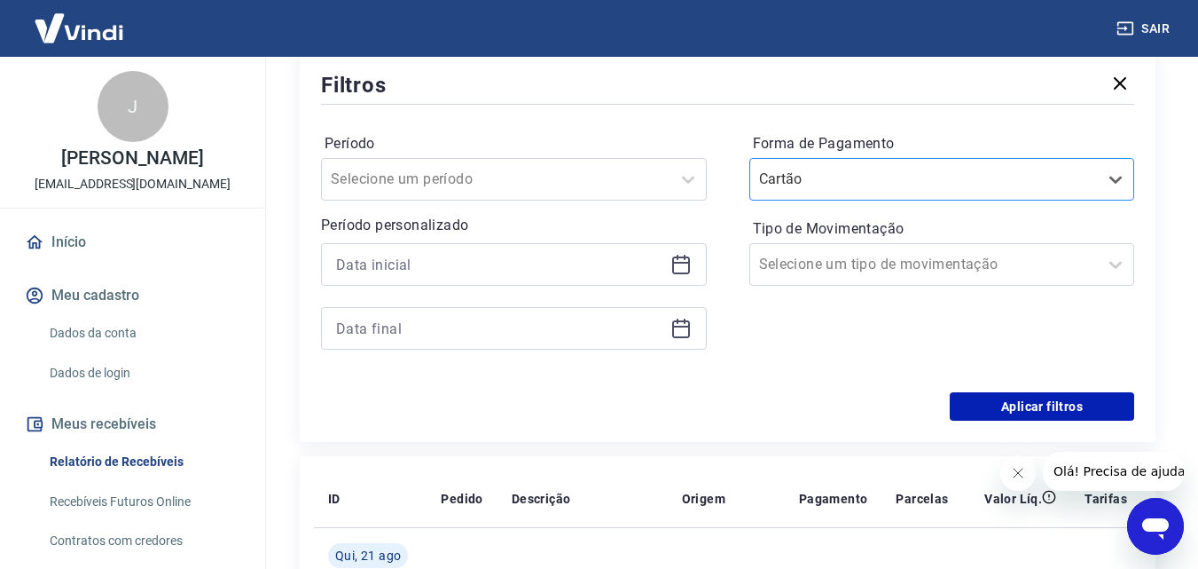
click at [918, 170] on input "Forma de Pagamento" at bounding box center [848, 179] width 179 height 21
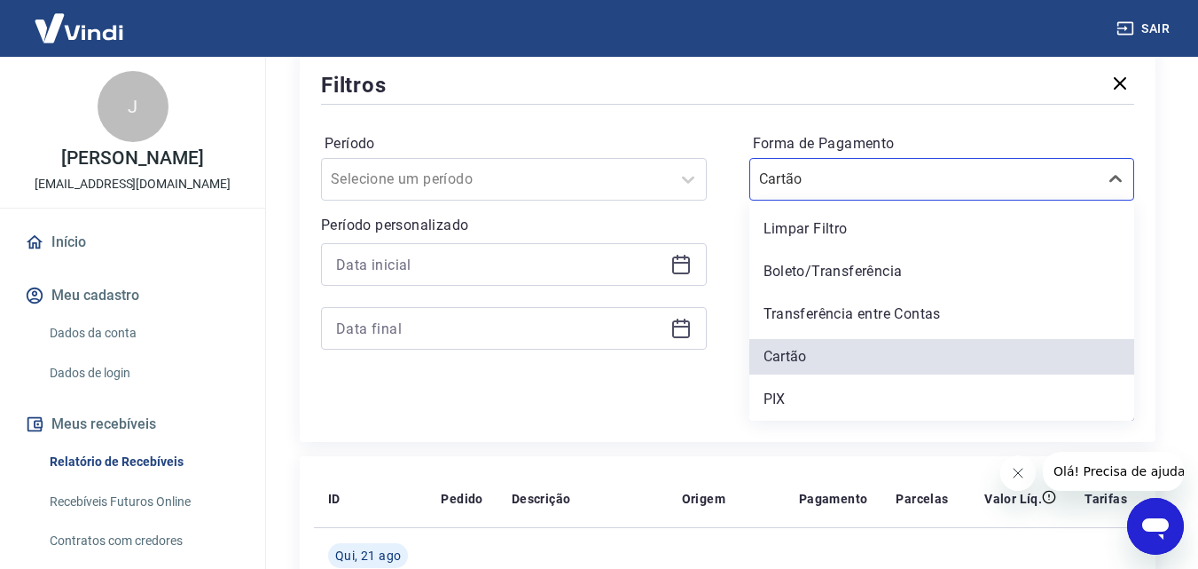
click at [661, 103] on div at bounding box center [727, 104] width 813 height 8
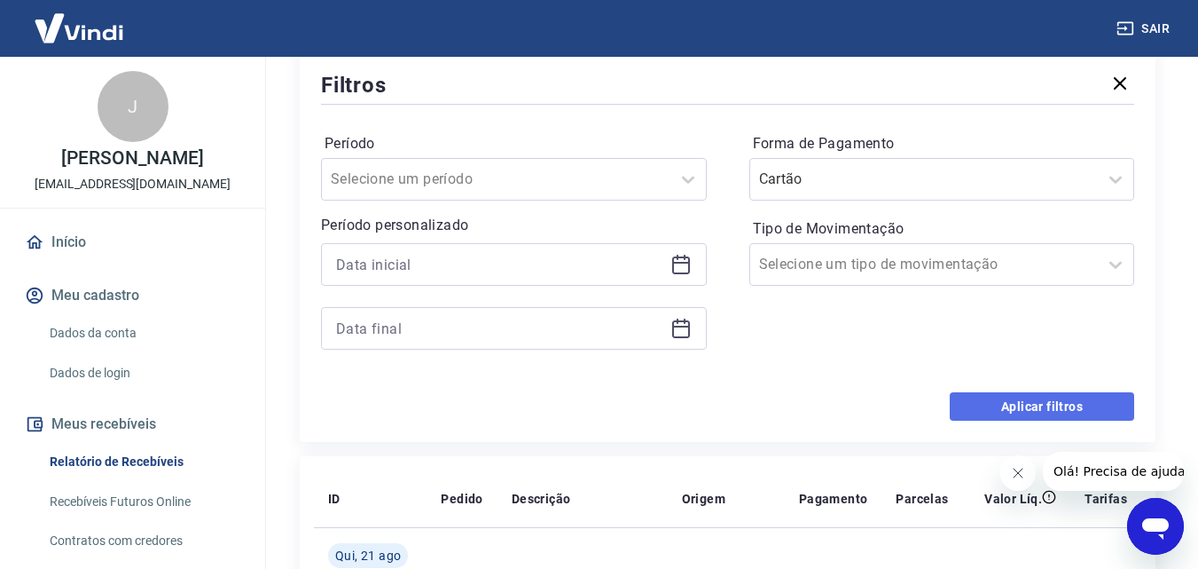
click at [1055, 408] on button "Aplicar filtros" at bounding box center [1042, 406] width 185 height 28
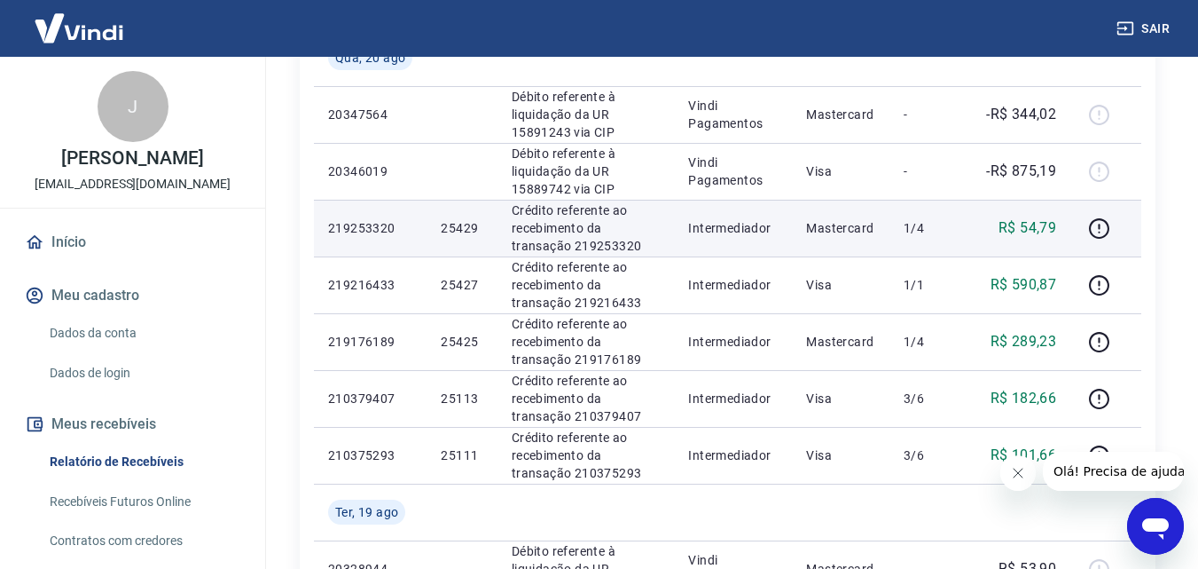
scroll to position [887, 0]
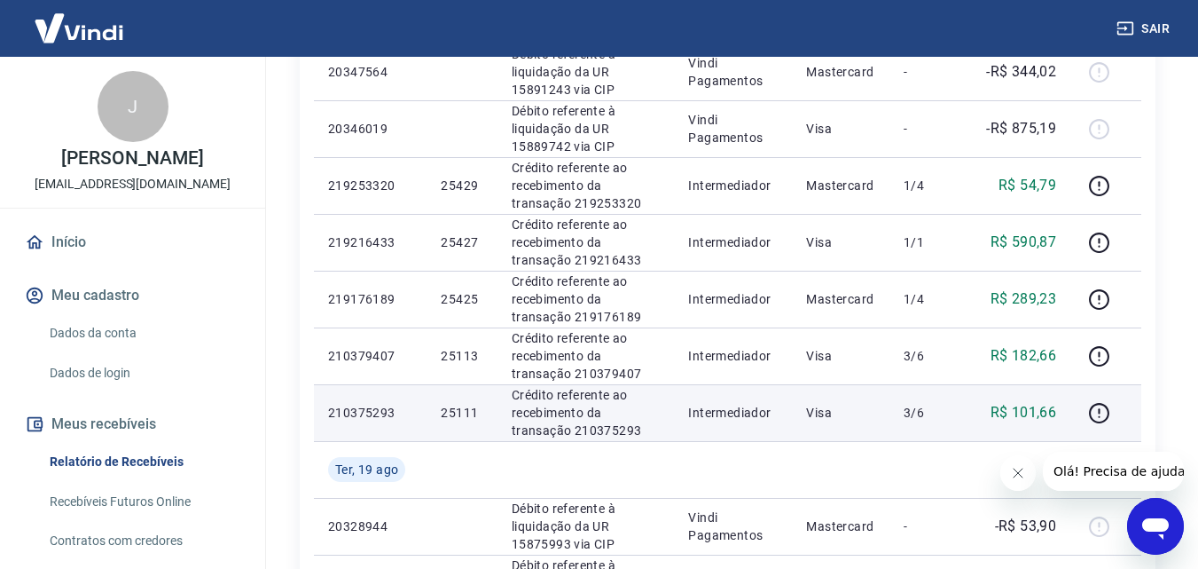
click at [450, 417] on p "25111" at bounding box center [462, 413] width 42 height 18
copy p "25111"
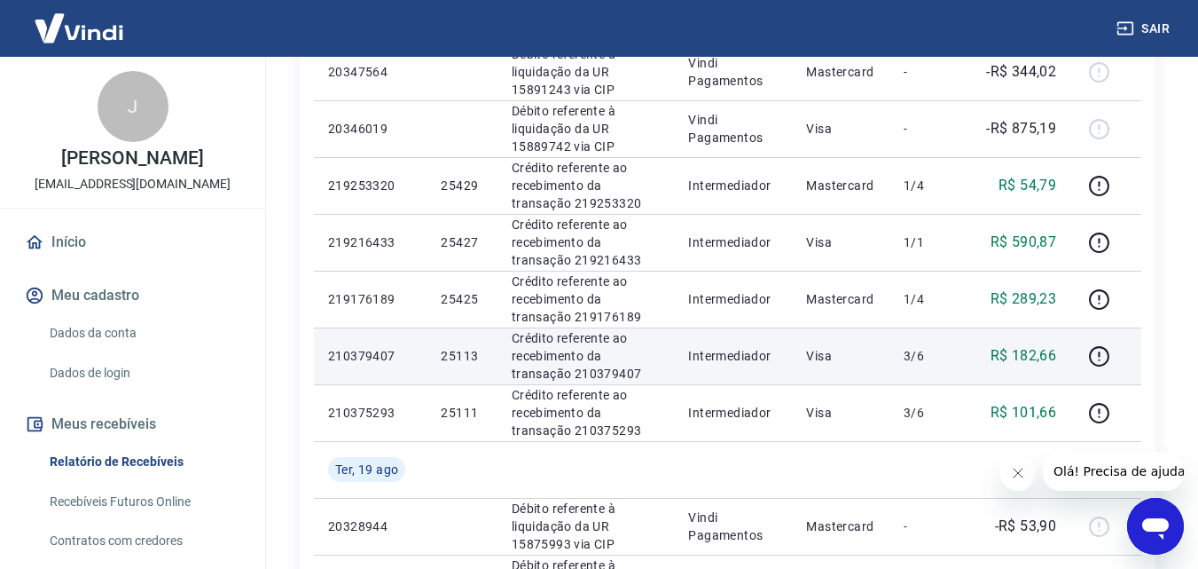
click at [467, 357] on p "25113" at bounding box center [462, 356] width 42 height 18
copy p "25113"
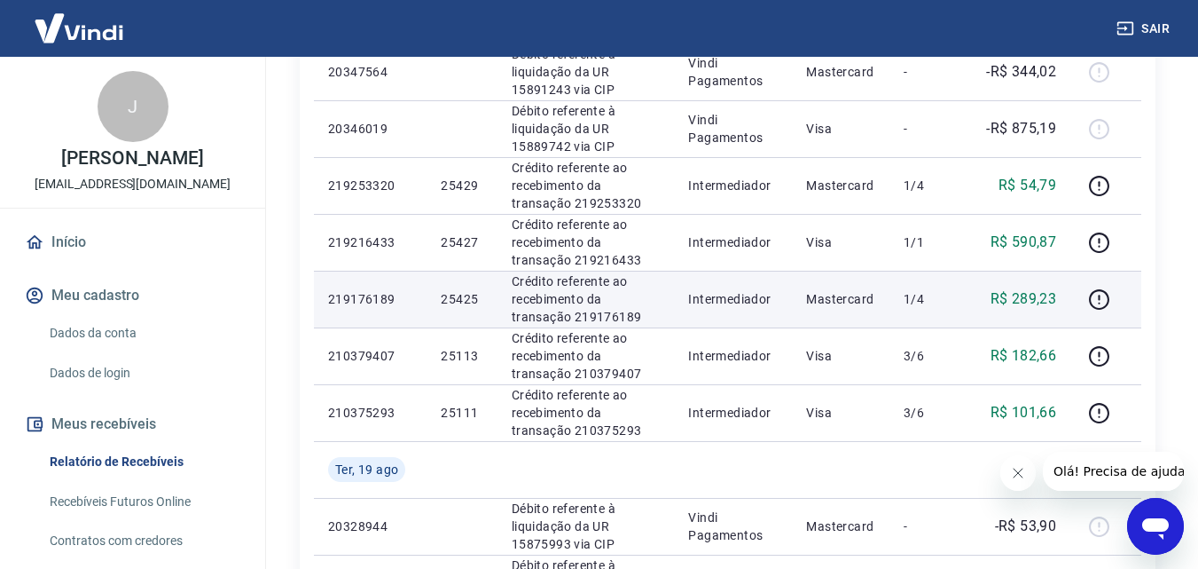
click at [455, 300] on p "25425" at bounding box center [462, 299] width 42 height 18
copy p "25425"
click at [1108, 291] on icon "button" at bounding box center [1099, 299] width 22 height 22
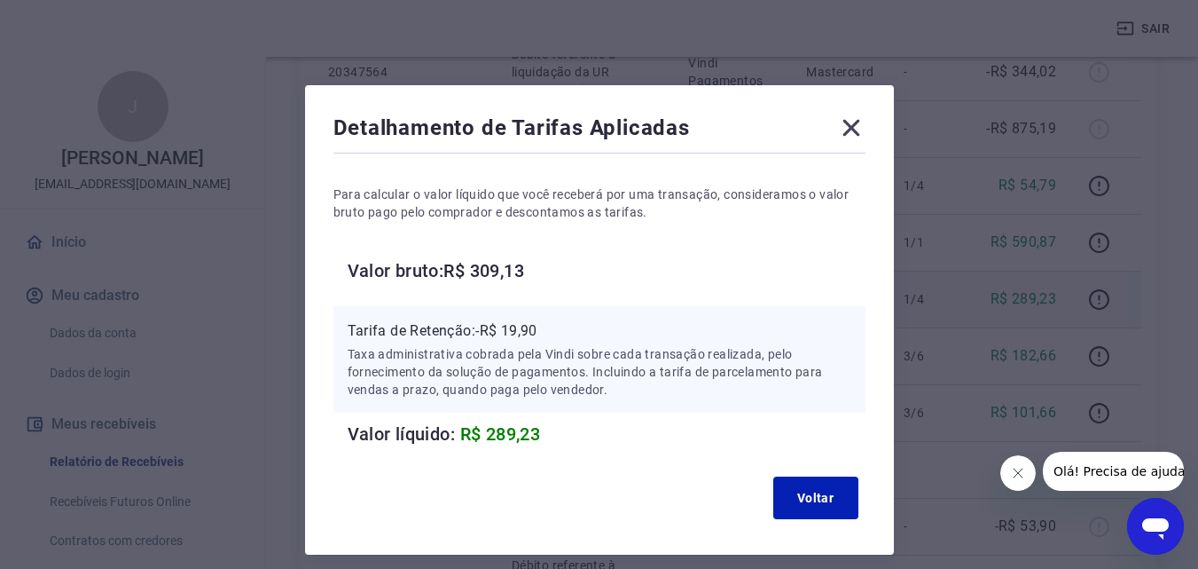
click at [853, 130] on icon at bounding box center [851, 128] width 17 height 17
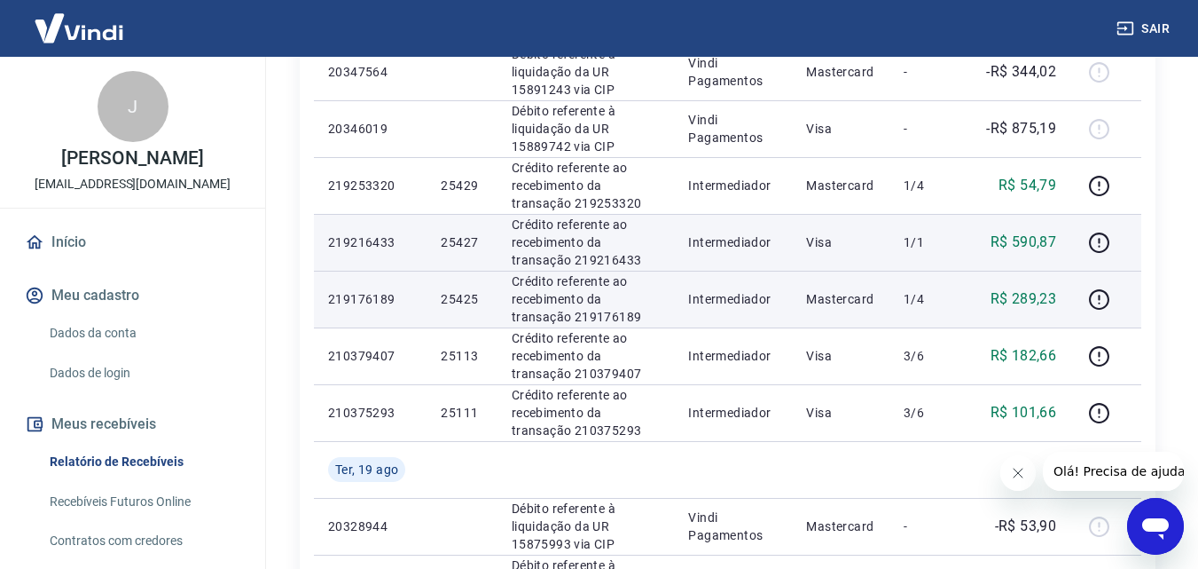
click at [449, 243] on p "25427" at bounding box center [462, 242] width 42 height 18
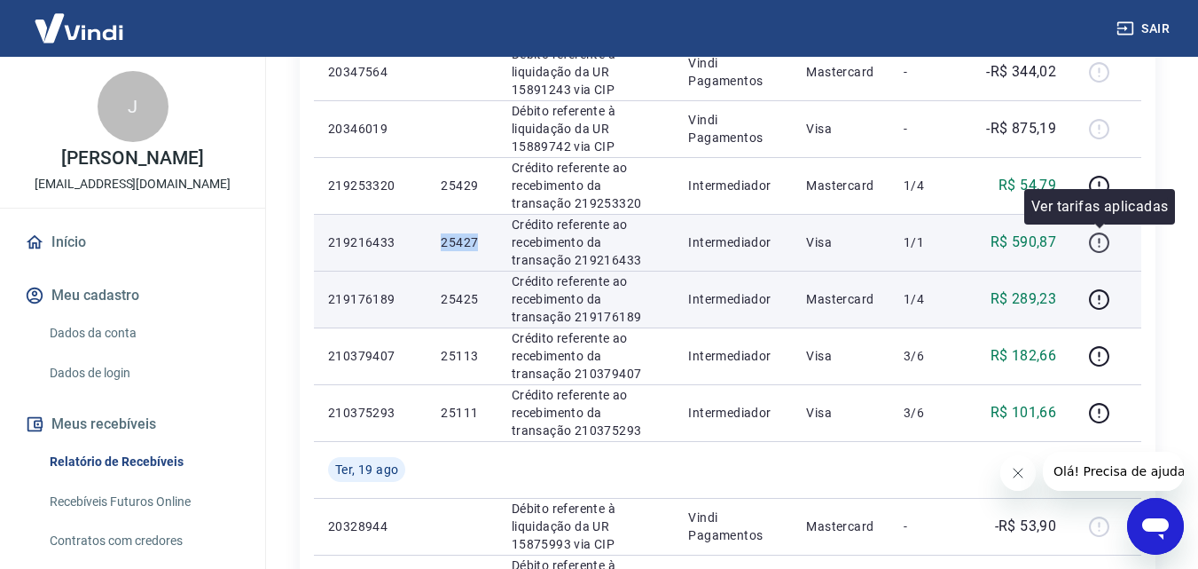
click at [1096, 242] on icon "button" at bounding box center [1099, 243] width 22 height 22
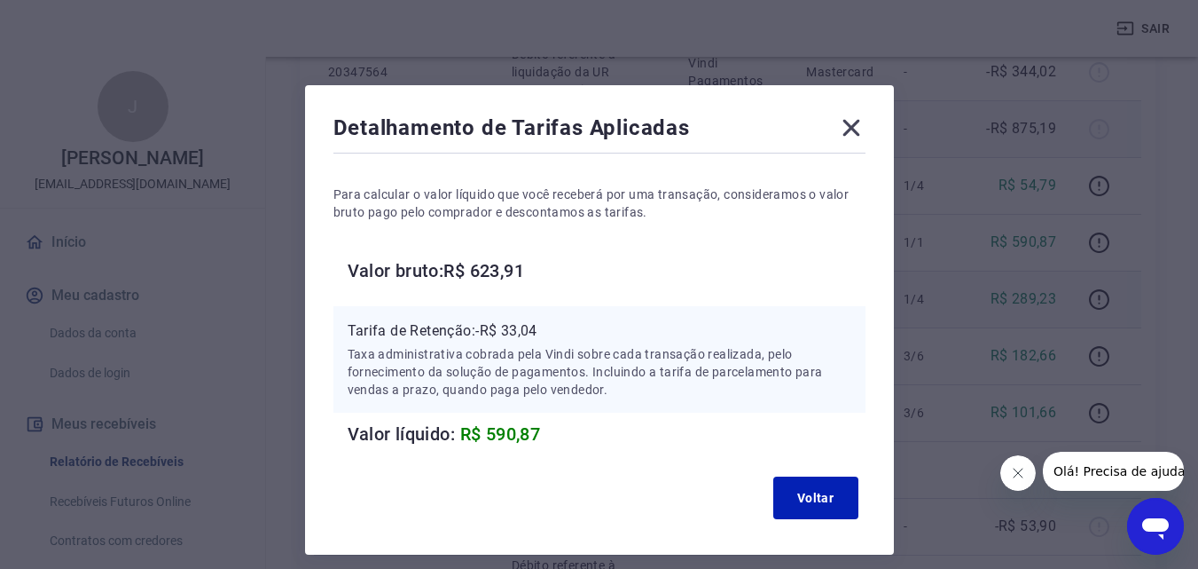
drag, startPoint x: 845, startPoint y: 126, endPoint x: 830, endPoint y: 124, distance: 15.2
click at [845, 126] on icon at bounding box center [851, 128] width 28 height 28
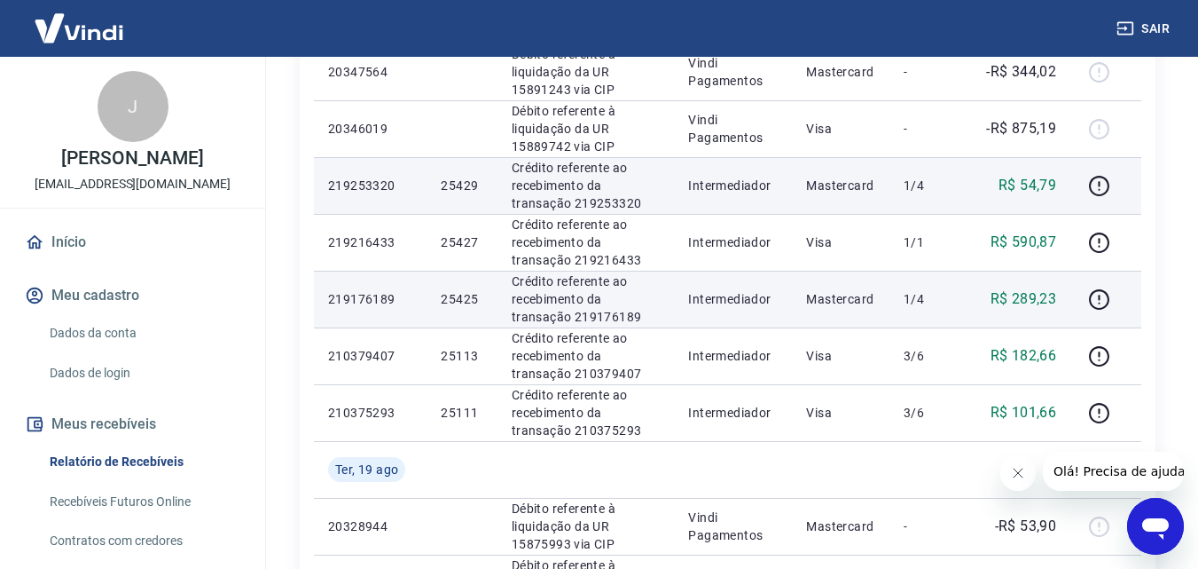
click at [459, 185] on p "25429" at bounding box center [462, 186] width 42 height 18
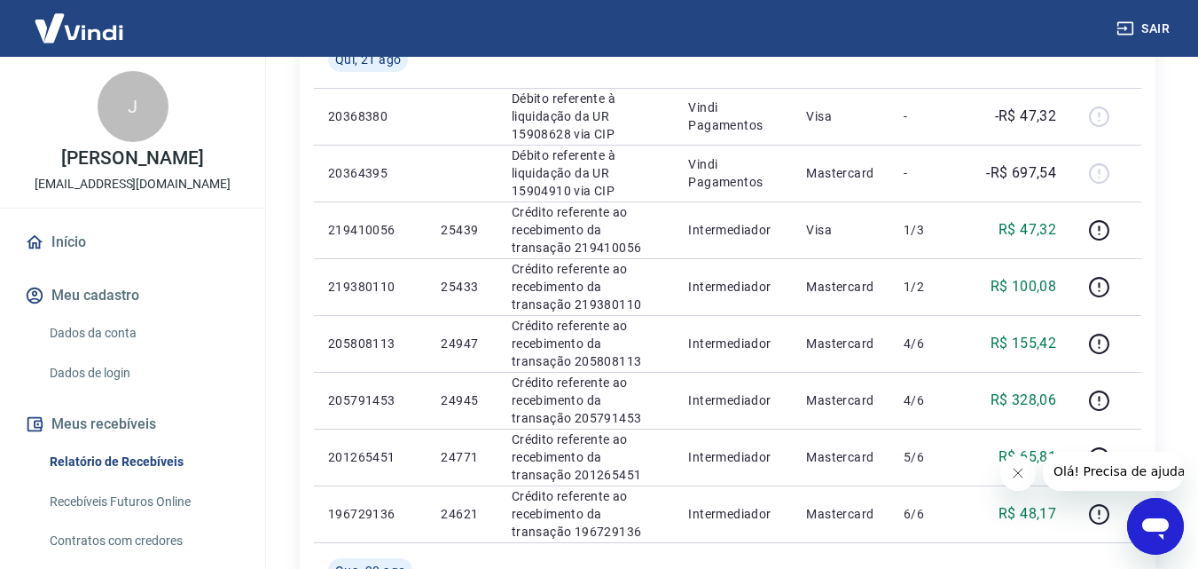
scroll to position [148, 0]
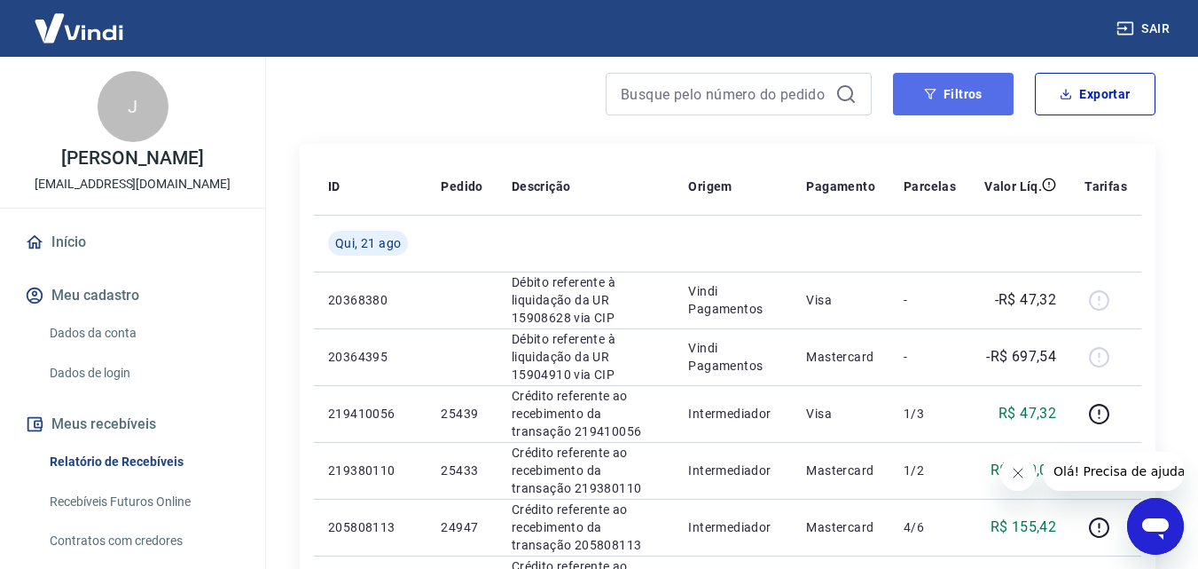
click at [930, 99] on icon "button" at bounding box center [930, 94] width 12 height 12
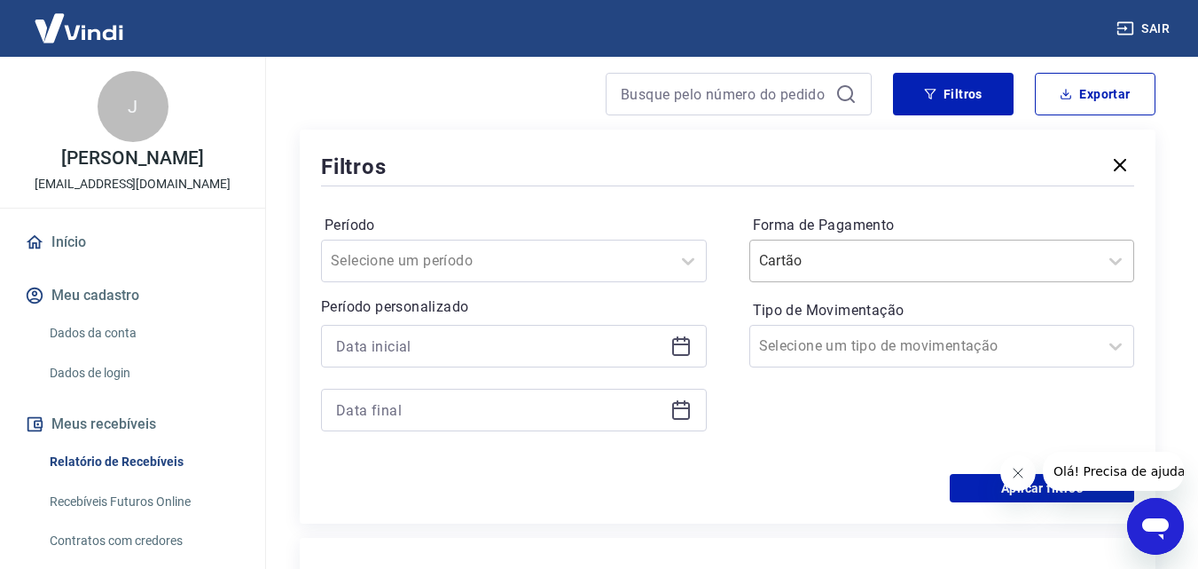
click at [843, 267] on input "Forma de Pagamento" at bounding box center [848, 260] width 179 height 21
click at [1062, 263] on div at bounding box center [924, 260] width 331 height 25
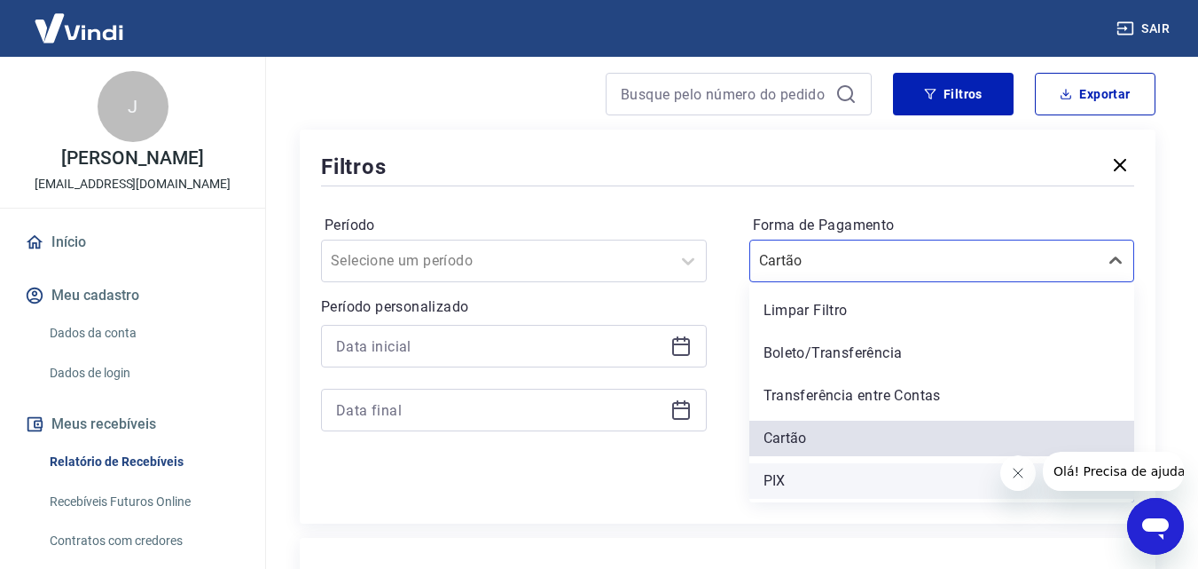
click at [795, 468] on div "PIX" at bounding box center [943, 480] width 386 height 35
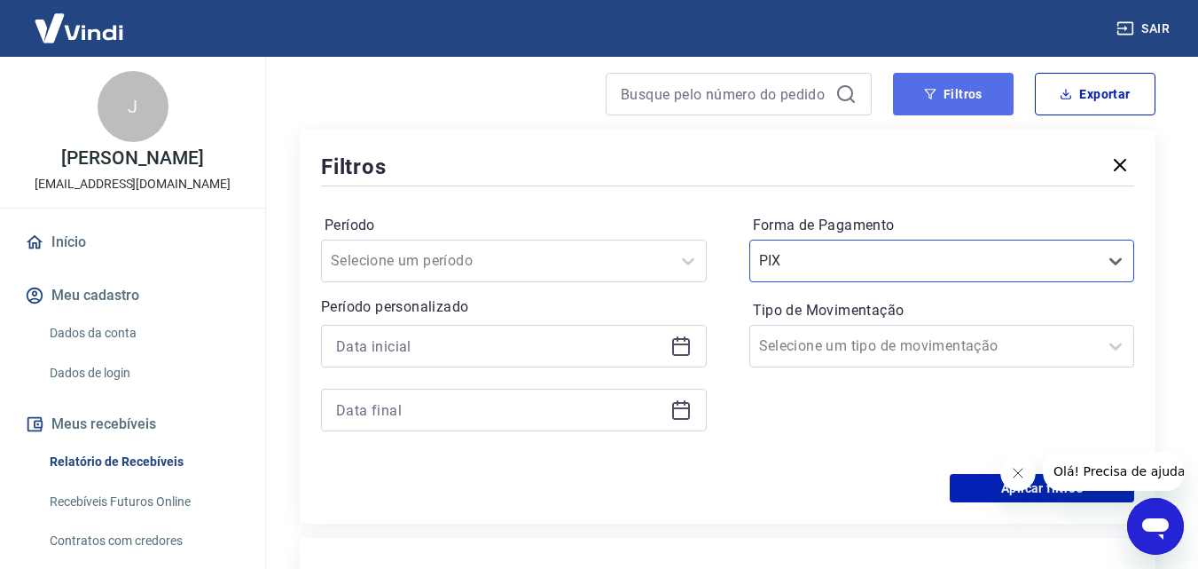
click at [952, 95] on button "Filtros" at bounding box center [953, 94] width 121 height 43
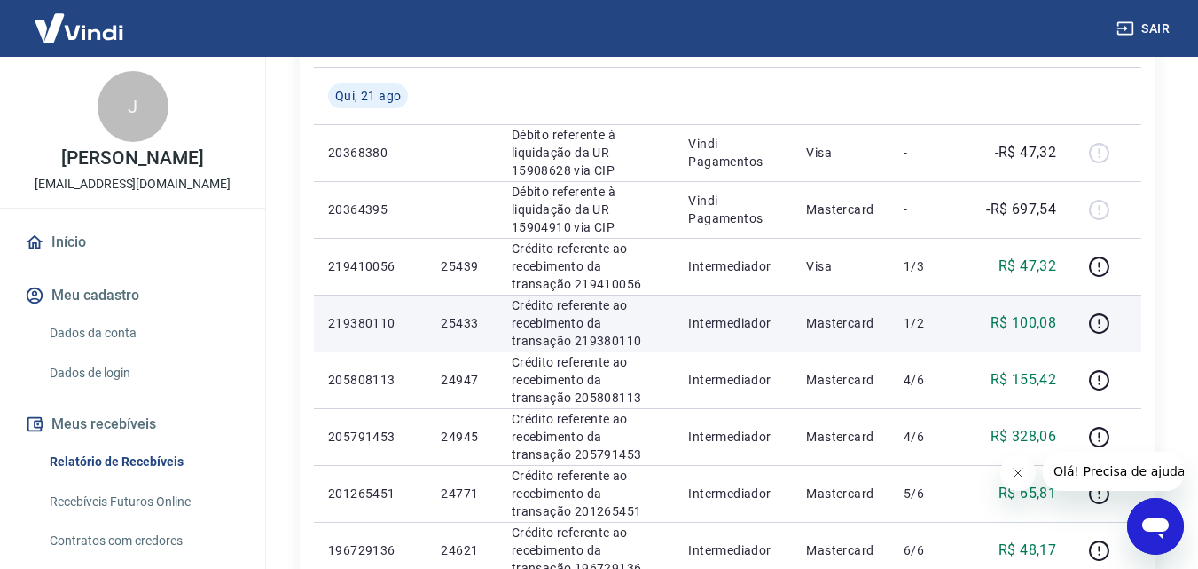
scroll to position [0, 0]
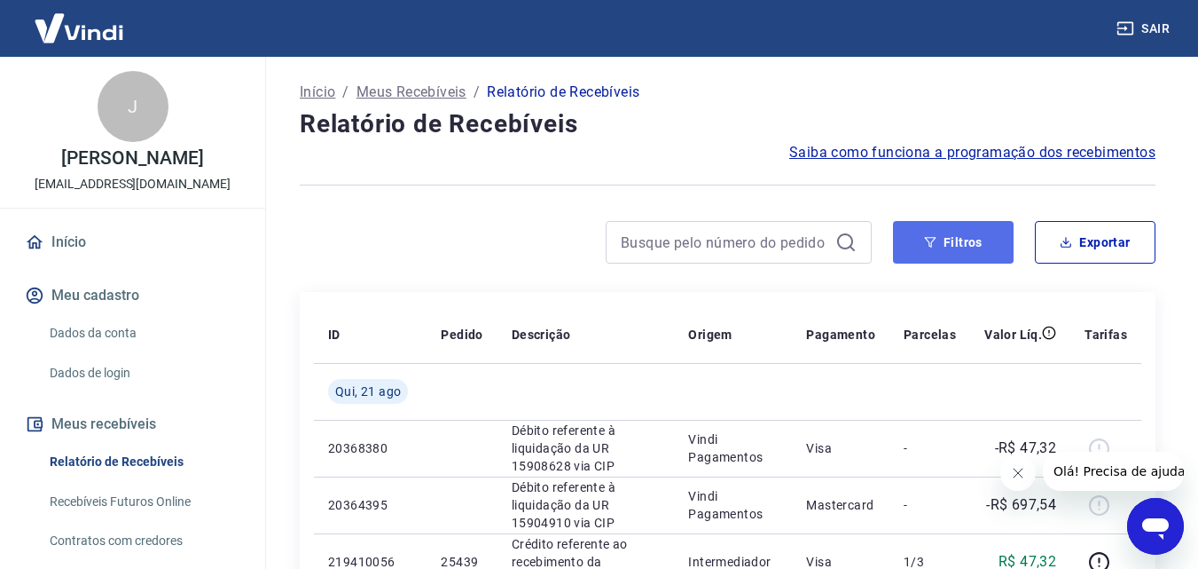
click at [962, 232] on button "Filtros" at bounding box center [953, 242] width 121 height 43
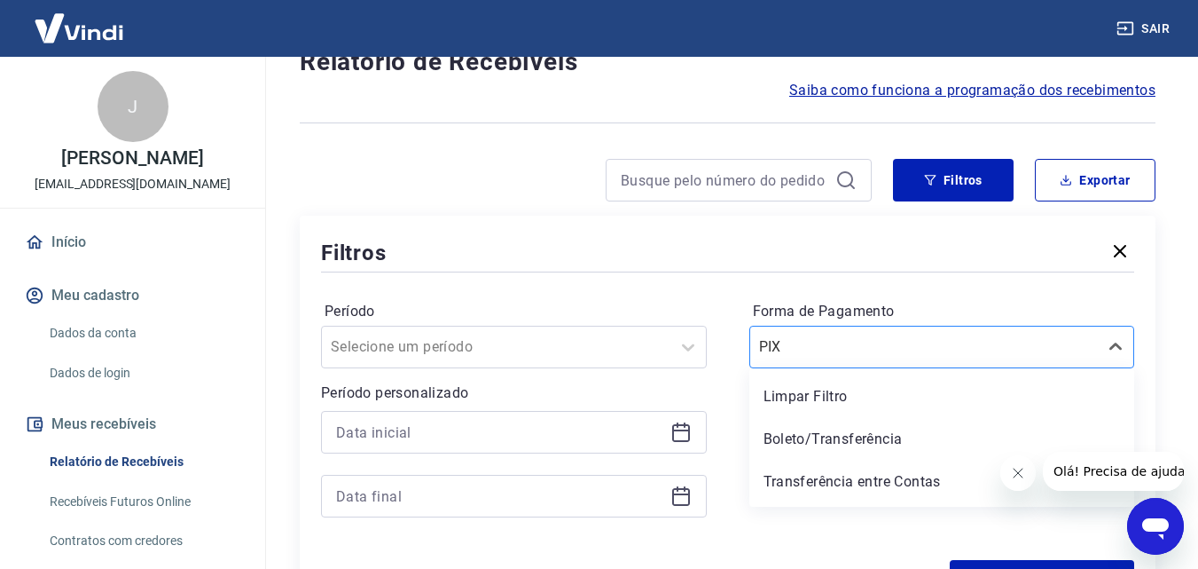
click at [805, 368] on div "option Limpar Filtro focused, 1 of 5. 5 results available. Use Up and Down to c…" at bounding box center [943, 347] width 386 height 43
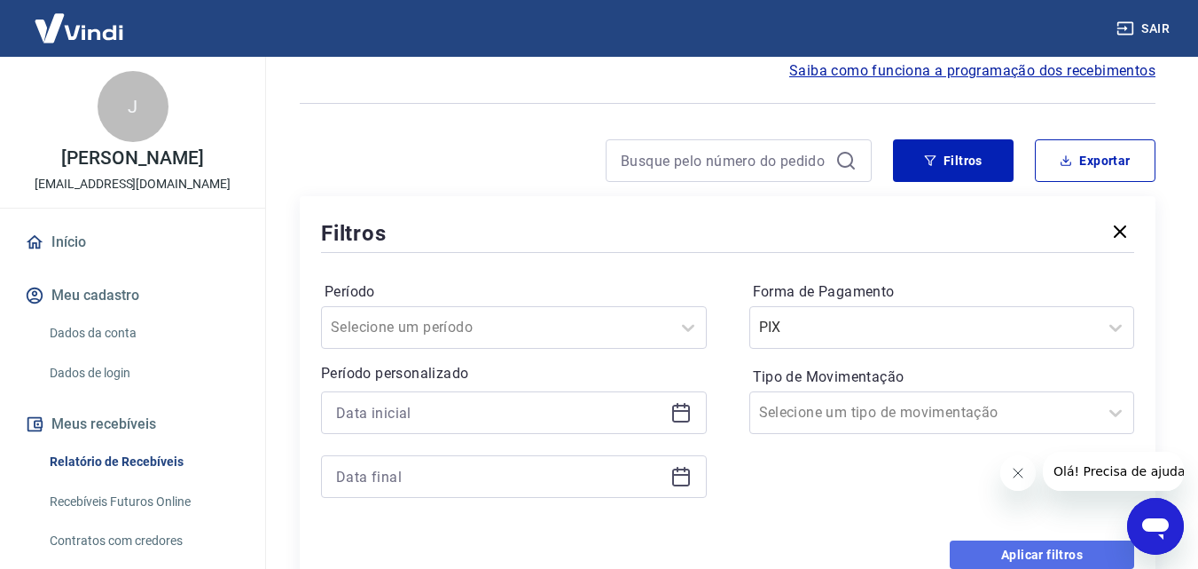
click at [978, 542] on button "Aplicar filtros" at bounding box center [1042, 554] width 185 height 28
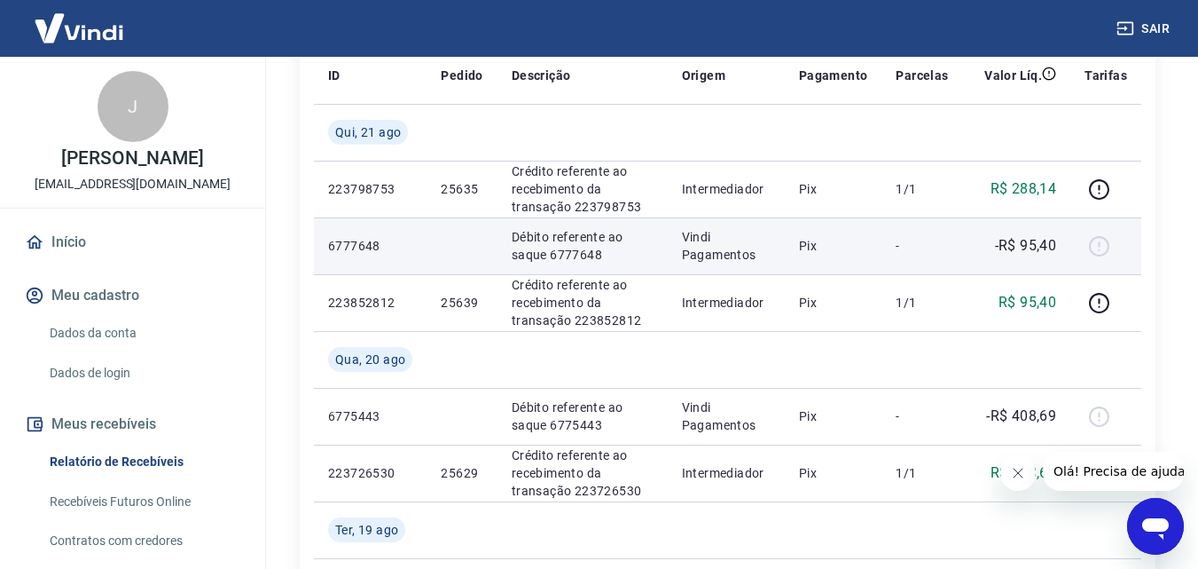
scroll to position [295, 0]
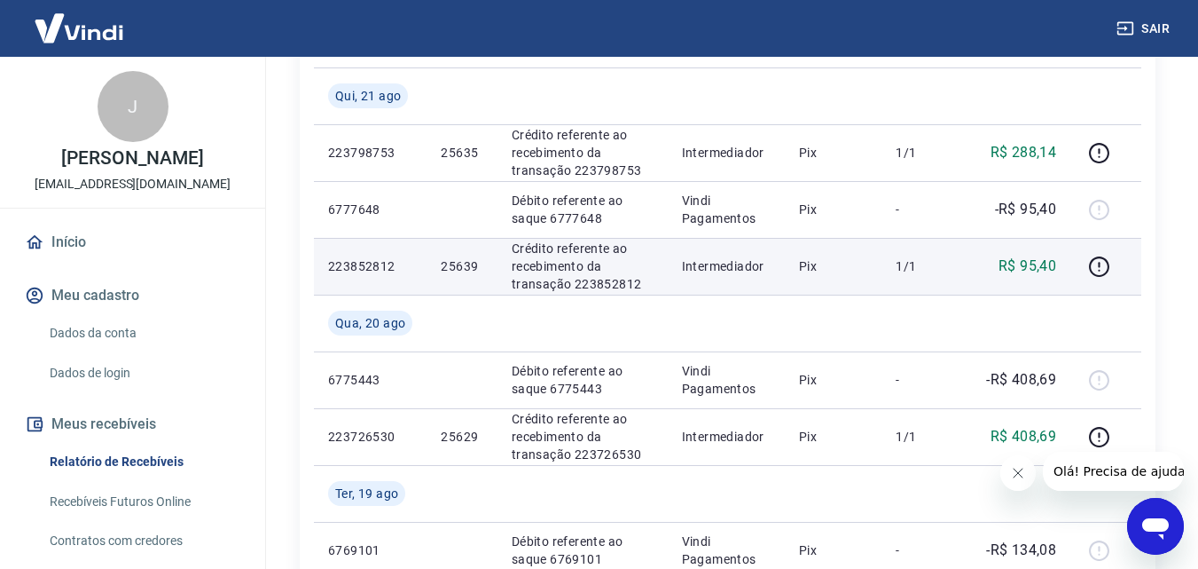
click at [460, 259] on p "25639" at bounding box center [462, 266] width 42 height 18
